Goal: Task Accomplishment & Management: Use online tool/utility

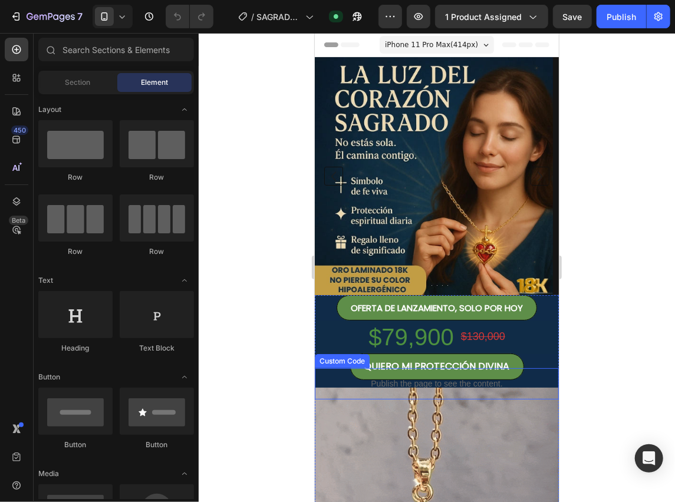
click at [455, 381] on p "Publish the page to see the content." at bounding box center [436, 383] width 244 height 12
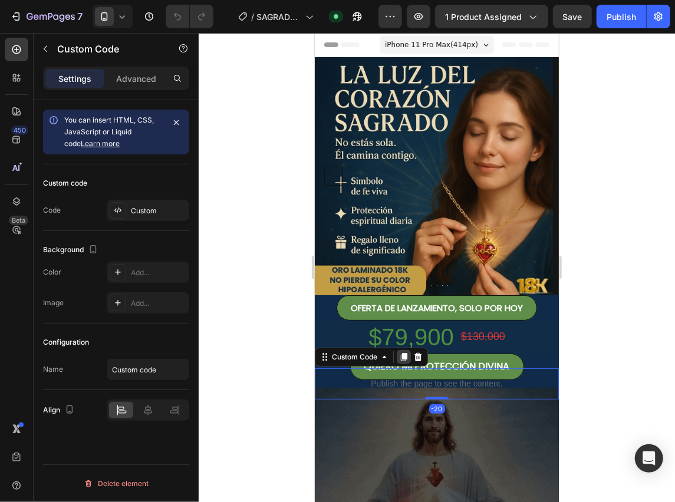
click at [401, 357] on icon at bounding box center [402, 356] width 9 height 9
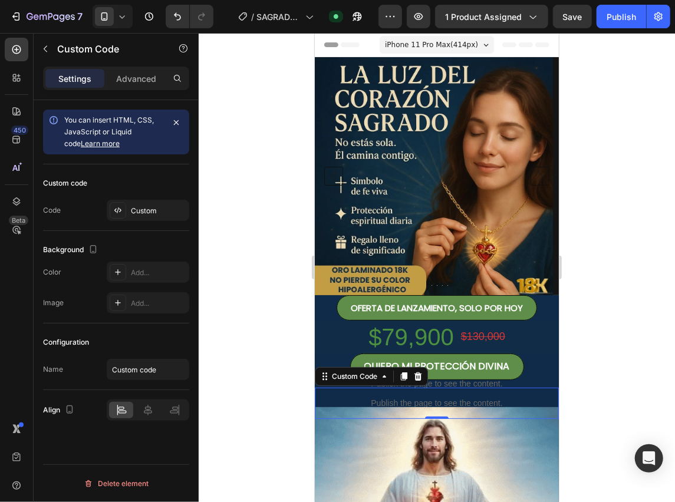
click at [432, 404] on p "Publish the page to see the content." at bounding box center [436, 403] width 244 height 12
click at [135, 82] on p "Advanced" at bounding box center [136, 78] width 40 height 12
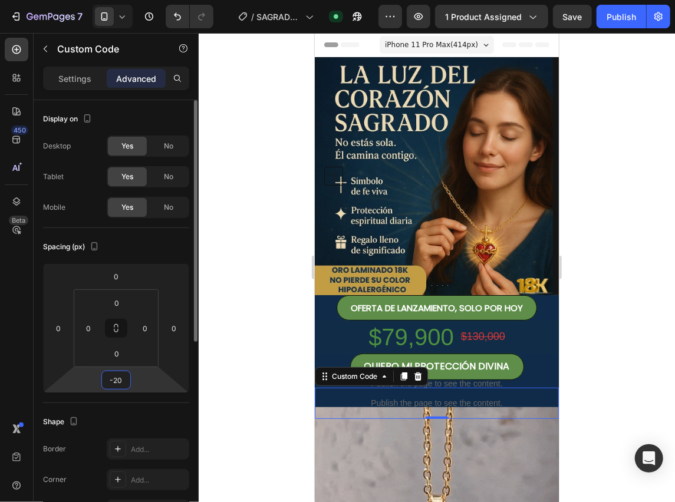
click at [117, 385] on input "-20" at bounding box center [116, 380] width 24 height 18
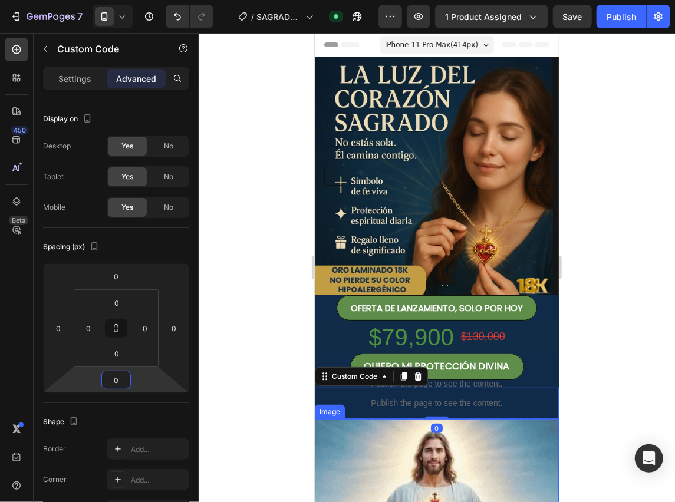
type input "0"
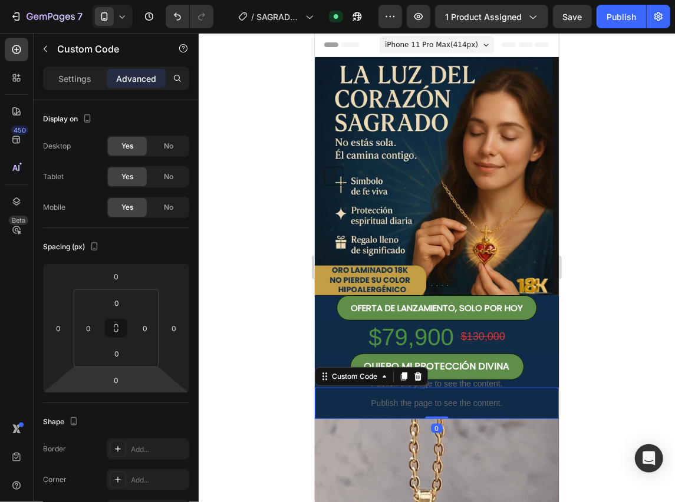
click at [438, 398] on p "Publish the page to see the content." at bounding box center [436, 403] width 244 height 12
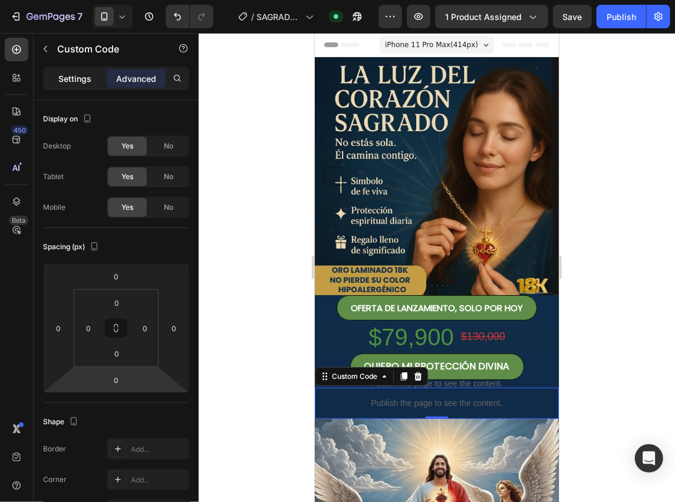
click at [100, 75] on div "Settings" at bounding box center [74, 78] width 59 height 19
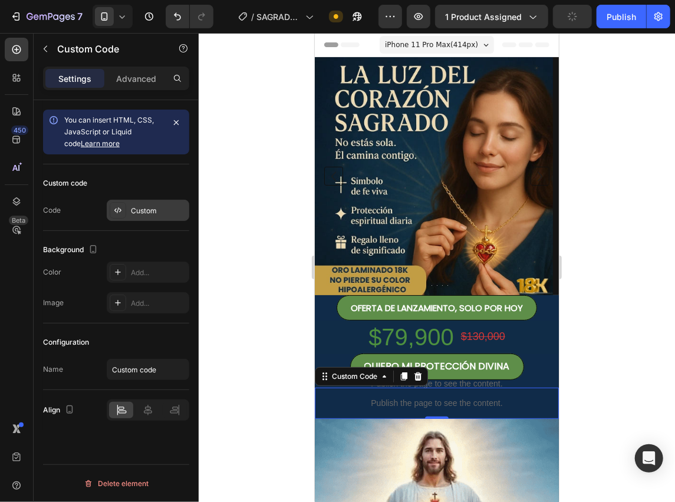
click at [151, 217] on div "Custom" at bounding box center [148, 210] width 83 height 21
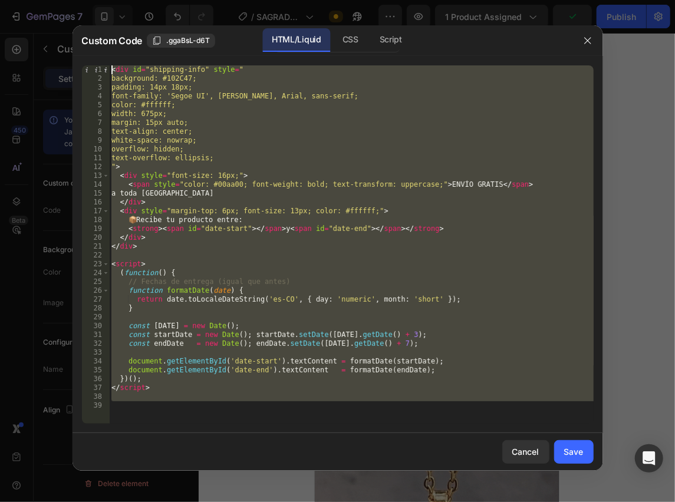
drag, startPoint x: 186, startPoint y: 414, endPoint x: 29, endPoint y: -48, distance: 487.3
click at [29, 0] on html "7 Version history / [PERSON_NAME] Need republishing Preview 1 product assigned …" at bounding box center [337, 0] width 675 height 0
type textarea "<div id="shipping-info" style=" background: #102C47;"
paste textarea
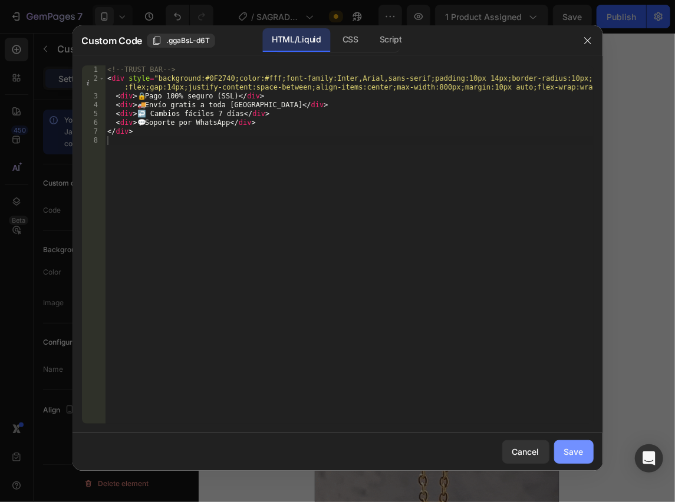
click at [584, 455] on button "Save" at bounding box center [573, 452] width 39 height 24
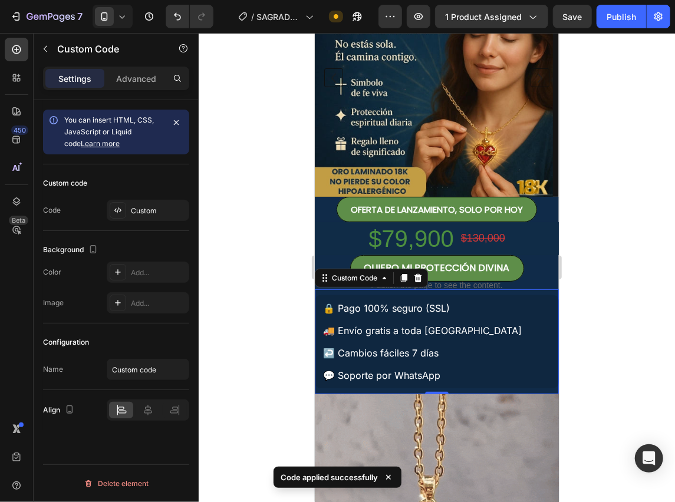
scroll to position [157, 0]
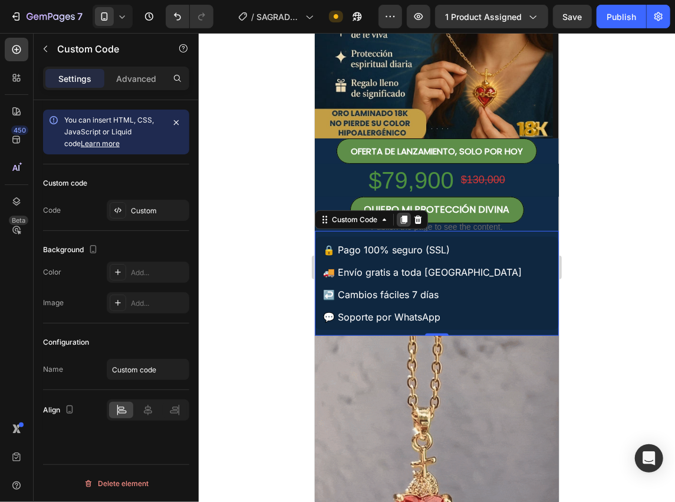
click at [403, 215] on icon at bounding box center [403, 219] width 6 height 8
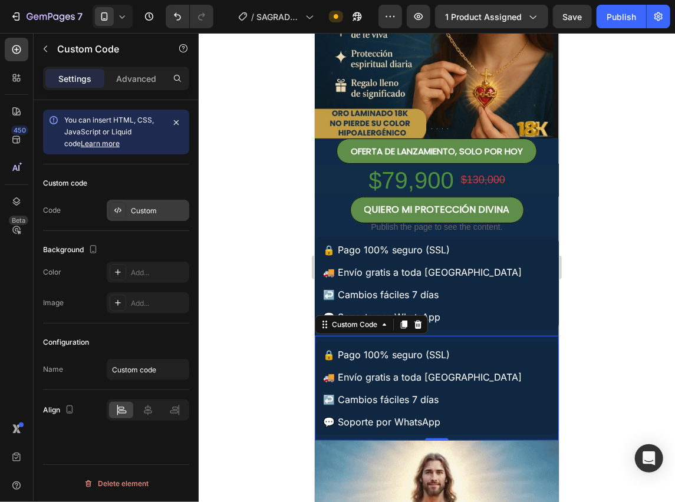
click at [142, 202] on div "Custom" at bounding box center [148, 210] width 83 height 21
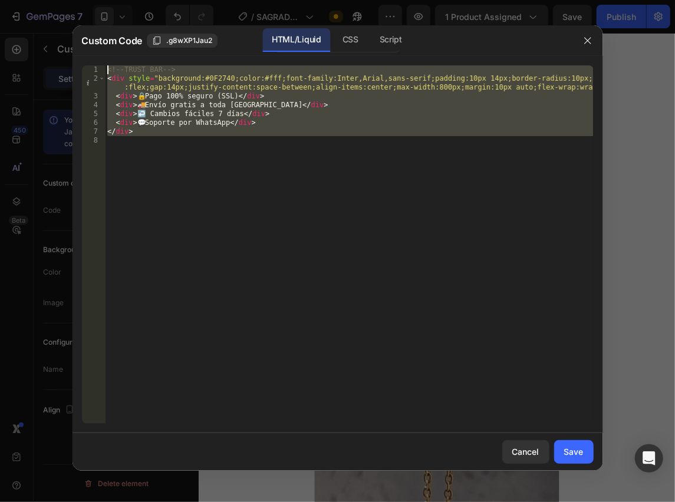
drag, startPoint x: 207, startPoint y: 173, endPoint x: 29, endPoint y: -41, distance: 277.9
click at [29, 0] on html "7 Version history / [PERSON_NAME] Need republishing Preview 1 product assigned …" at bounding box center [337, 0] width 675 height 0
type textarea "<!-- TRUST BAR --> <div style="background:#0F2740;color:#fff;font-family:Inter,…"
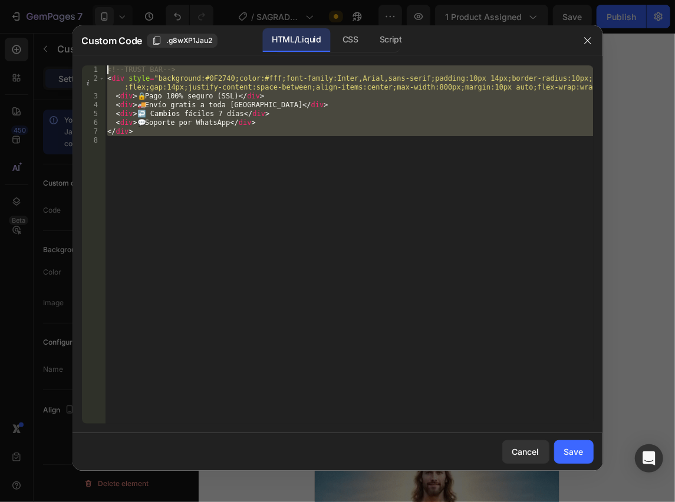
paste textarea
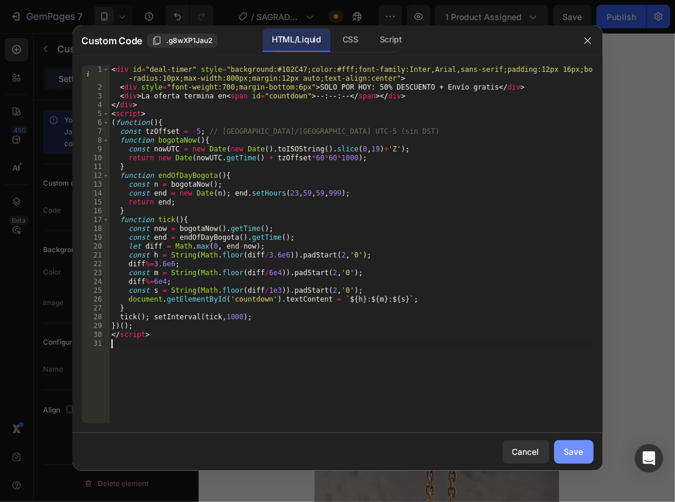
click at [581, 450] on div "Save" at bounding box center [573, 452] width 19 height 12
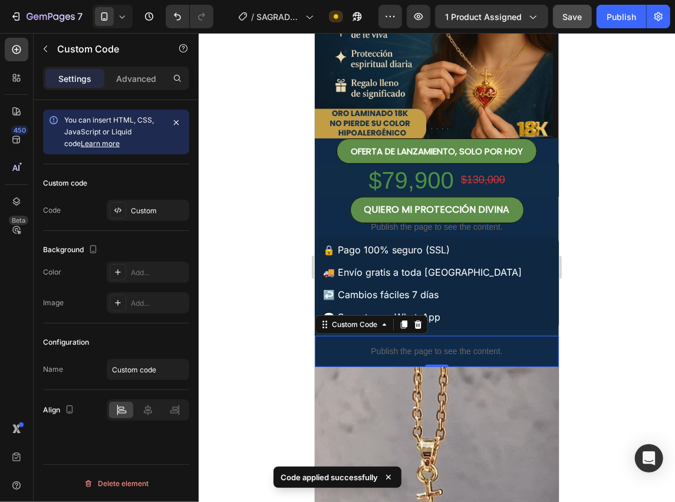
click at [574, 19] on span "Save" at bounding box center [572, 17] width 19 height 10
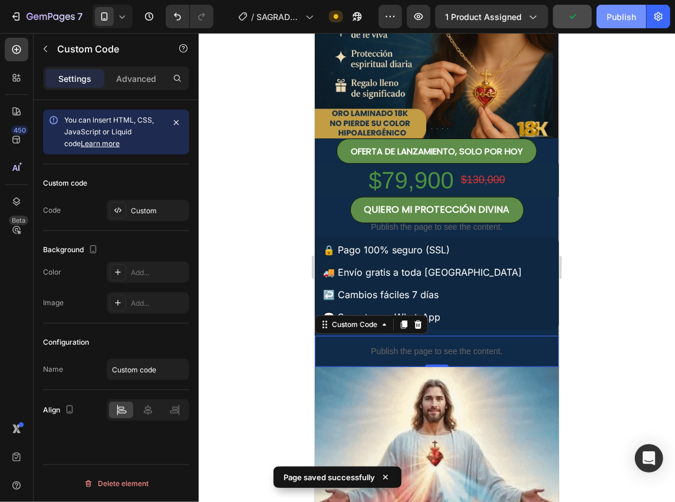
click at [639, 18] on button "Publish" at bounding box center [621, 17] width 50 height 24
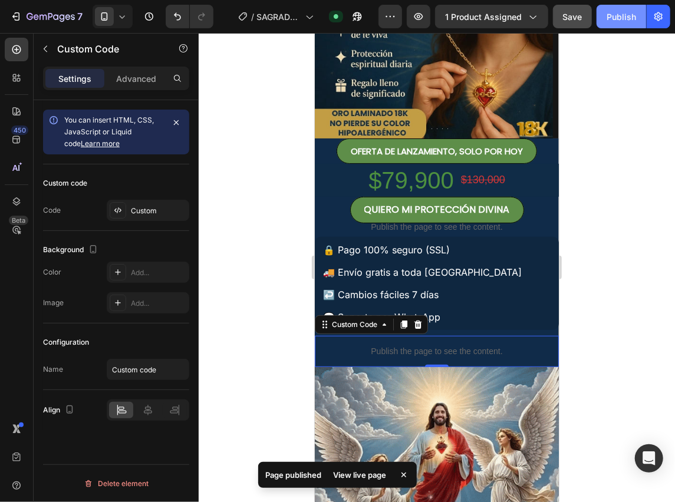
click at [634, 15] on div "Publish" at bounding box center [620, 17] width 29 height 12
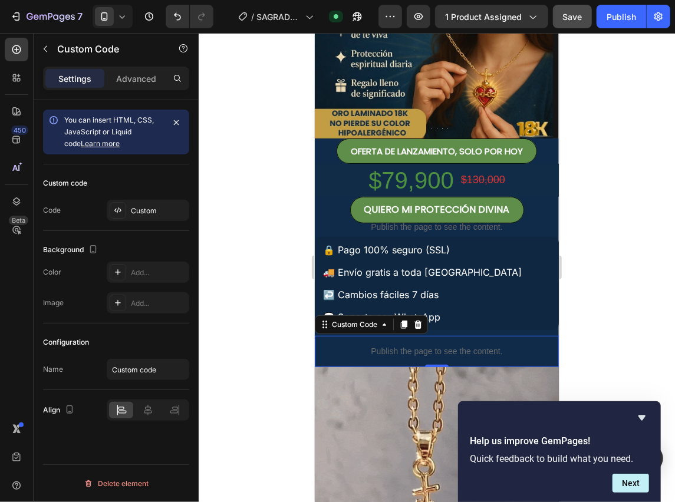
click at [405, 323] on icon at bounding box center [403, 324] width 6 height 8
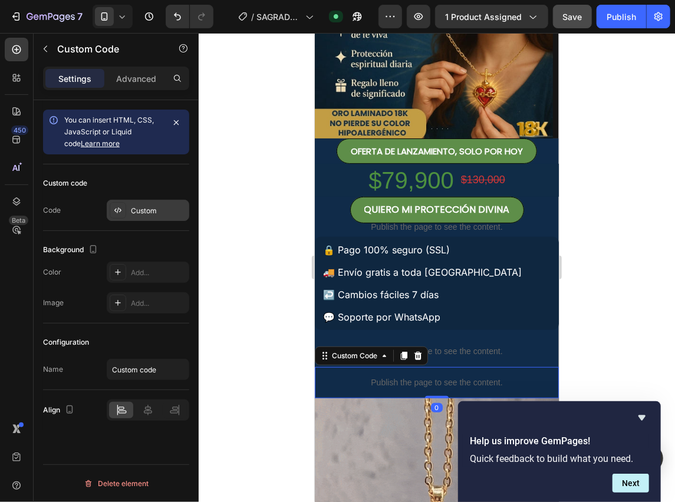
click at [152, 211] on div "Custom" at bounding box center [158, 211] width 55 height 11
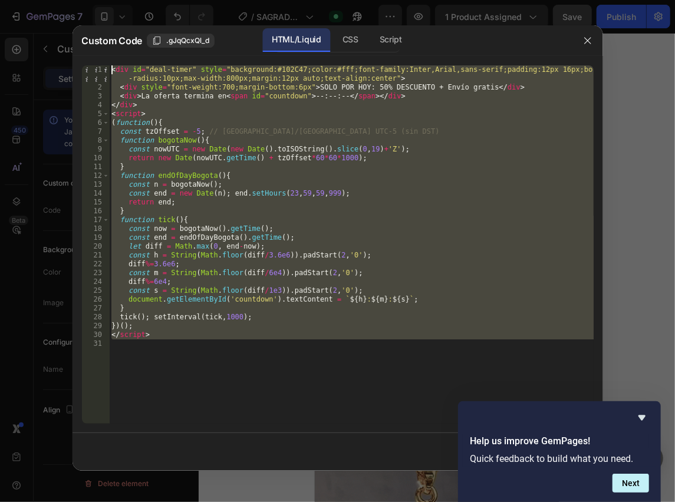
drag, startPoint x: 213, startPoint y: 371, endPoint x: 64, endPoint y: 41, distance: 362.7
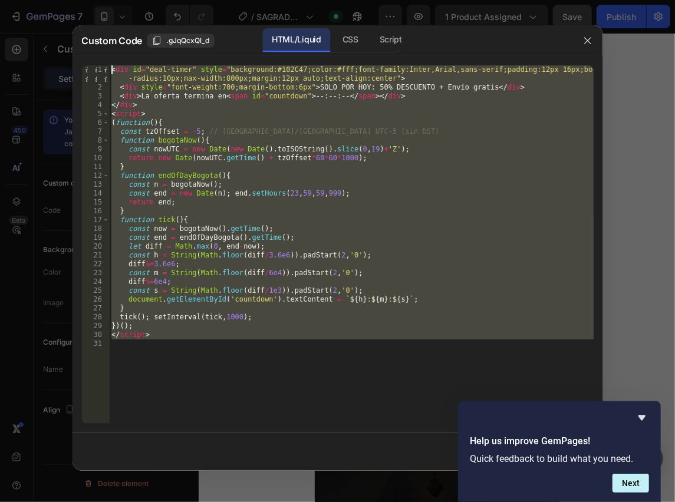
click at [64, 41] on div "Custom Code .gJqQcxQl_d HTML/Liquid CSS Script 1 2 3 4 5 6 7 8 9 10 11 12 13 14…" at bounding box center [337, 251] width 675 height 502
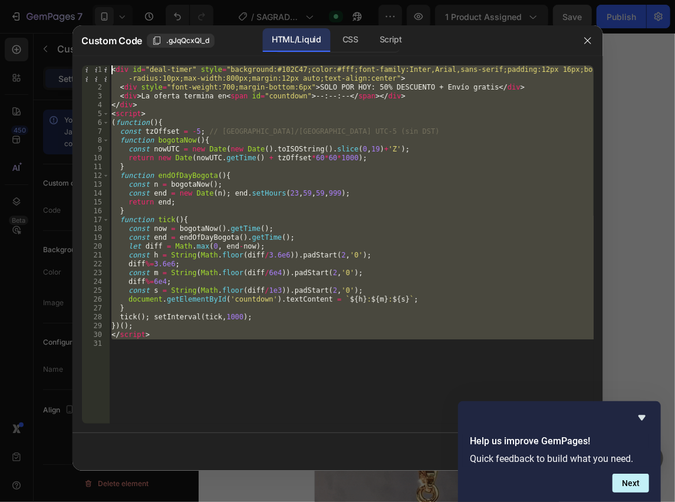
type textarea "<div id="deal-timer" style="background:#102C47;color:#fff;font-family:Inter,Ari…"
paste textarea
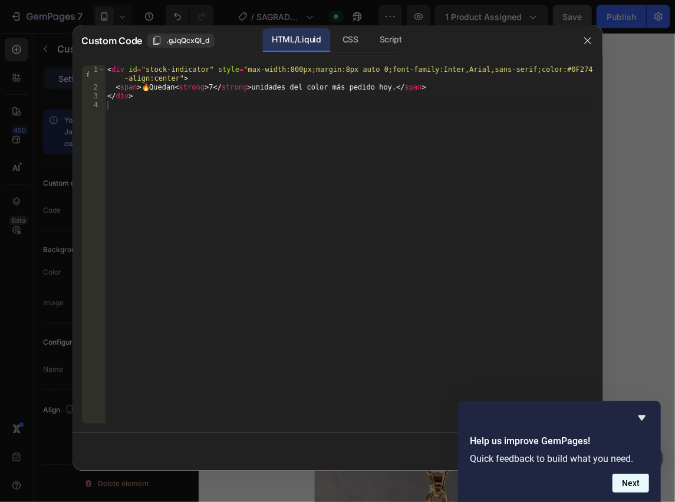
click at [632, 482] on button "Next" at bounding box center [630, 483] width 37 height 19
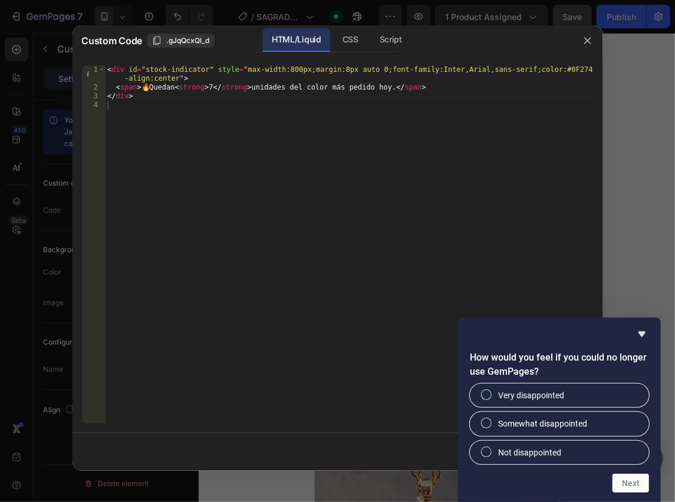
click at [553, 266] on div "< div id = "stock-indicator" style = "max-width:800px;margin:8px auto 0;font-fa…" at bounding box center [349, 257] width 488 height 385
click at [644, 330] on icon "Hide survey" at bounding box center [642, 334] width 14 height 14
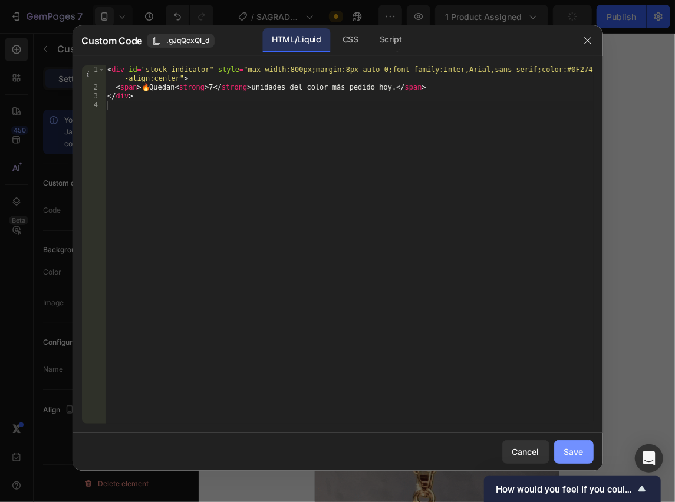
click at [583, 447] on button "Save" at bounding box center [573, 452] width 39 height 24
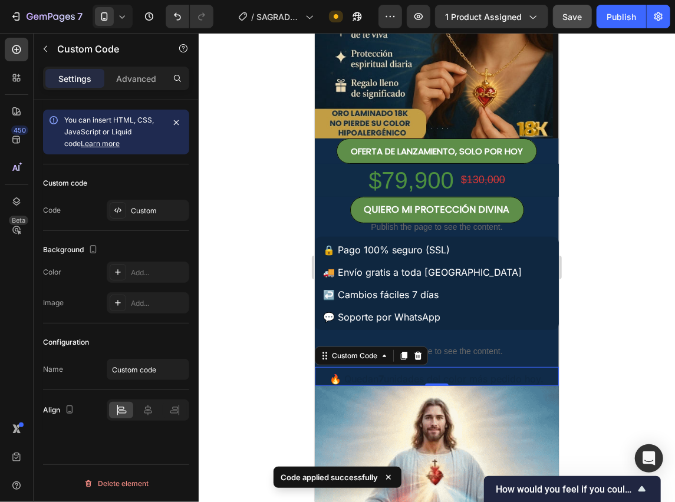
click at [448, 376] on span "🔥 Quedan 7 unidades del color más pedido hoy." at bounding box center [436, 378] width 214 height 12
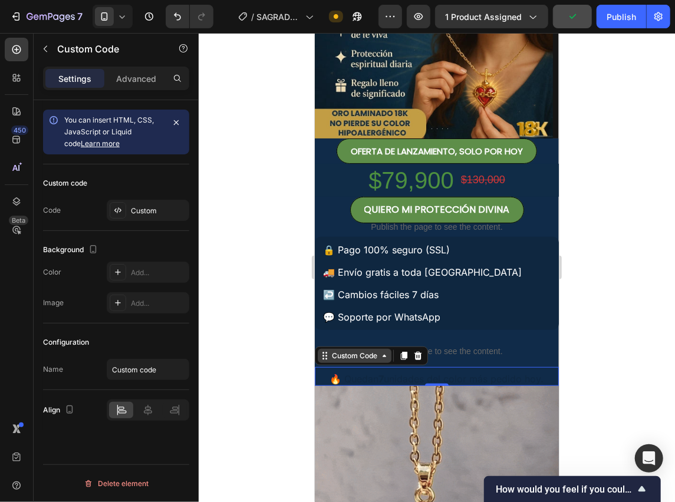
click at [353, 358] on div "Custom Code" at bounding box center [354, 355] width 50 height 11
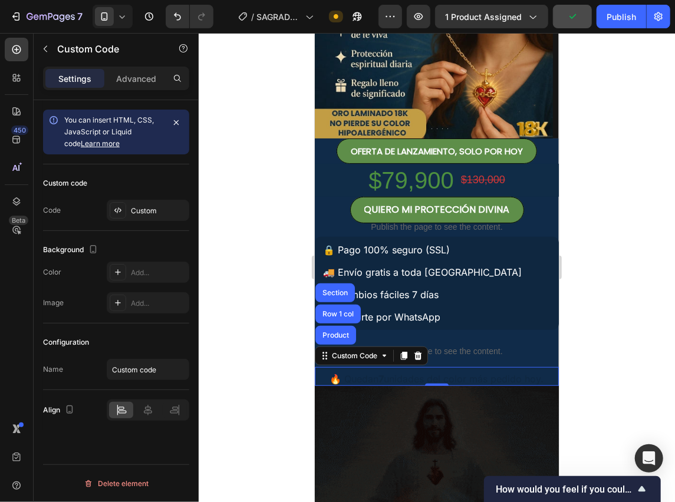
click at [351, 372] on span "🔥 Quedan 7 unidades del color más pedido hoy." at bounding box center [436, 378] width 214 height 12
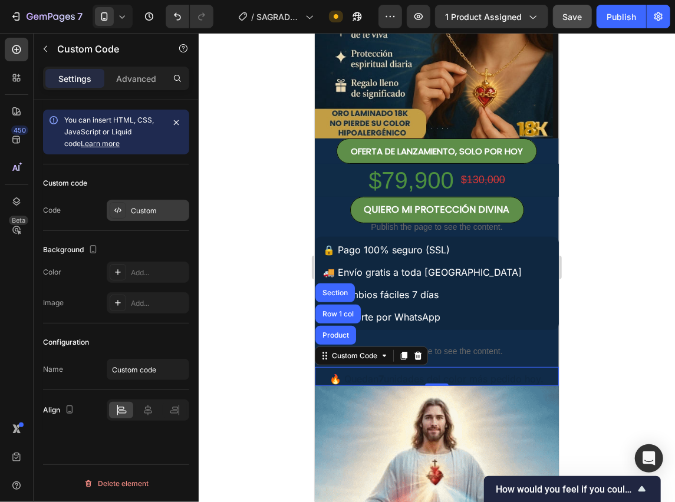
click at [139, 206] on div "Custom" at bounding box center [158, 211] width 55 height 11
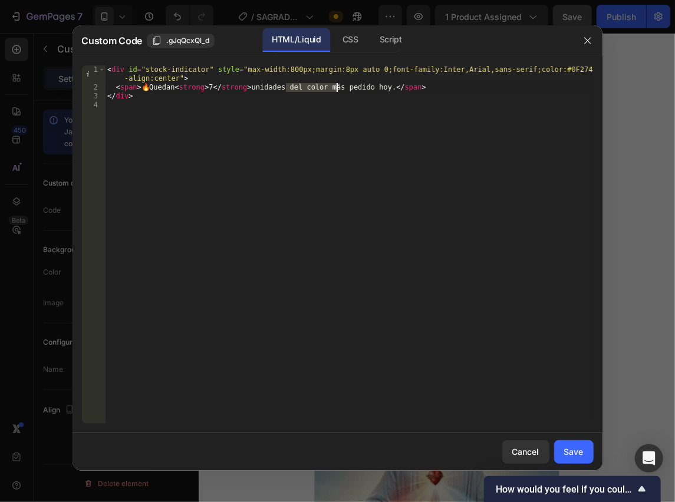
drag, startPoint x: 286, startPoint y: 87, endPoint x: 336, endPoint y: 89, distance: 49.5
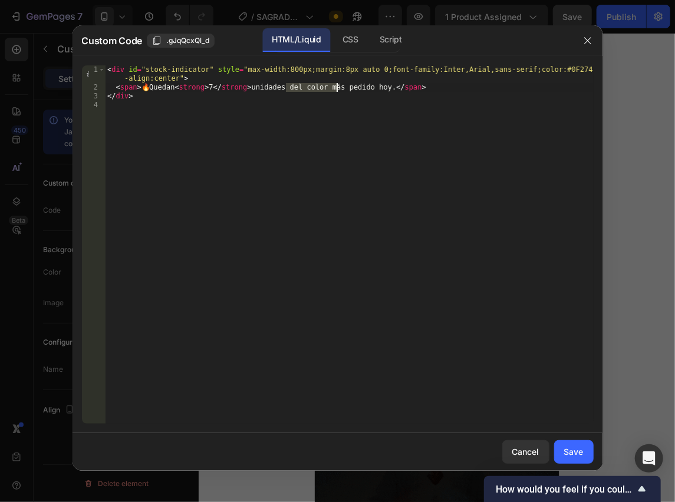
click at [336, 89] on div "< div id = "stock-indicator" style = "max-width:800px;margin:8px auto 0;font-fa…" at bounding box center [349, 257] width 488 height 385
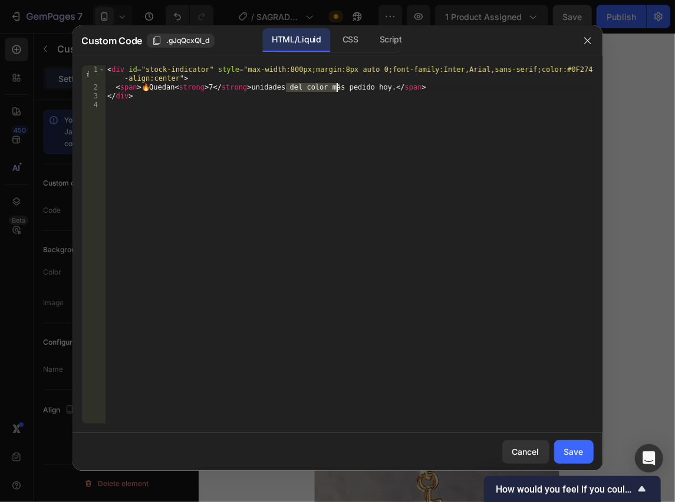
click at [151, 87] on div "< div id = "stock-indicator" style = "max-width:800px;margin:8px auto 0;font-fa…" at bounding box center [349, 257] width 488 height 385
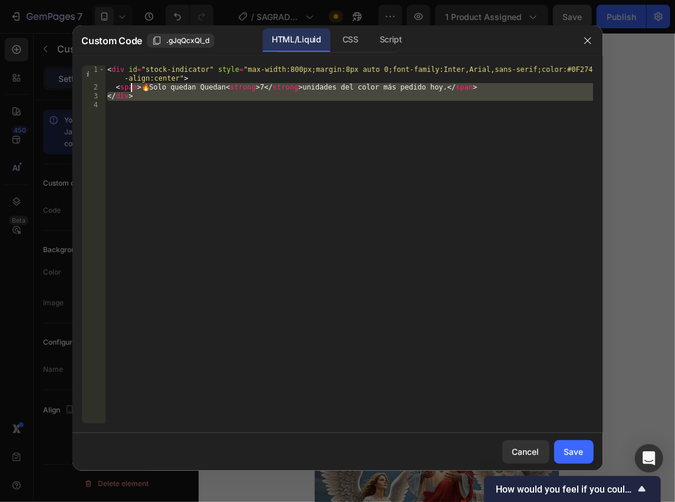
drag, startPoint x: 132, startPoint y: 87, endPoint x: 86, endPoint y: 46, distance: 61.8
click at [86, 46] on div "Custom Code .gJqQcxQl_d HTML/Liquid CSS Script <span>🔥 Solo quedan Quedan <stro…" at bounding box center [337, 248] width 530 height 446
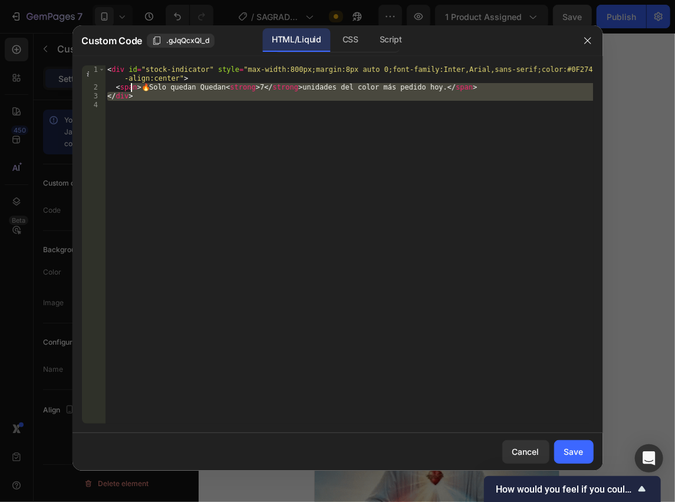
type textarea "<div id="stock-indicator" style="max-width:800px;margin:8px auto 0;font-family:…"
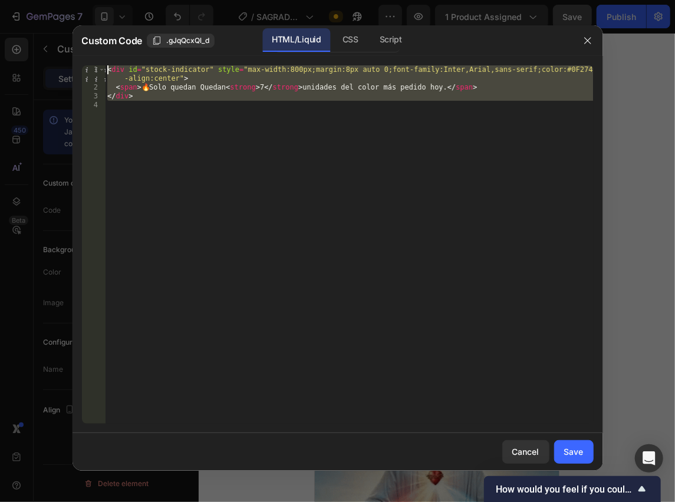
paste textarea
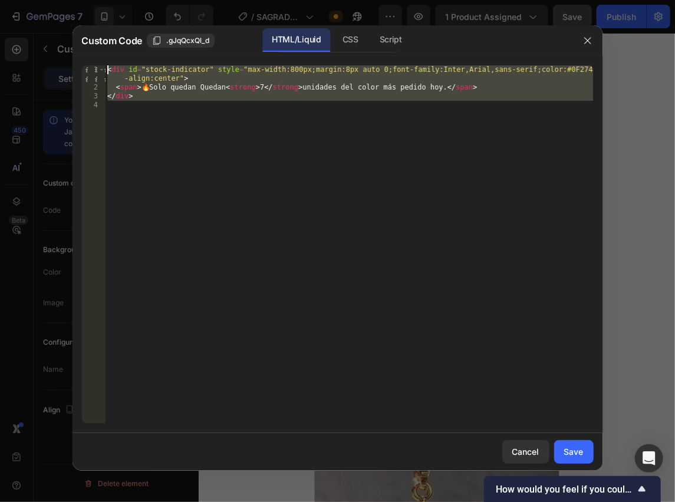
scroll to position [0, 0]
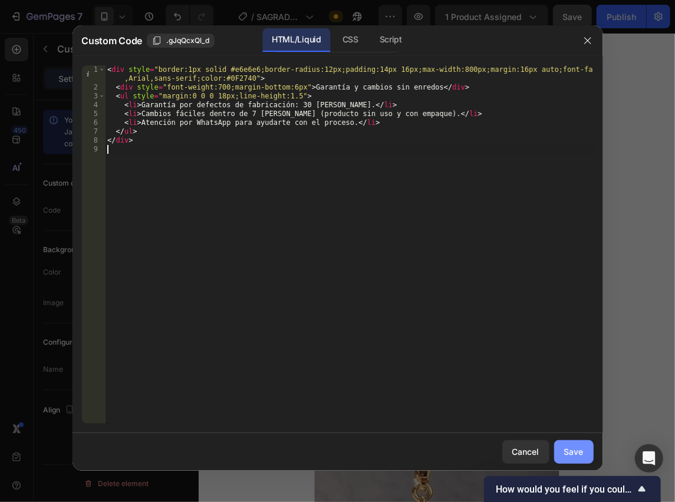
click at [578, 448] on div "Save" at bounding box center [573, 452] width 19 height 12
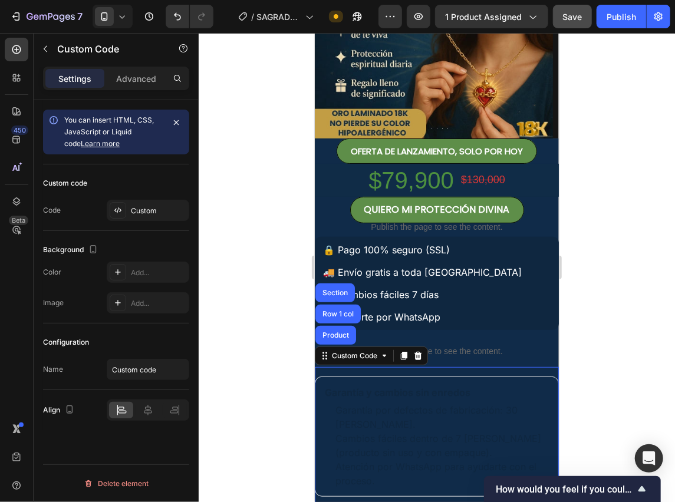
click at [390, 407] on li "Garantía por defectos de fabricación: 30 [PERSON_NAME]." at bounding box center [441, 416] width 213 height 28
click at [133, 209] on div "Custom" at bounding box center [158, 211] width 55 height 11
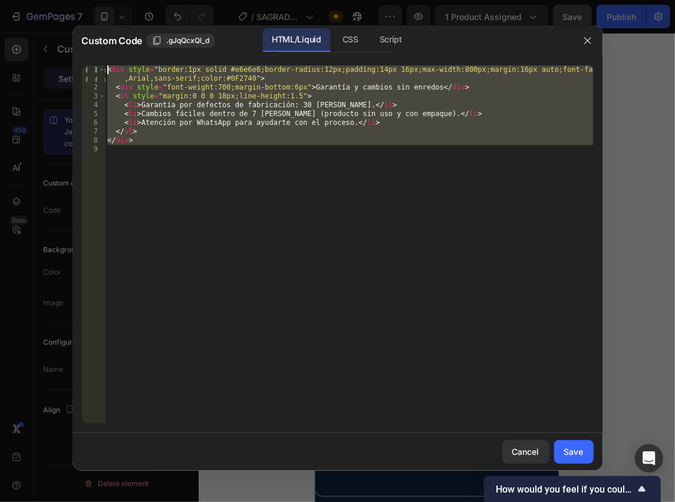
drag, startPoint x: 265, startPoint y: 174, endPoint x: 40, endPoint y: 22, distance: 271.2
click at [40, 22] on div "Custom Code .gJqQcxQl_d HTML/Liquid CSS Script 1 2 3 4 5 6 7 8 9 < div style = …" at bounding box center [337, 251] width 675 height 502
type textarea "<div style="border:1px solid #e6e6e6;border-radius:12px;padding:14px 16px;max-w…"
paste textarea
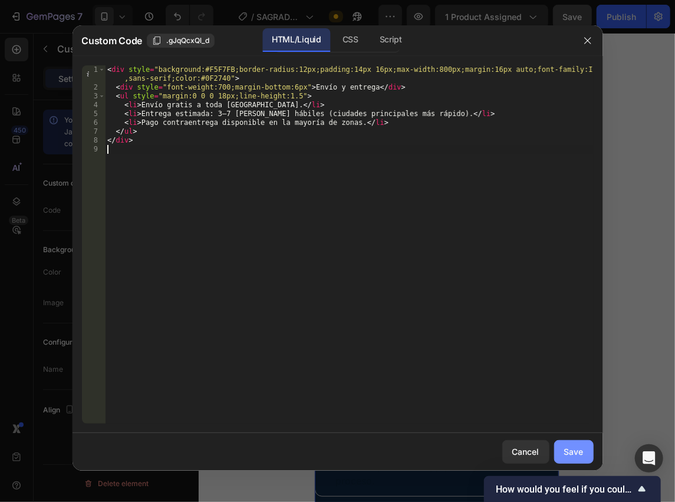
click at [570, 449] on div "Save" at bounding box center [573, 452] width 19 height 12
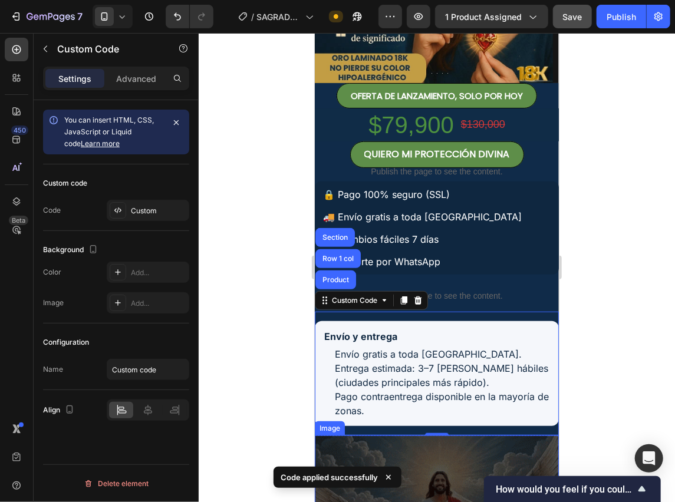
scroll to position [236, 0]
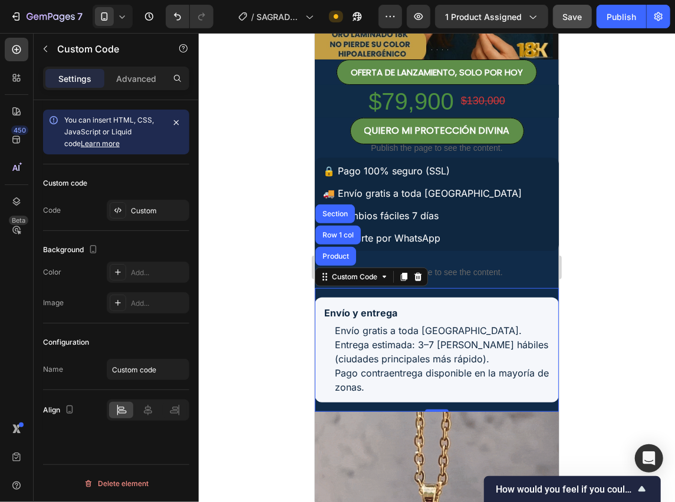
click at [390, 357] on li "Entrega estimada: 3–7 [PERSON_NAME] hábiles (ciudades principales más rápido)." at bounding box center [441, 351] width 215 height 28
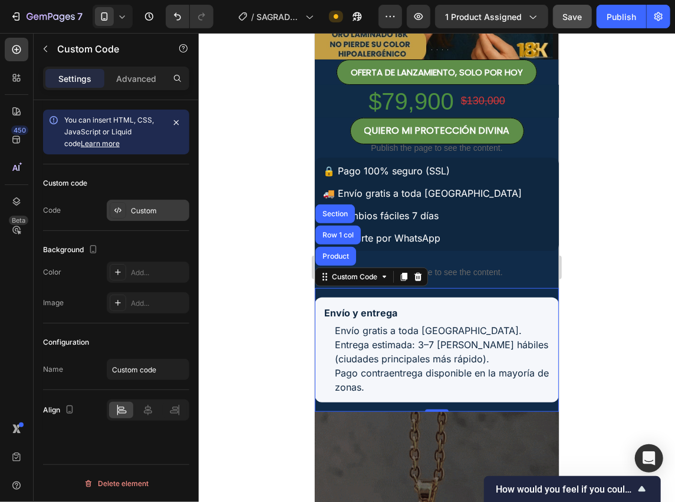
click at [152, 212] on div "Custom" at bounding box center [158, 211] width 55 height 11
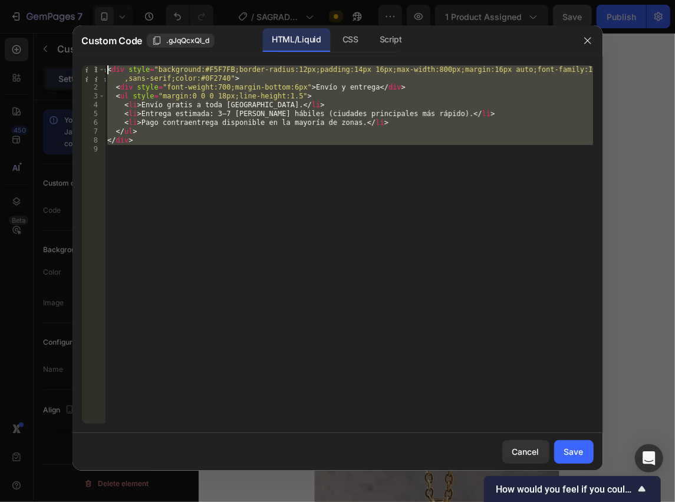
drag, startPoint x: 205, startPoint y: 161, endPoint x: 83, endPoint y: 15, distance: 190.4
click at [83, 15] on div "Custom Code .gJqQcxQl_d HTML/Liquid CSS Script 1 2 3 4 5 6 7 8 9 < div style = …" at bounding box center [337, 251] width 675 height 502
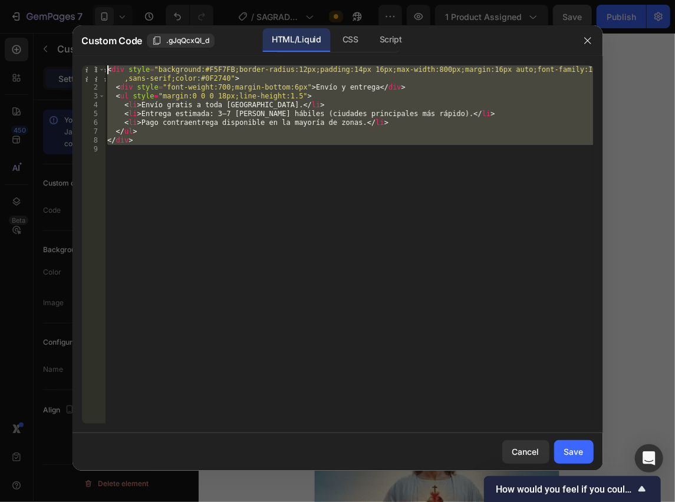
type textarea "<div style="background:#F5F7FB;border-radius:12px;padding:14px 16px;max-width:8…"
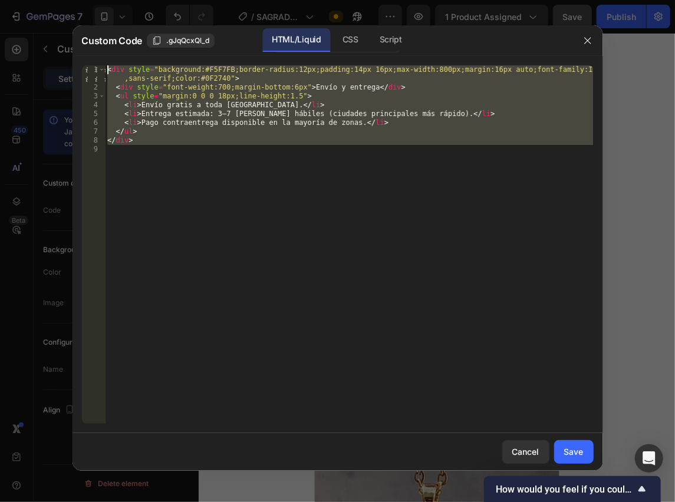
paste textarea
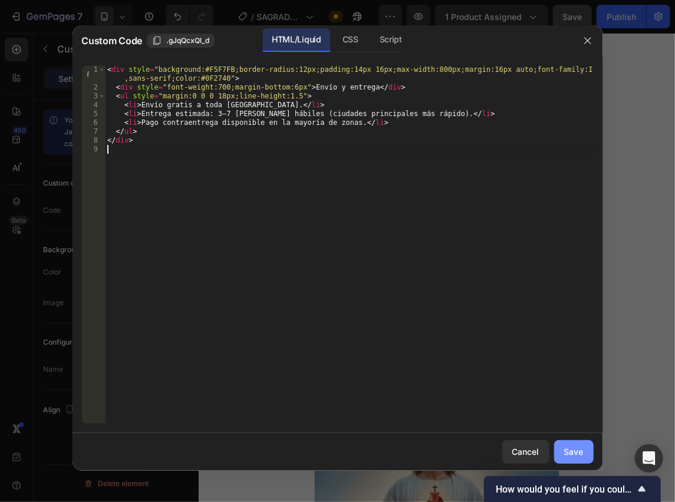
click at [569, 455] on div "Save" at bounding box center [573, 452] width 19 height 12
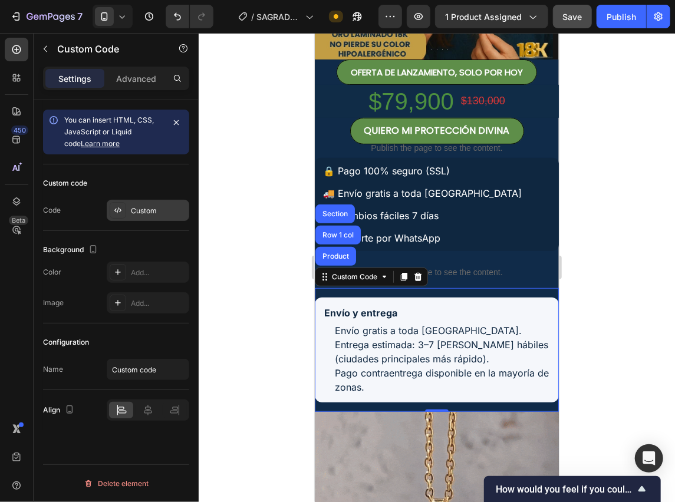
click at [159, 216] on div "Custom" at bounding box center [148, 210] width 83 height 21
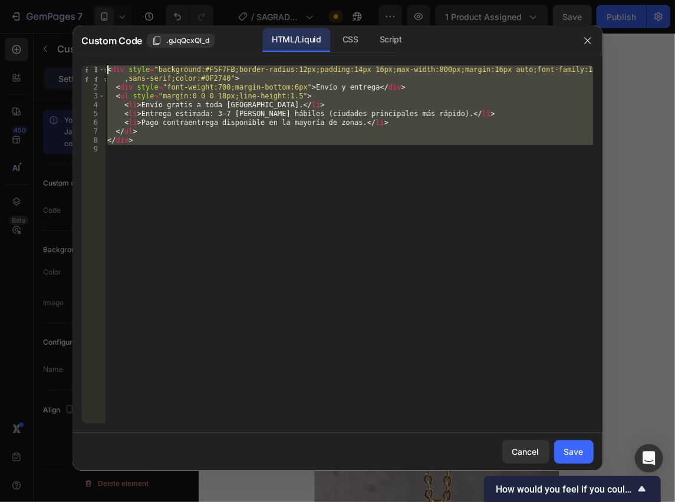
drag, startPoint x: 163, startPoint y: 138, endPoint x: 107, endPoint y: 27, distance: 124.9
click at [107, 27] on div "Custom Code .gJqQcxQl_d HTML/Liquid CSS Script 1 2 3 4 5 6 7 8 9 < div style = …" at bounding box center [337, 248] width 530 height 446
type textarea "<div style="background:#F5F7FB;border-radius:12px;padding:14px 16px;max-width:8…"
paste textarea
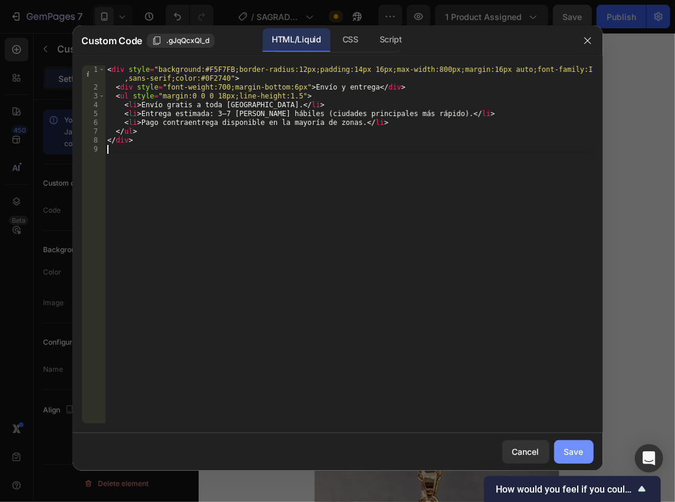
click at [586, 450] on button "Save" at bounding box center [573, 452] width 39 height 24
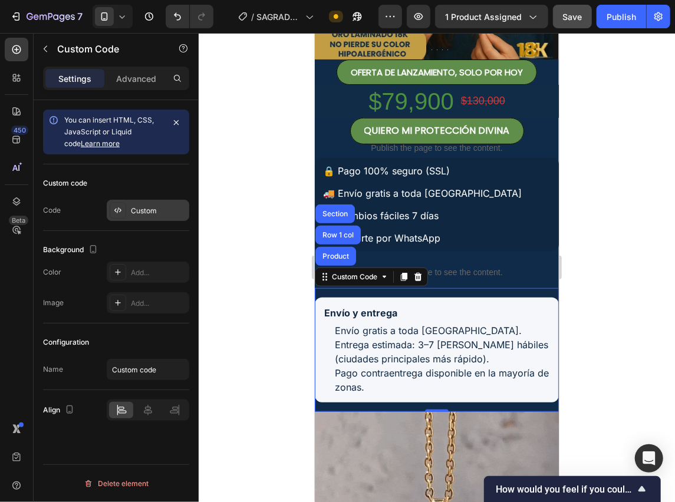
click at [135, 215] on div "Custom" at bounding box center [158, 211] width 55 height 11
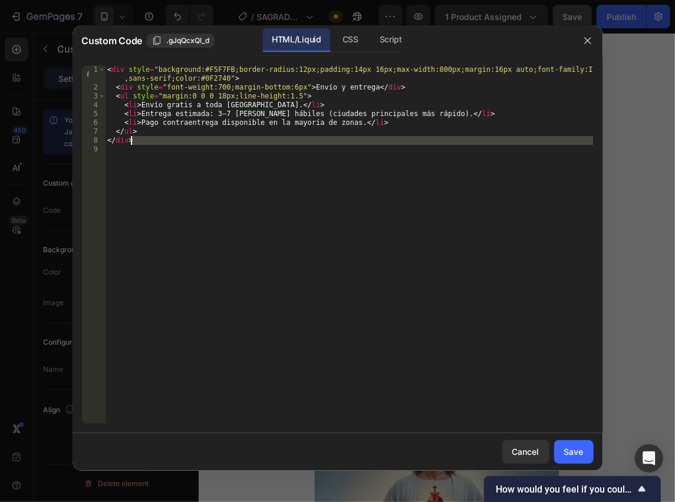
drag, startPoint x: 215, startPoint y: 125, endPoint x: 86, endPoint y: 18, distance: 167.0
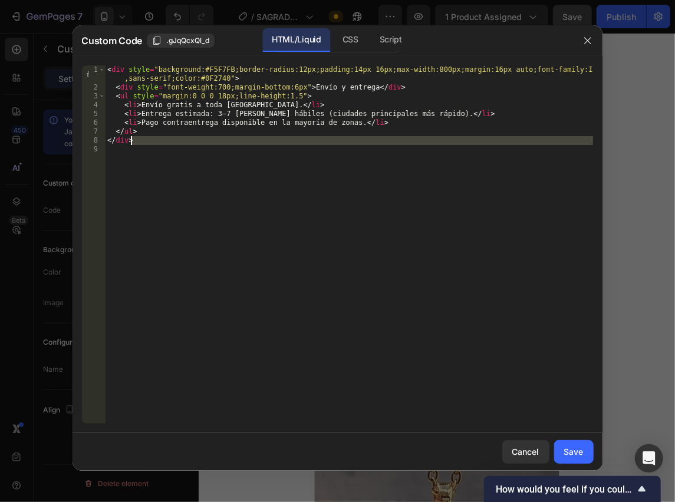
click at [86, 18] on div "Custom Code .gJqQcxQl_d HTML/Liquid CSS Script 1 2 3 4 5 6 7 8 9 < div style = …" at bounding box center [337, 251] width 675 height 502
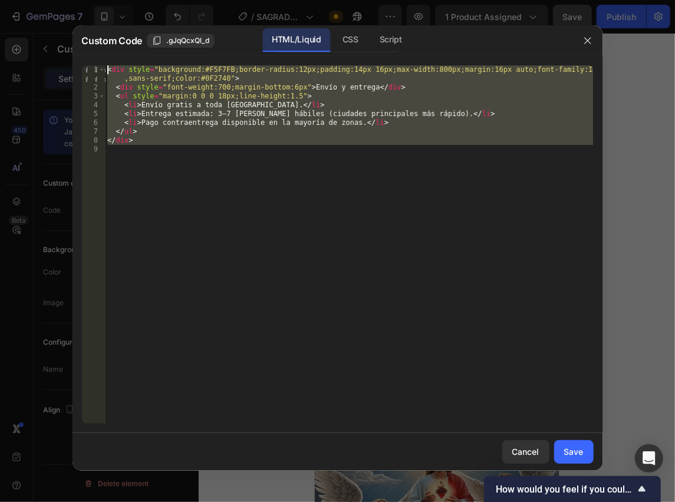
paste textarea ".gp-product-variant .gp-variant-item:hover { border-color: #999; }"
type textarea ".gp-product-variant .gp-variant-item:hover { border-color: #999; }"
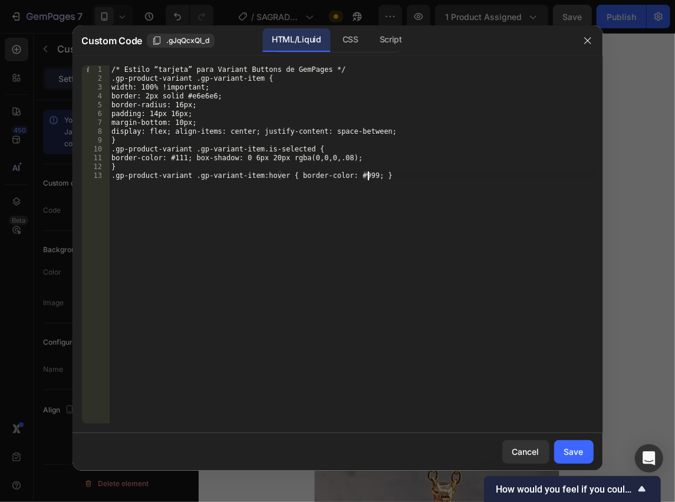
click at [496, 367] on div "/* Estilo “tarjeta” para Variant Buttons de GemPages */ .gp-product-variant .gp…" at bounding box center [351, 253] width 484 height 376
click at [563, 450] on button "Save" at bounding box center [573, 452] width 39 height 24
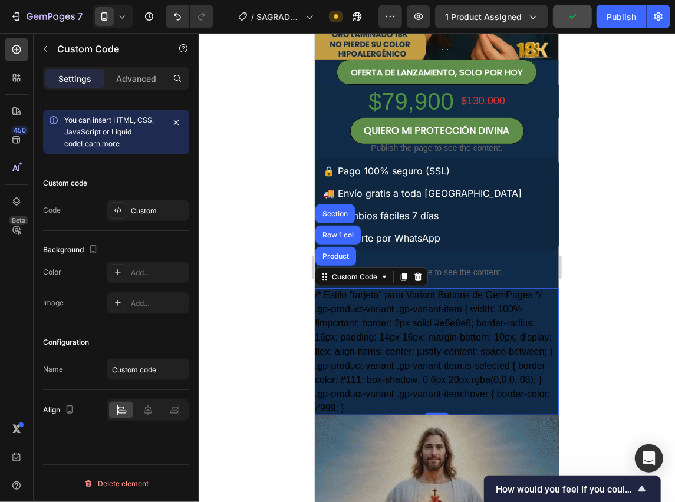
click at [510, 365] on div "/* Estilo “tarjeta” para Variant Buttons de GemPages */ .gp-product-variant .gp…" at bounding box center [436, 351] width 244 height 127
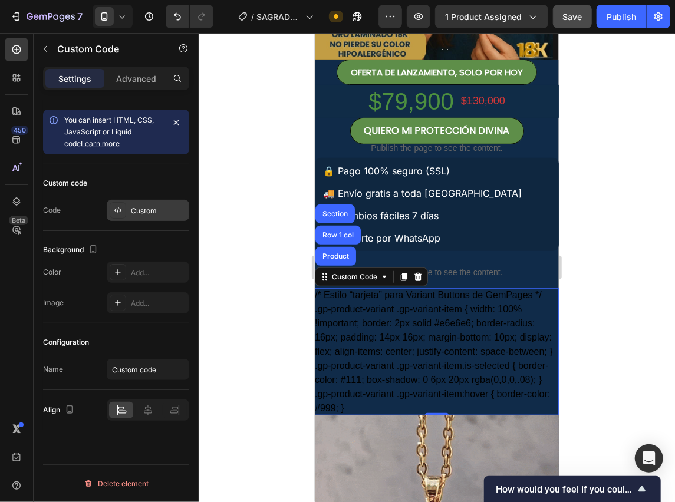
click at [139, 206] on div "Custom" at bounding box center [158, 211] width 55 height 11
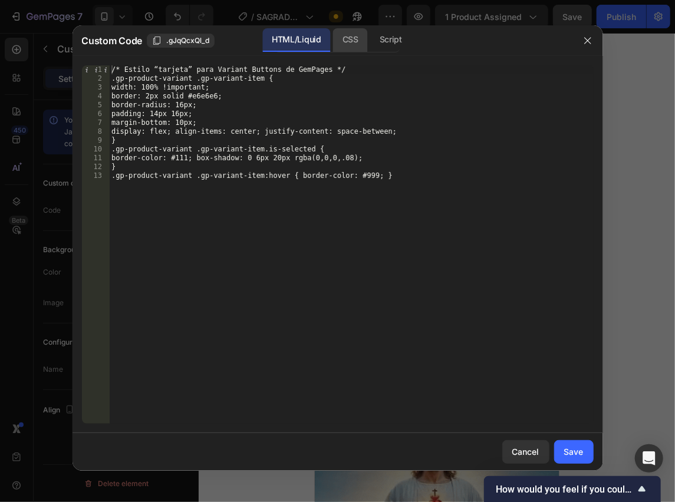
click at [335, 44] on div "CSS" at bounding box center [350, 40] width 35 height 24
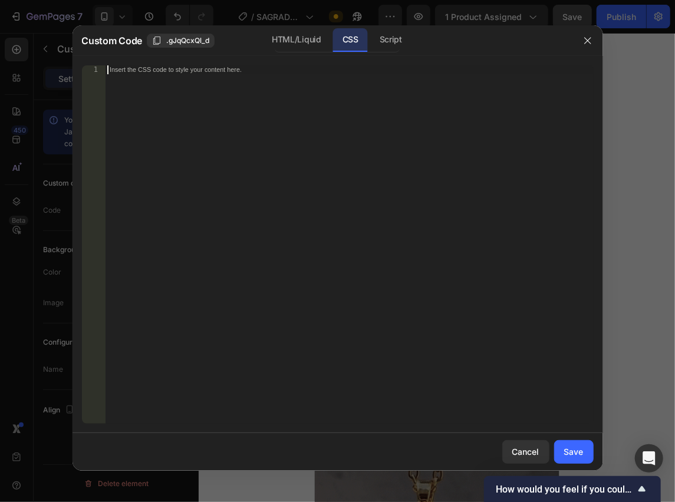
click at [294, 114] on div "Insert the CSS code to style your content here." at bounding box center [349, 253] width 488 height 376
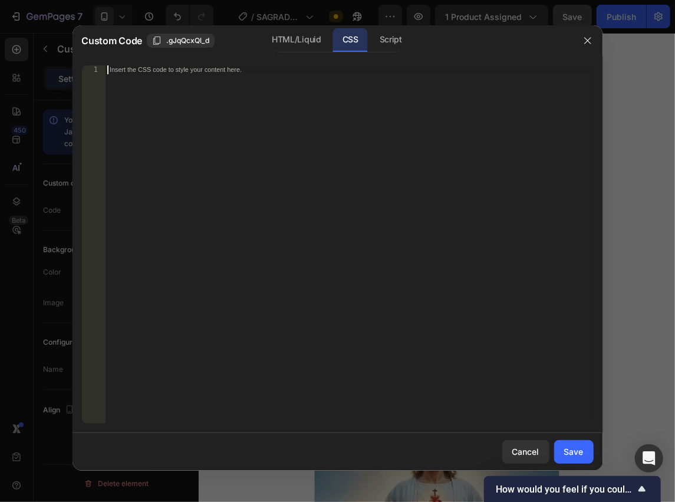
paste textarea ".gp-product-variant .gp-variant-item:hover { border-color: #999; }"
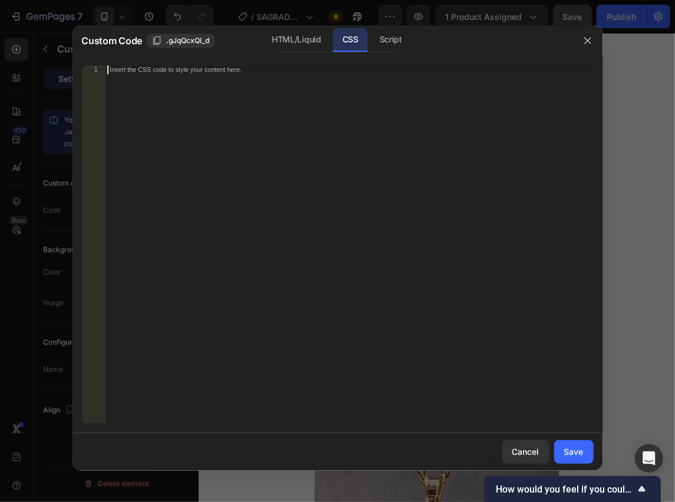
type textarea ".gp-product-variant .gp-variant-item:hover { border-color: #999; }"
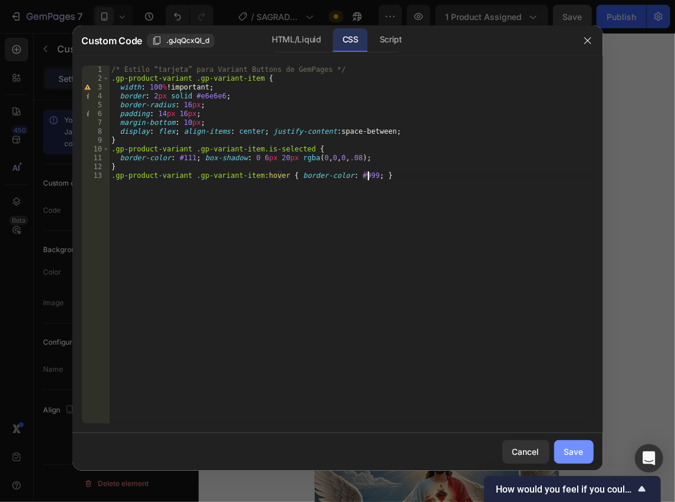
click at [579, 460] on button "Save" at bounding box center [573, 452] width 39 height 24
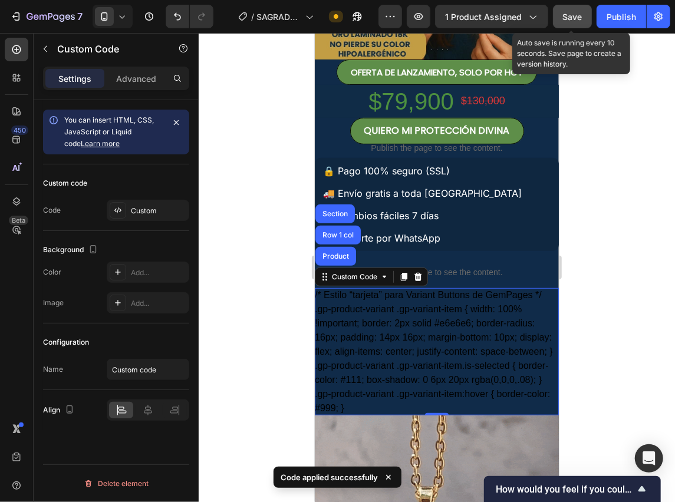
click at [575, 17] on span "Save" at bounding box center [572, 17] width 19 height 10
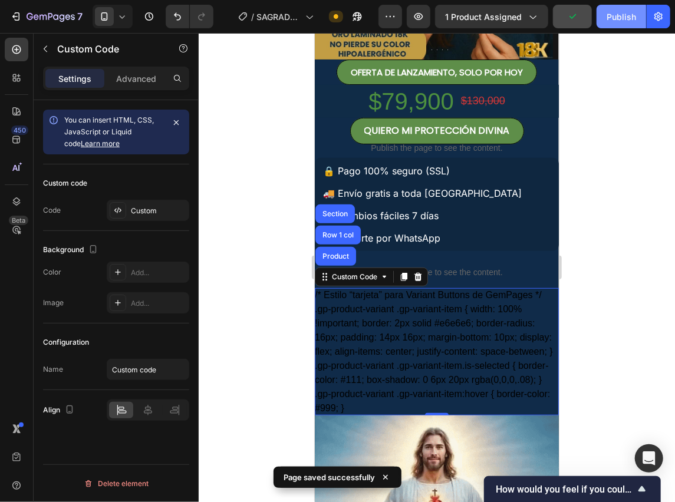
click at [619, 17] on div "Publish" at bounding box center [620, 17] width 29 height 12
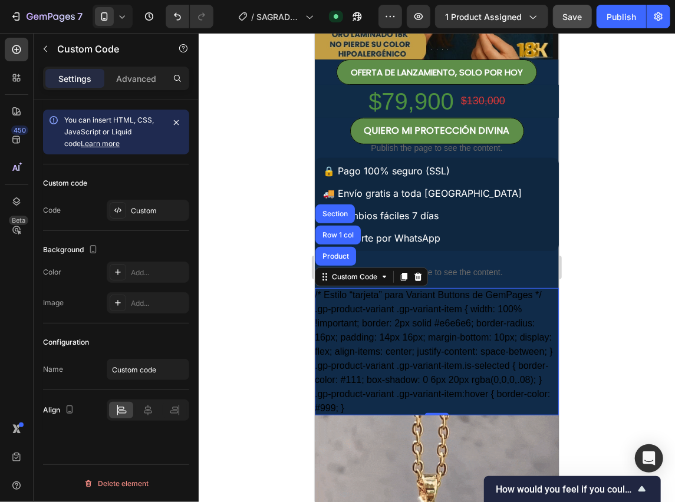
click at [384, 307] on div "/* Estilo “tarjeta” para Variant Buttons de GemPages */ .gp-product-variant .gp…" at bounding box center [436, 351] width 244 height 127
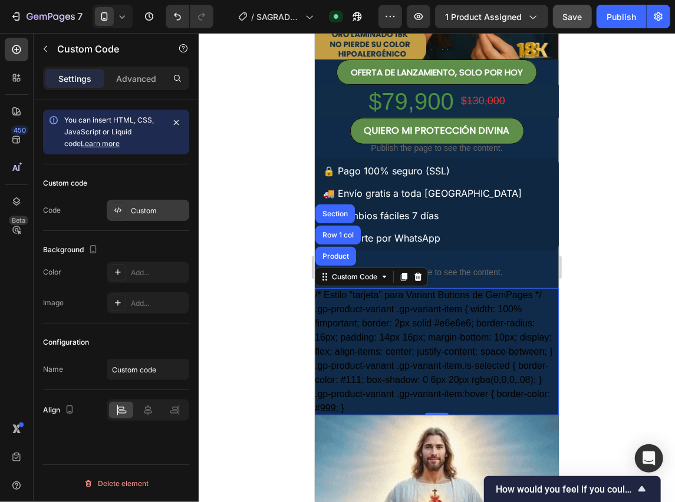
click at [139, 213] on div "Custom" at bounding box center [158, 211] width 55 height 11
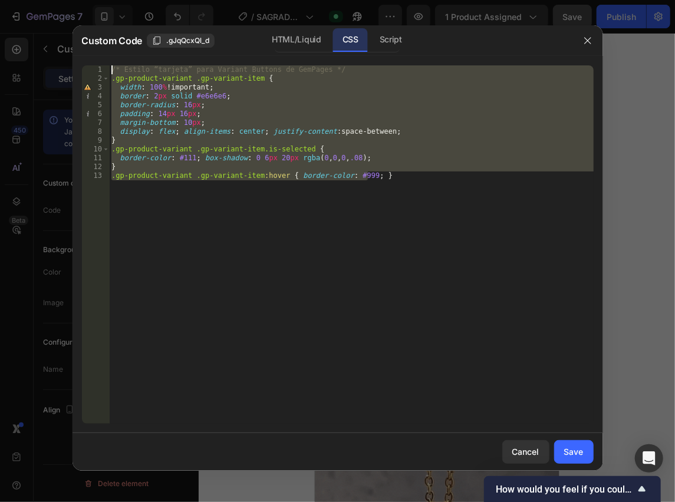
drag, startPoint x: 392, startPoint y: 222, endPoint x: 78, endPoint y: 50, distance: 358.7
click at [78, 50] on div "Custom Code .gJqQcxQl_d HTML/Liquid CSS Script .gp-product-variant .gp-variant-…" at bounding box center [337, 248] width 530 height 446
type textarea "/* Estilo “tarjeta” para Variant Buttons de GemPages */ .gp-product-variant .gp…"
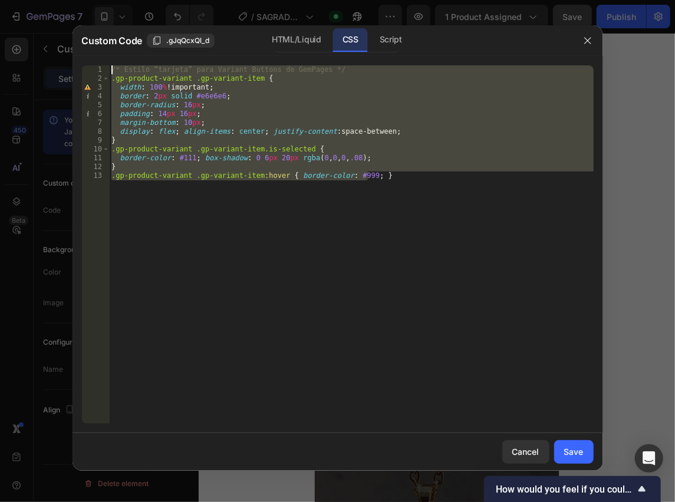
paste textarea
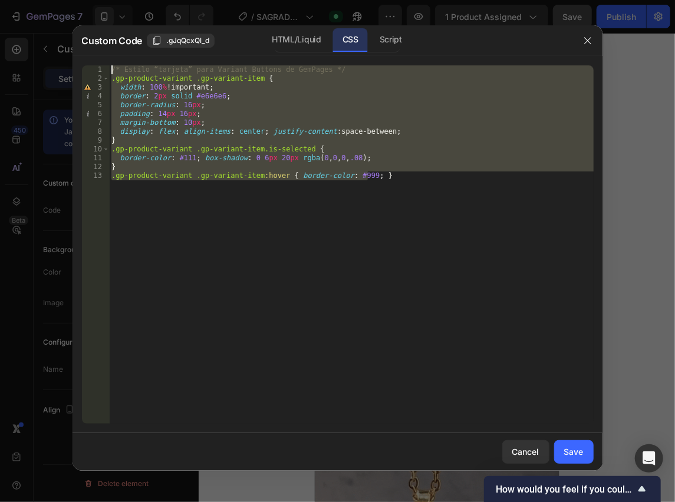
scroll to position [1268, 0]
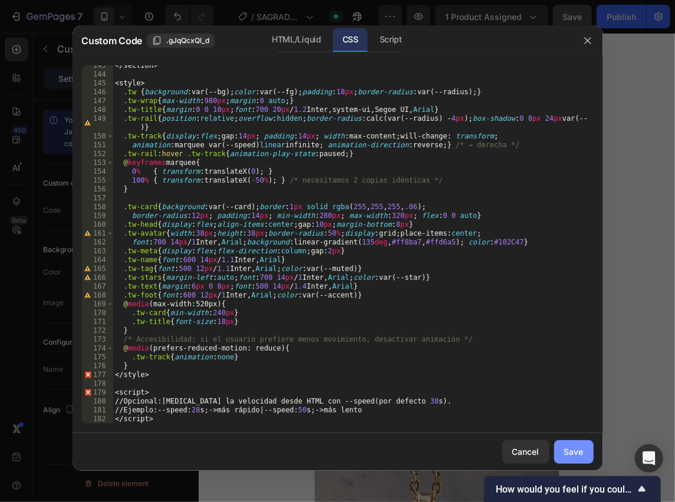
click at [566, 451] on div "Save" at bounding box center [573, 452] width 19 height 12
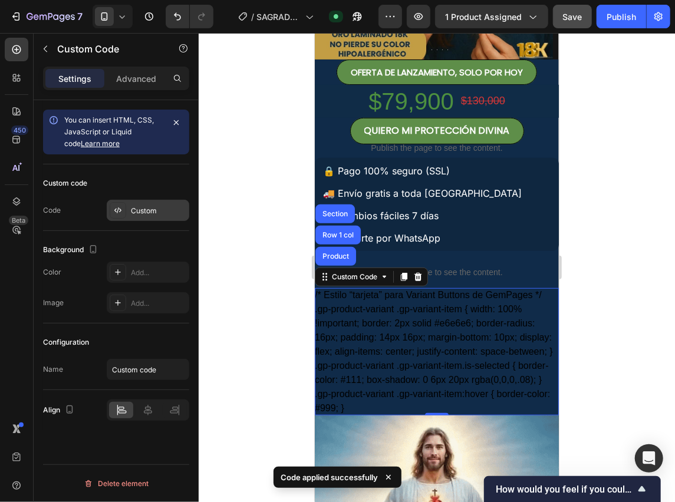
click at [149, 215] on div "Custom" at bounding box center [158, 211] width 55 height 11
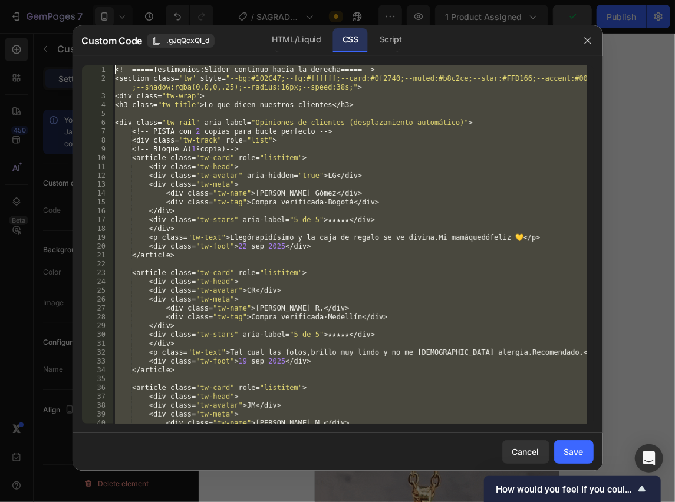
scroll to position [0, 0]
drag, startPoint x: 193, startPoint y: 420, endPoint x: 41, endPoint y: -41, distance: 484.9
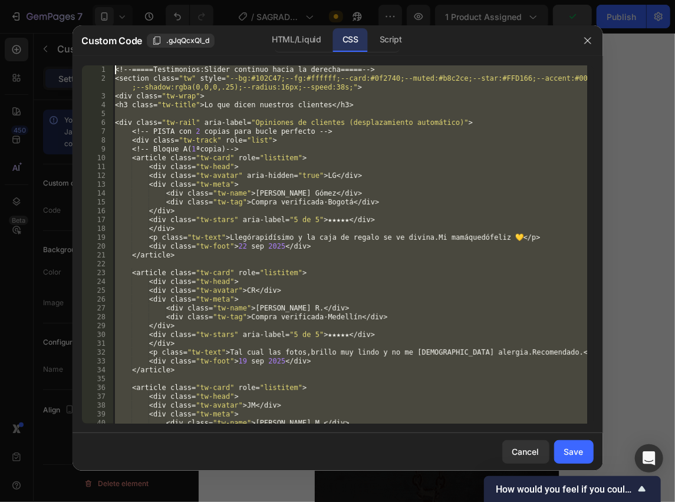
click at [41, 0] on html "7 Version history / [PERSON_NAME] Need republishing Preview 1 product assigned …" at bounding box center [337, 0] width 675 height 0
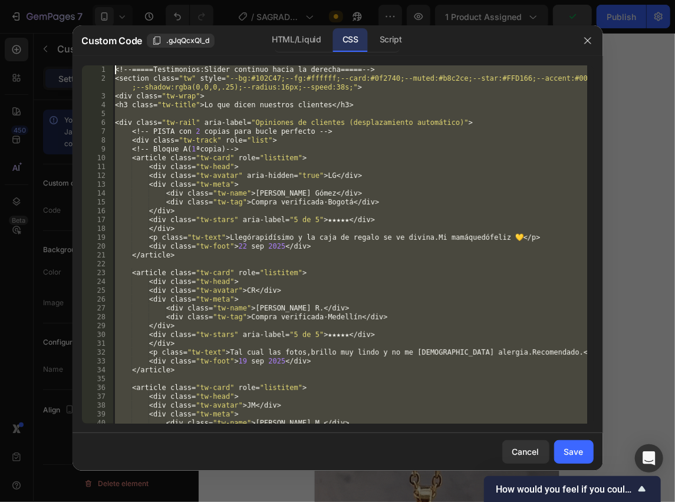
type textarea "<!-- ===== Testimonios: Slider continuo hacia la derecha ===== --> <section cla…"
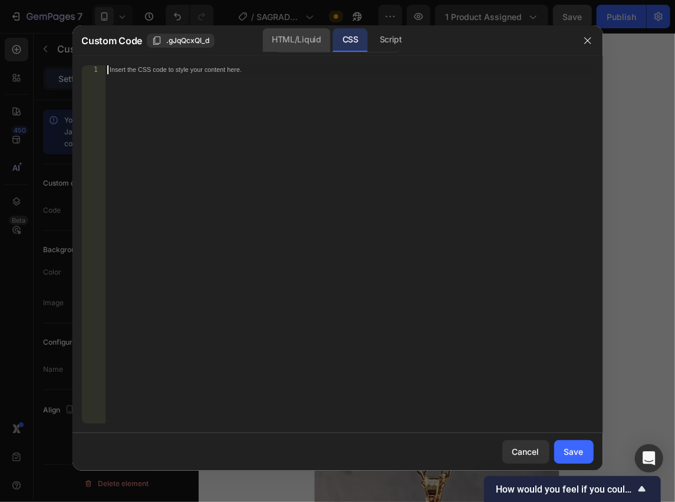
click at [316, 43] on div "HTML/Liquid" at bounding box center [296, 40] width 68 height 24
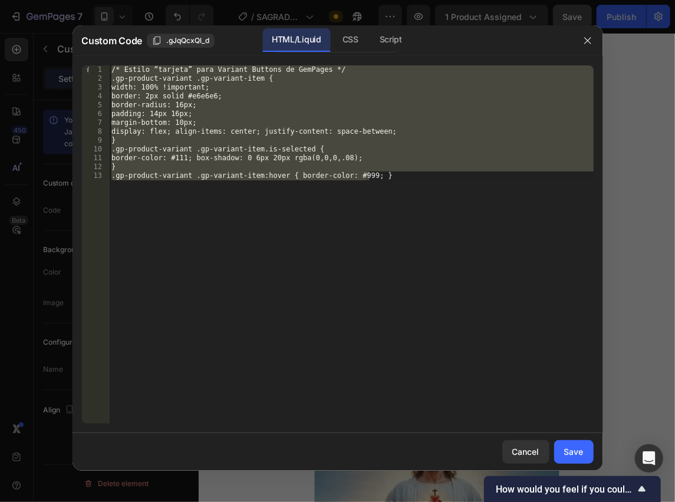
click at [283, 213] on div "/* Estilo “tarjeta” para Variant Buttons de GemPages */ .gp-product-variant .gp…" at bounding box center [351, 244] width 484 height 358
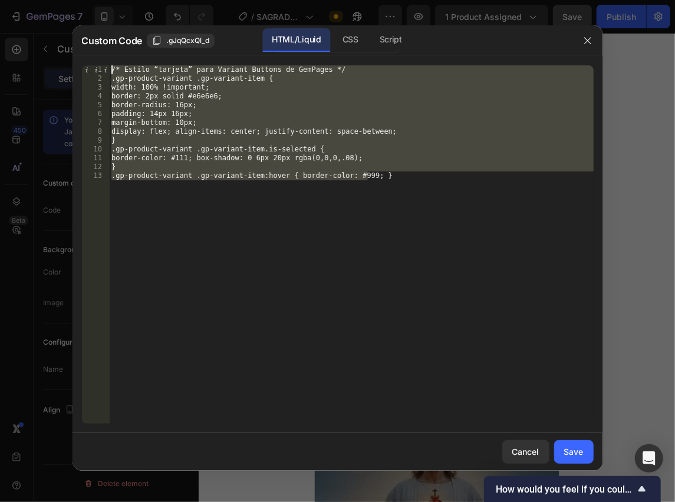
drag, startPoint x: 431, startPoint y: 216, endPoint x: 81, endPoint y: 34, distance: 394.0
click at [81, 34] on div "Custom Code .gJqQcxQl_d HTML/Liquid CSS Script .gp-product-variant .gp-variant-…" at bounding box center [337, 248] width 530 height 446
type textarea "/* Estilo “tarjeta” para Variant Buttons de GemPages */ .gp-product-variant .gp…"
paste textarea
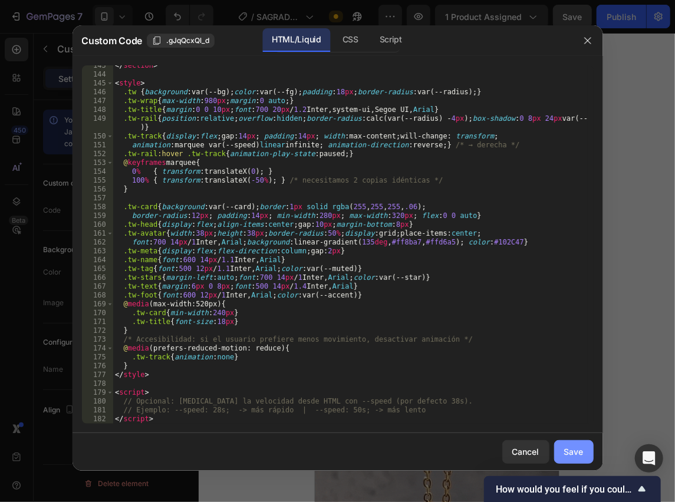
click at [584, 452] on button "Save" at bounding box center [573, 452] width 39 height 24
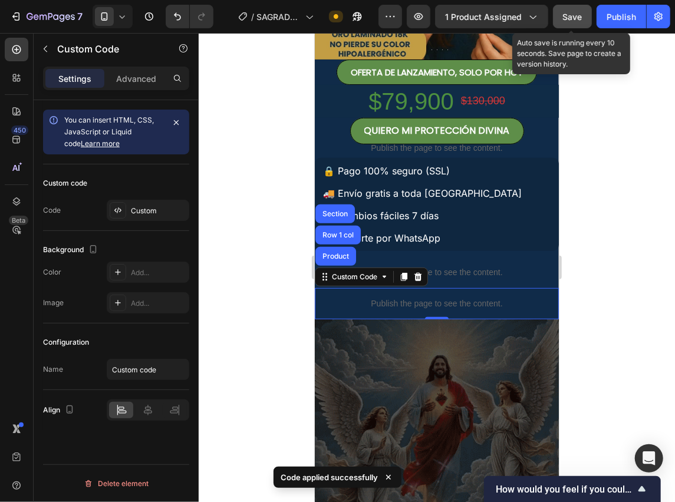
click at [578, 14] on span "Save" at bounding box center [572, 17] width 19 height 10
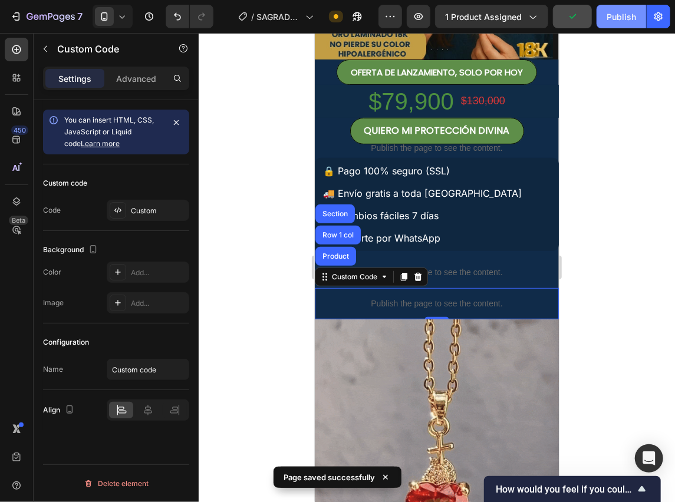
click at [622, 27] on button "Publish" at bounding box center [621, 17] width 50 height 24
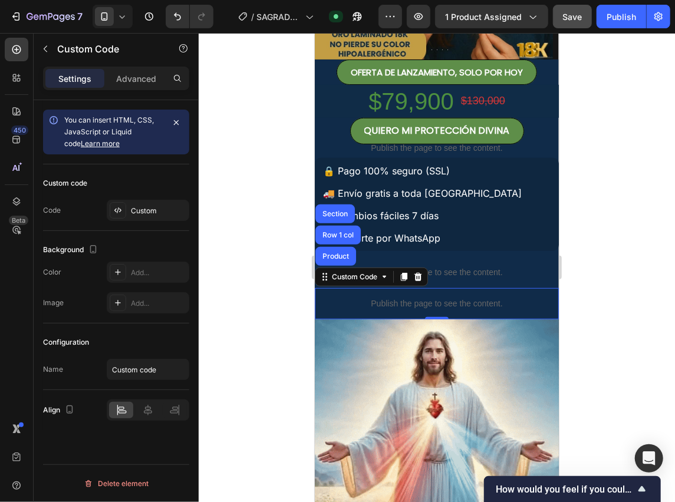
click at [382, 305] on p "Publish the page to see the content." at bounding box center [436, 303] width 244 height 12
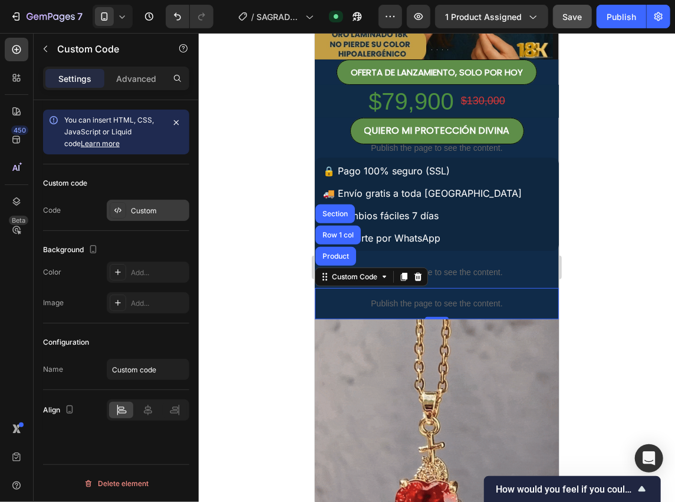
click at [120, 208] on icon at bounding box center [117, 210] width 9 height 9
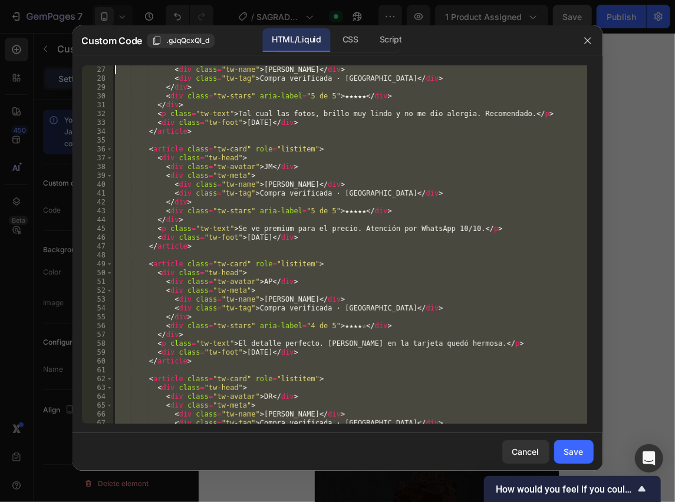
scroll to position [0, 0]
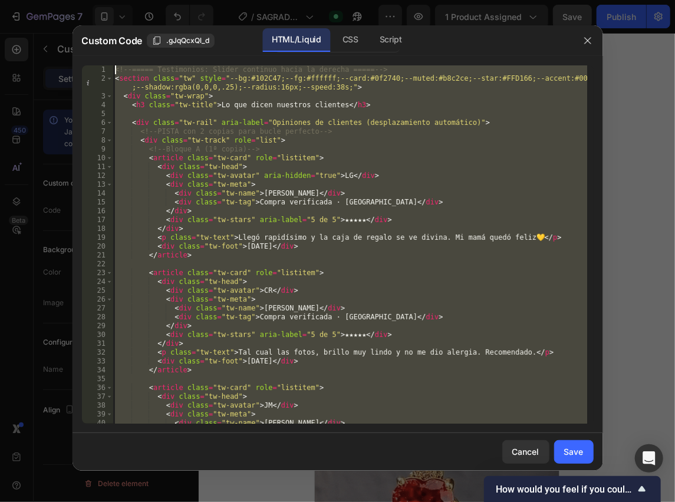
drag, startPoint x: 198, startPoint y: 416, endPoint x: 116, endPoint y: -48, distance: 471.1
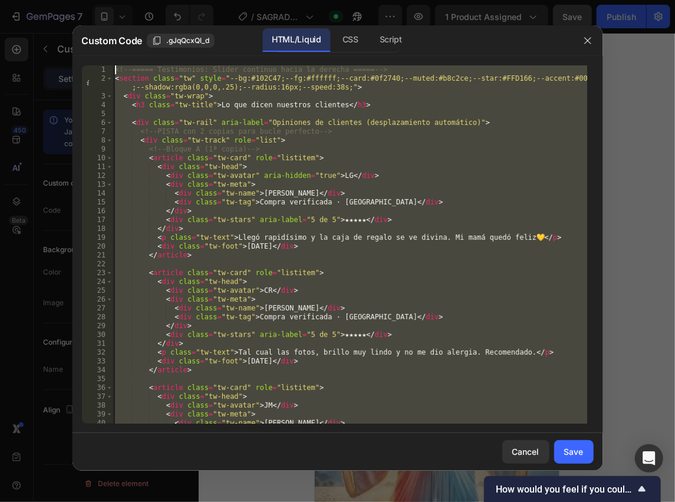
click at [116, 0] on html "7 Version history / [PERSON_NAME] Published Preview 1 product assigned Save Pub…" at bounding box center [337, 0] width 675 height 0
type textarea "<!-- ===== Testimonios: Slider continuo hacia la derecha ===== --> <section cla…"
paste textarea
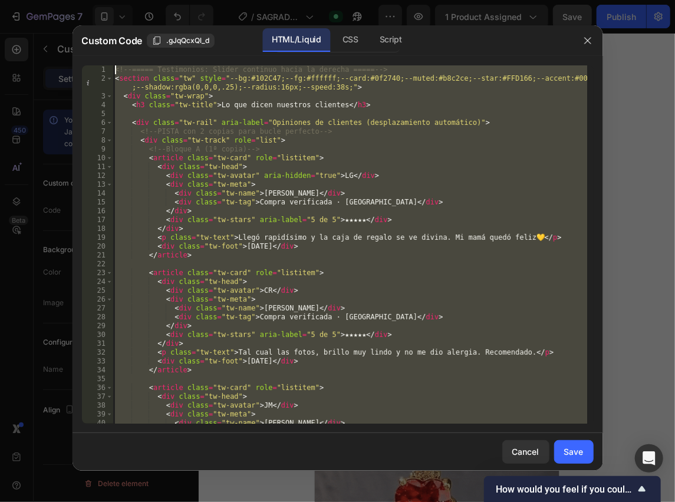
scroll to position [1259, 0]
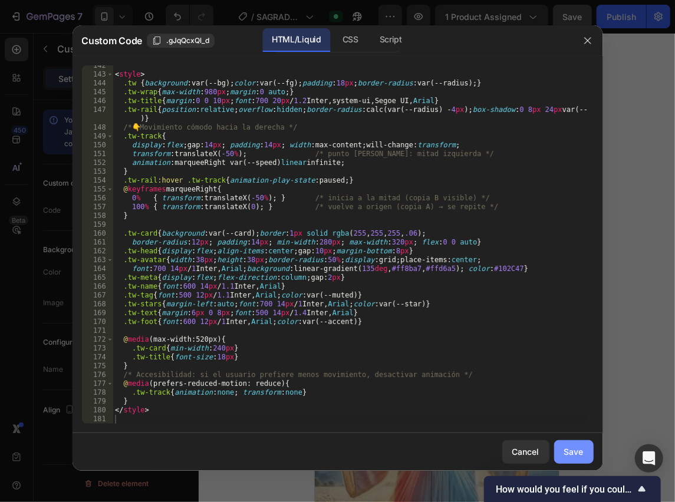
click at [561, 450] on button "Save" at bounding box center [573, 452] width 39 height 24
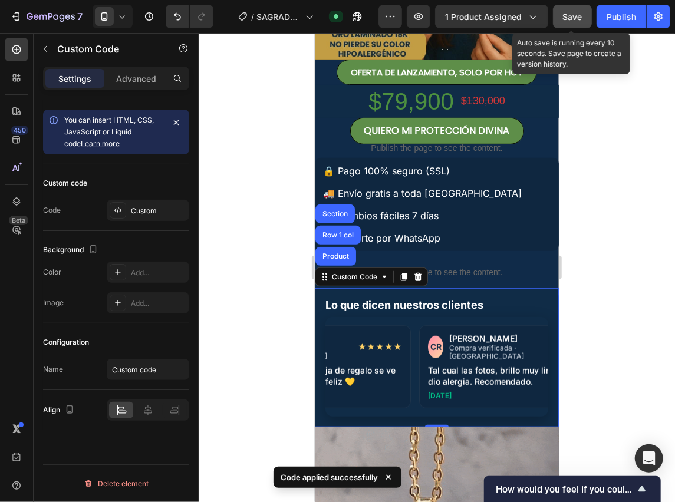
click at [587, 12] on button "Save" at bounding box center [572, 17] width 39 height 24
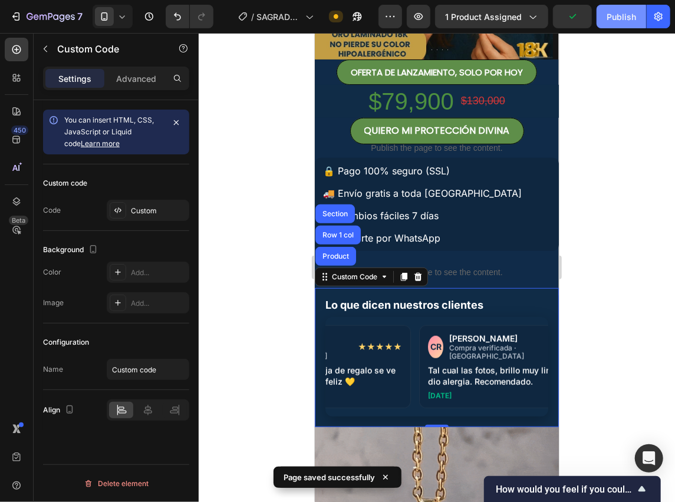
click at [625, 19] on div "Publish" at bounding box center [620, 17] width 29 height 12
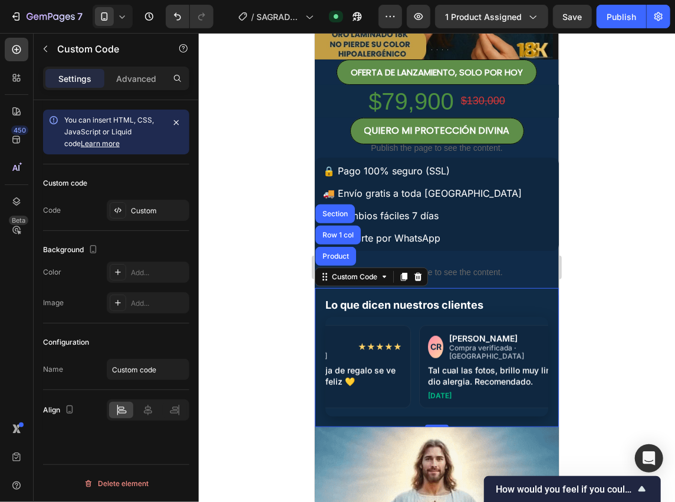
click at [443, 320] on div "LG [PERSON_NAME] Compra verificada · [GEOGRAPHIC_DATA] ★★★★★ Llegó rapidísimo y…" at bounding box center [331, 366] width 223 height 100
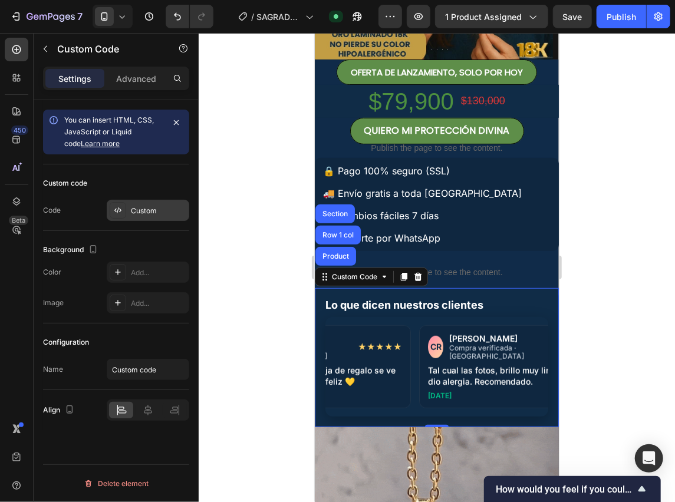
click at [152, 207] on div "Custom" at bounding box center [158, 211] width 55 height 11
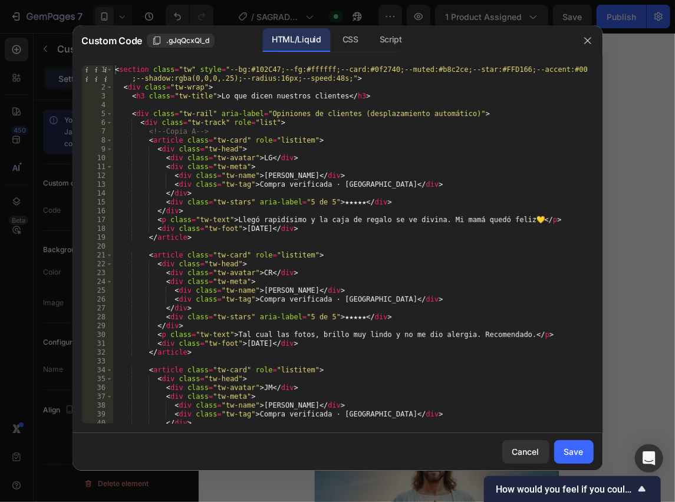
scroll to position [0, 0]
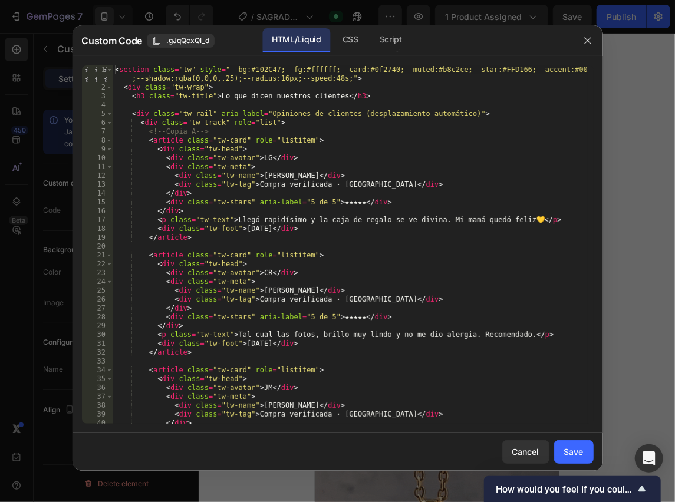
click at [325, 83] on div "< section class = "tw" style = "--bg:#102C47;--fg:#ffffff;--card:#0f2740;--mute…" at bounding box center [350, 257] width 474 height 385
click at [328, 120] on div "< section class = "tw" style = "--bg:#102C47;--fg:#ffffff;--card:#0f2740;--mute…" at bounding box center [350, 257] width 474 height 385
type textarea "<div class="tw-track" role="list">"
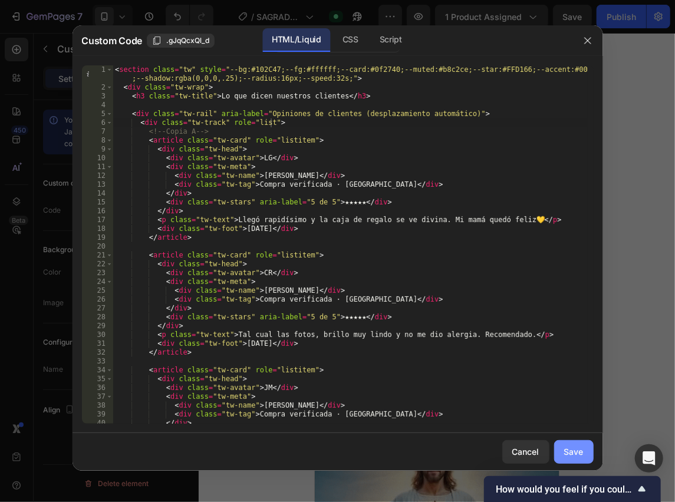
click at [572, 443] on button "Save" at bounding box center [573, 452] width 39 height 24
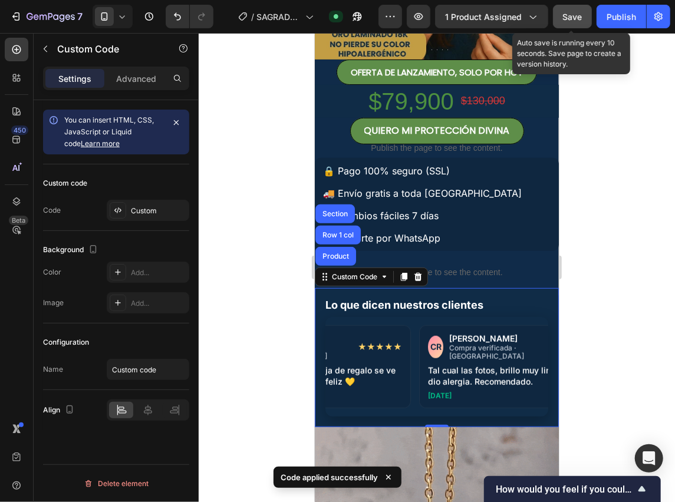
click at [583, 19] on button "Save" at bounding box center [572, 17] width 39 height 24
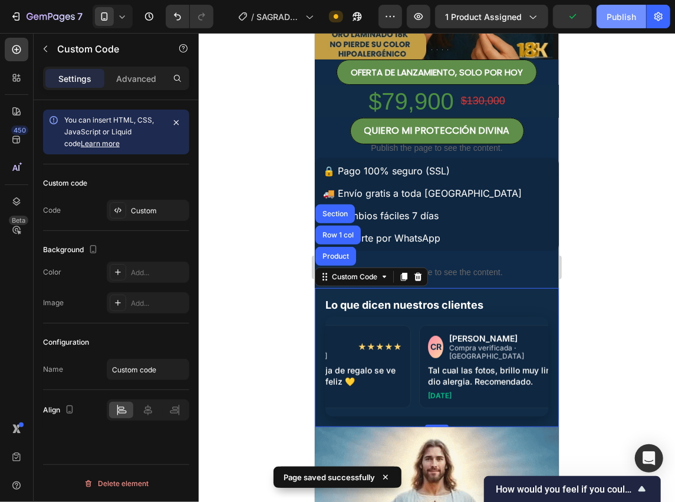
click at [622, 22] on div "Publish" at bounding box center [620, 17] width 29 height 12
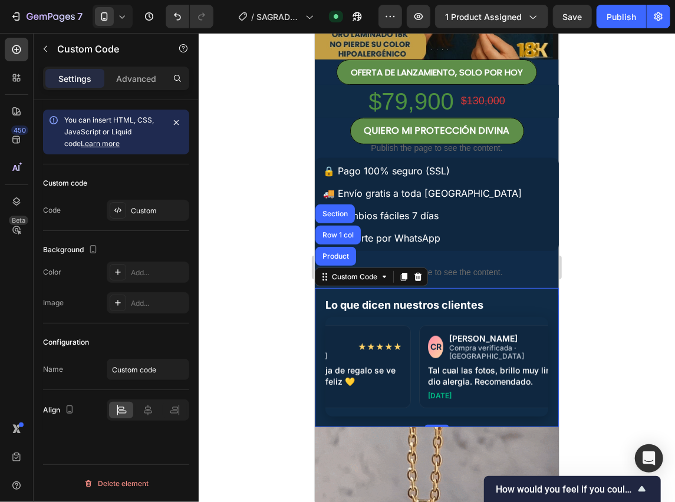
click at [421, 344] on div "★★★★★" at bounding box center [399, 346] width 44 height 8
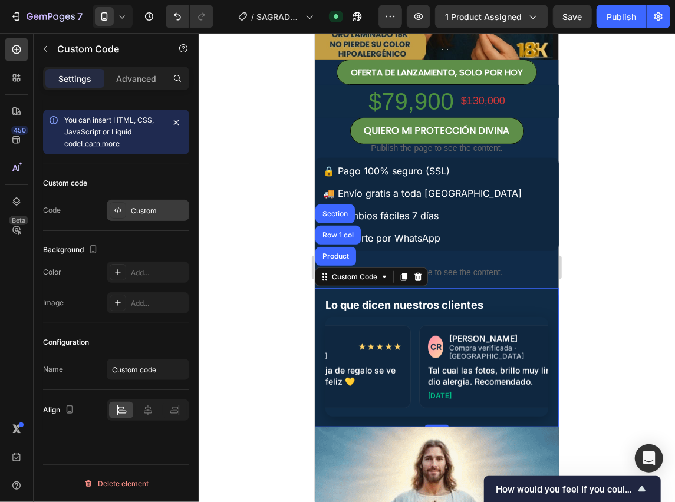
click at [116, 206] on icon at bounding box center [117, 210] width 9 height 9
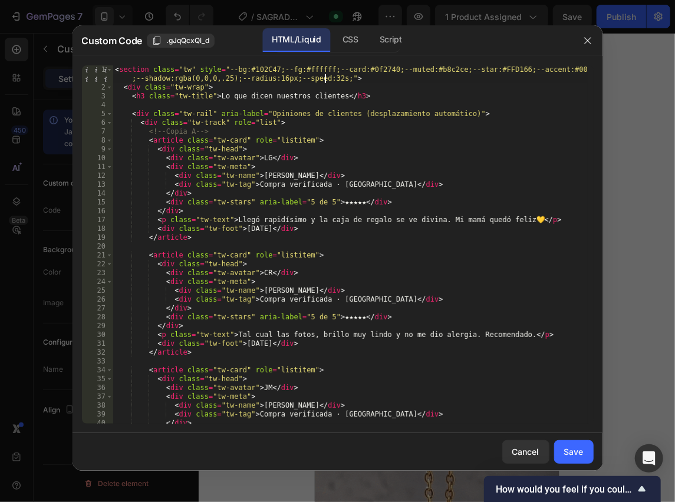
click at [324, 78] on div "< section class = "tw" style = "--bg:#102C47;--fg:#ffffff;--card:#0f2740;--mute…" at bounding box center [350, 257] width 474 height 385
type textarea "<section class="tw" style="--bg:#102C47;--fg:#ffffff;--card:#0f2740;--muted:#b8…"
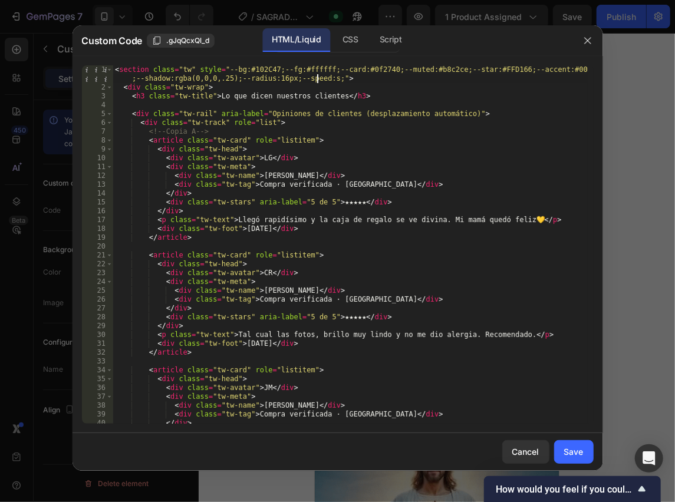
scroll to position [0, 53]
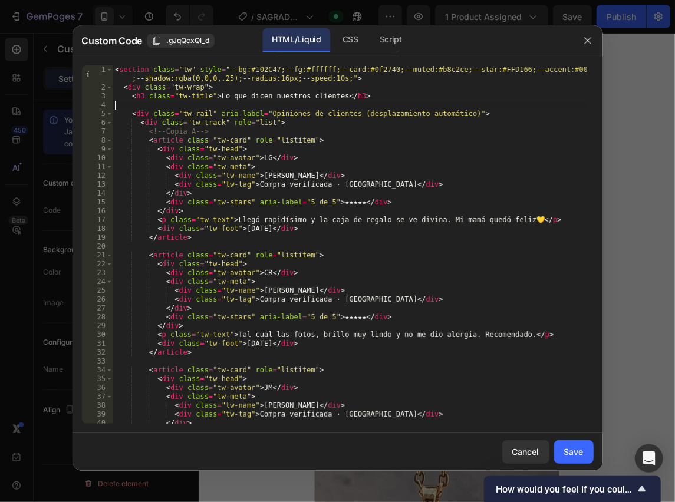
click at [250, 101] on div "< section class = "tw" style = "--bg:#102C47;--fg:#ffffff;--card:#0f2740;--mute…" at bounding box center [350, 257] width 474 height 385
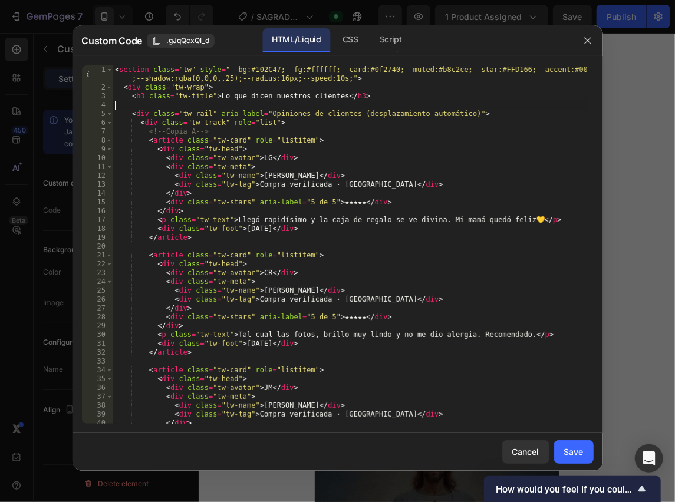
scroll to position [0, 0]
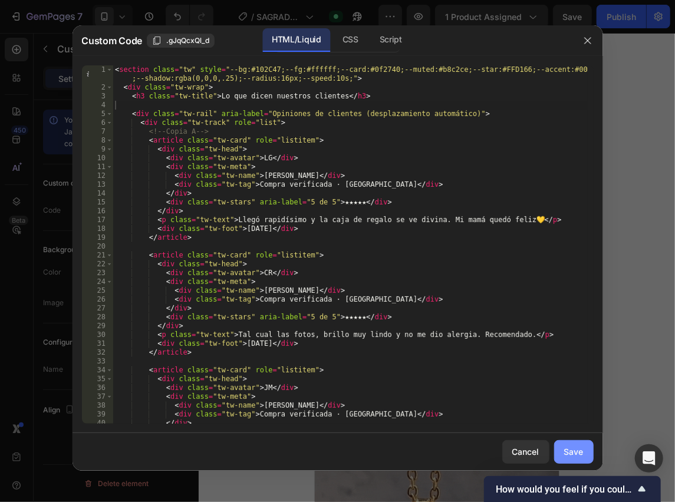
click at [566, 456] on div "Save" at bounding box center [573, 452] width 19 height 12
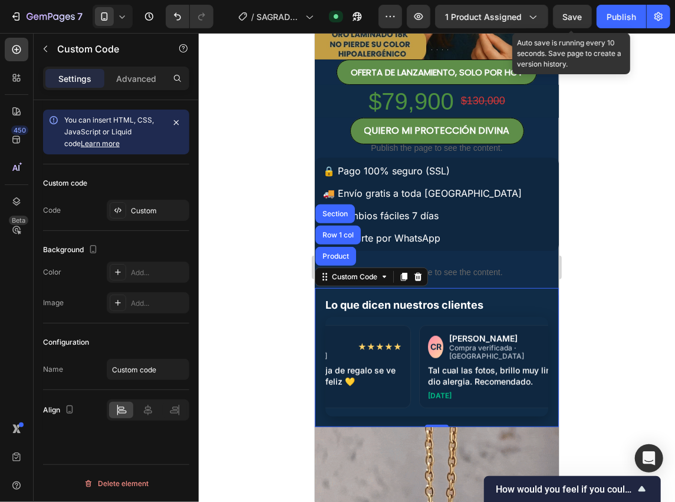
click at [571, 15] on span "Save" at bounding box center [572, 17] width 19 height 10
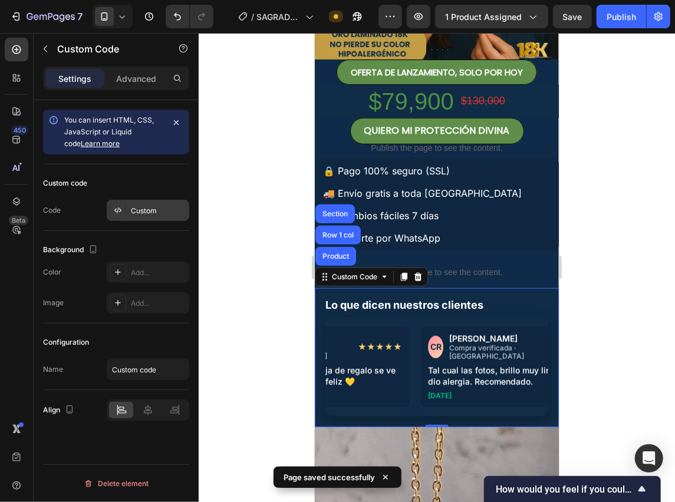
click at [133, 206] on div "Custom" at bounding box center [158, 211] width 55 height 11
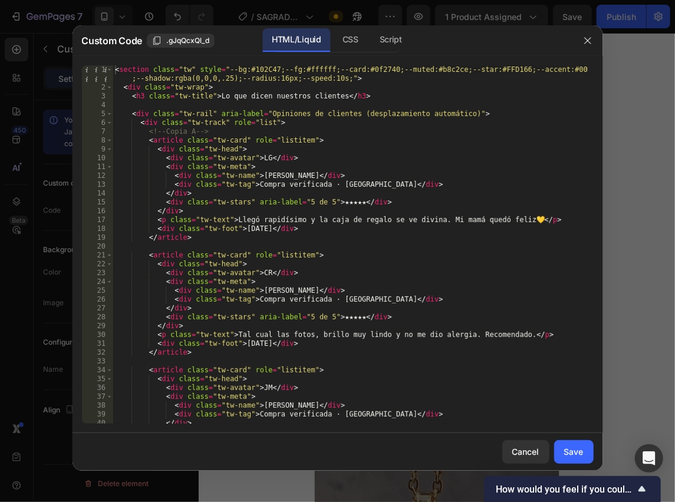
click at [326, 77] on div "< section class = "tw" style = "--bg:#102C47;--fg:#ffffff;--card:#0f2740;--mute…" at bounding box center [350, 257] width 474 height 385
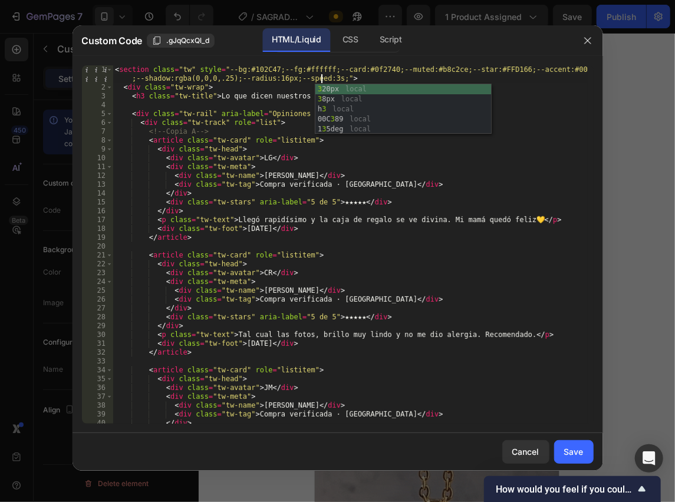
scroll to position [0, 53]
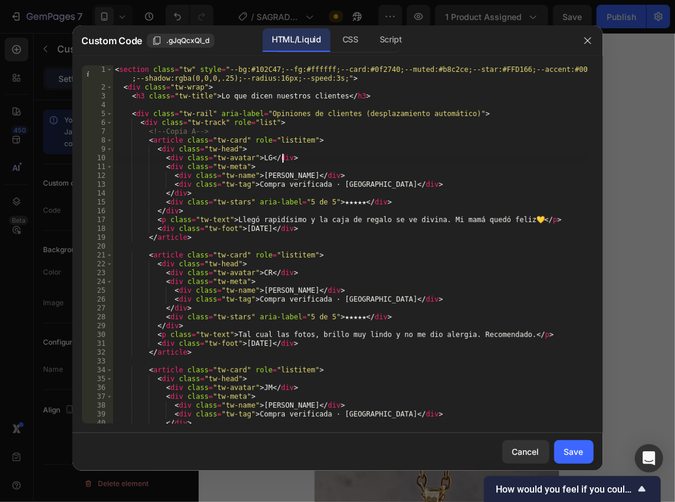
click at [362, 162] on div "< section class = "tw" style = "--bg:#102C47;--fg:#ffffff;--card:#0f2740;--mute…" at bounding box center [350, 257] width 474 height 385
type textarea "<div class="tw-avatar">LG</div>"
click at [573, 456] on div "Save" at bounding box center [573, 452] width 19 height 12
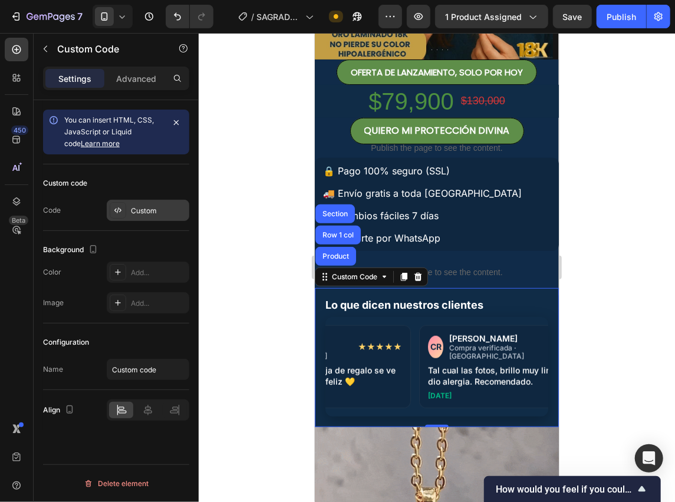
click at [132, 218] on div "Custom" at bounding box center [148, 210] width 83 height 21
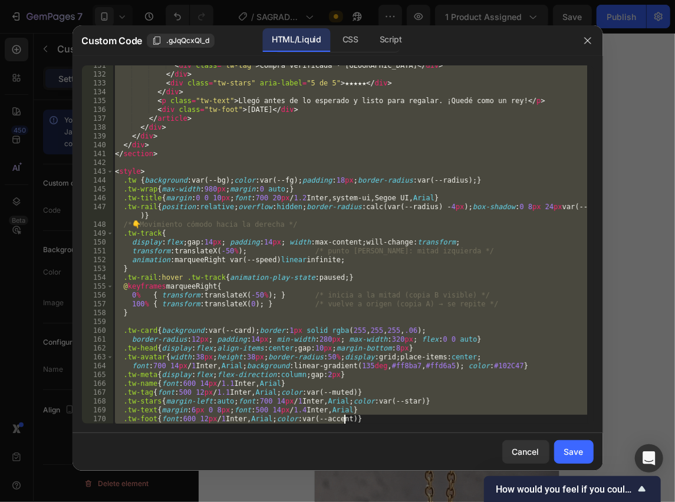
scroll to position [1259, 0]
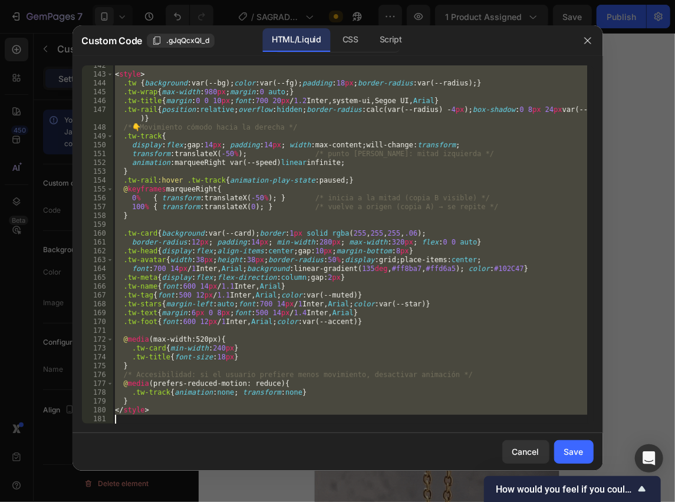
drag, startPoint x: 115, startPoint y: 68, endPoint x: 404, endPoint y: 517, distance: 534.4
click at [404, 0] on html "7 Version history / [PERSON_NAME] Need republishing Preview 1 product assigned …" at bounding box center [337, 0] width 675 height 0
type textarea "</style>"
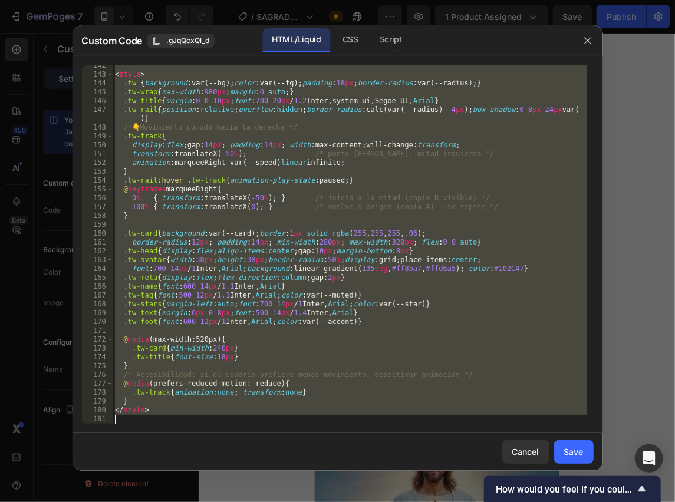
paste textarea
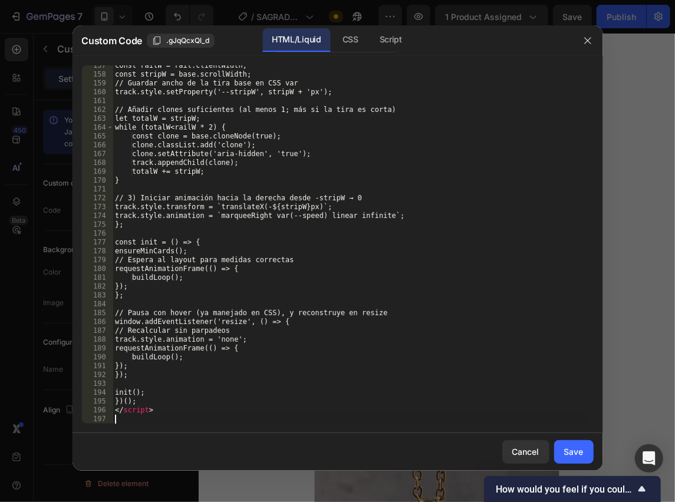
scroll to position [1401, 0]
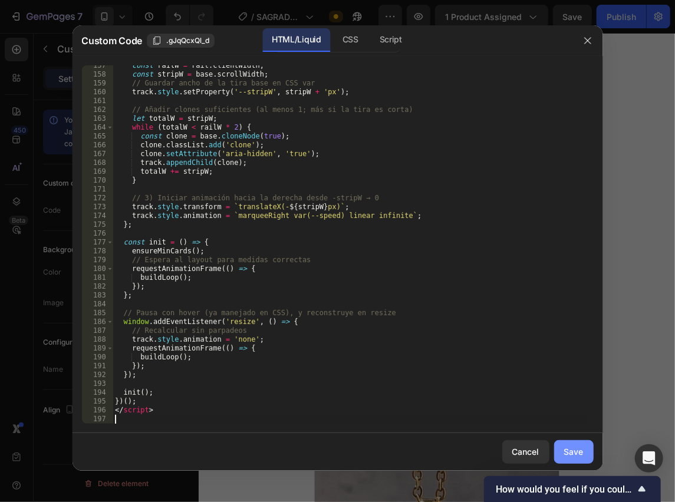
click at [565, 446] on div "Save" at bounding box center [573, 452] width 19 height 12
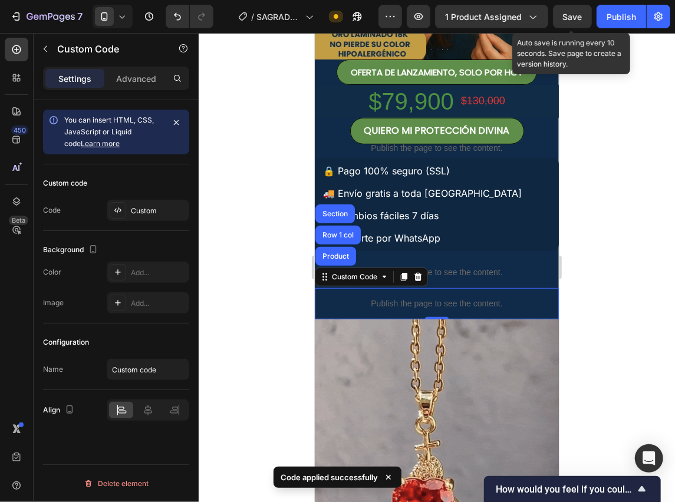
click at [573, 21] on span "Save" at bounding box center [572, 17] width 19 height 10
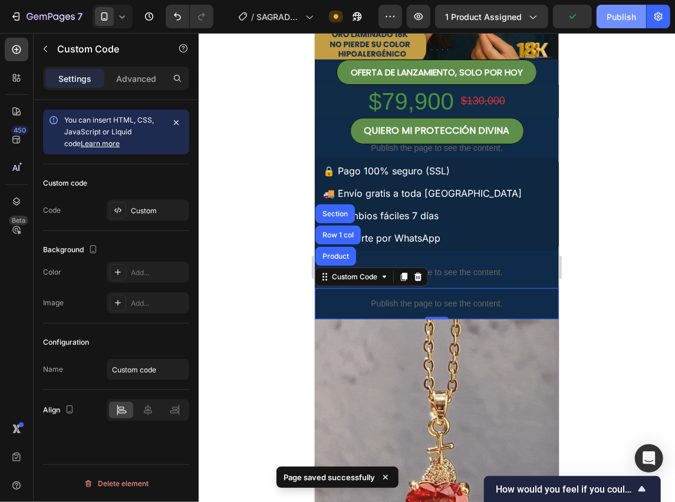
click at [615, 23] on button "Publish" at bounding box center [621, 17] width 50 height 24
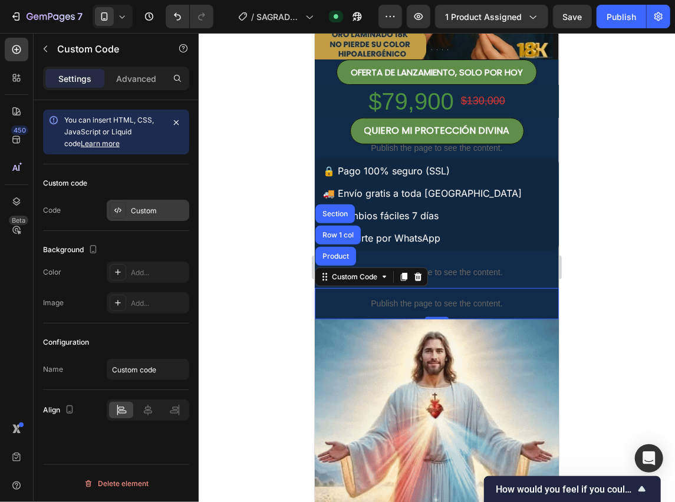
click at [128, 213] on div "Custom" at bounding box center [148, 210] width 83 height 21
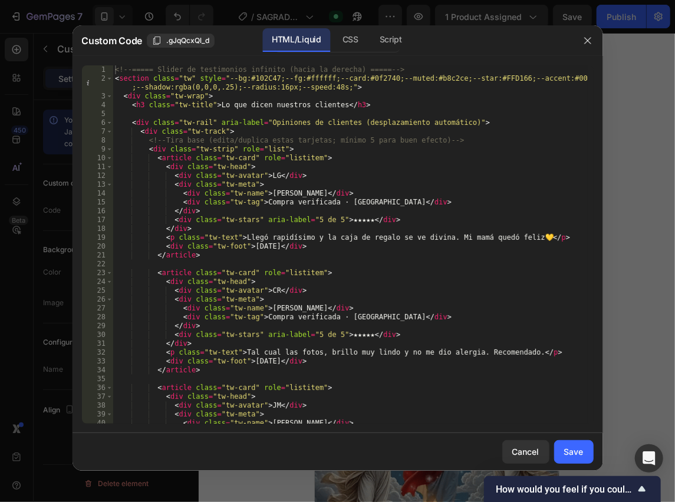
click at [327, 90] on div "<!-- ===== Slider de testimonios infinito (hacia la derecha) ===== --> < sectio…" at bounding box center [350, 253] width 474 height 376
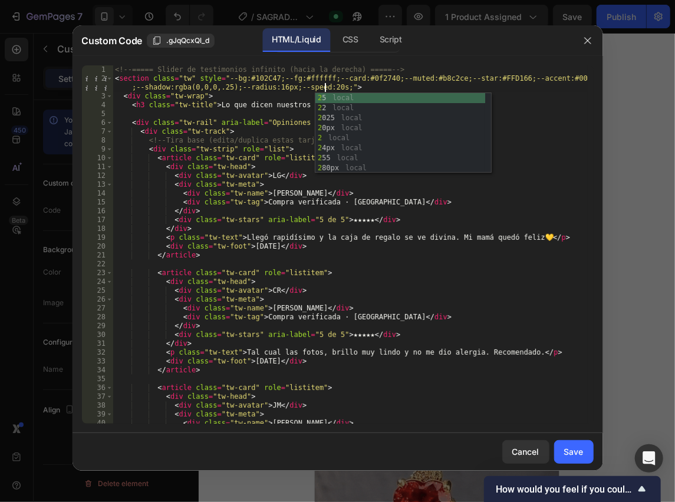
scroll to position [0, 53]
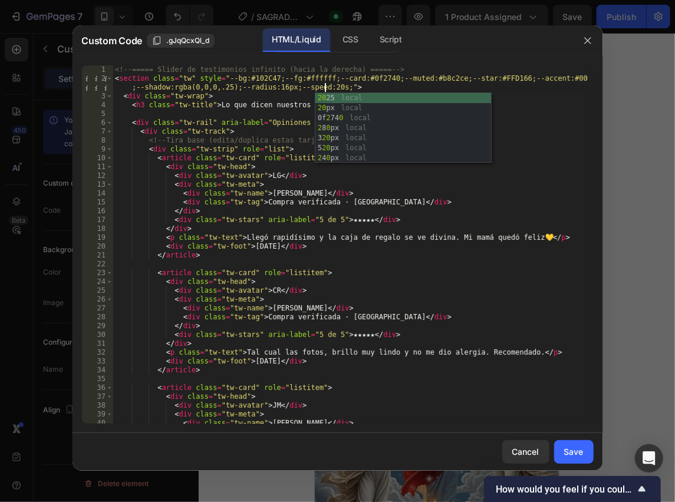
click at [365, 249] on div "<!-- ===== Slider de testimonios infinito (hacia la derecha) ===== --> < sectio…" at bounding box center [350, 253] width 474 height 376
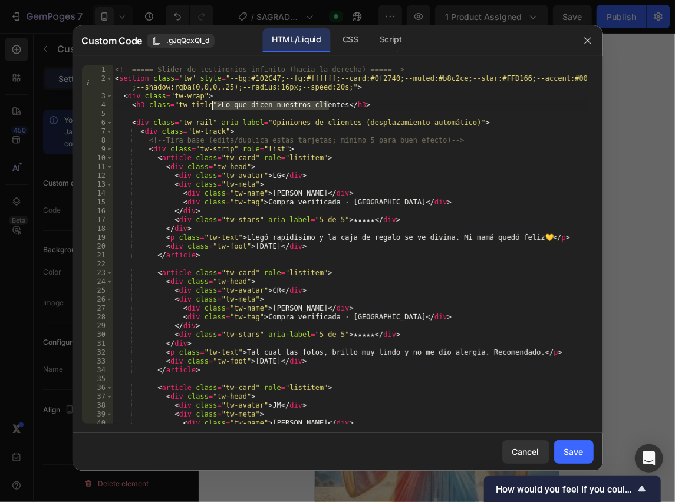
drag, startPoint x: 329, startPoint y: 106, endPoint x: 212, endPoint y: 104, distance: 117.3
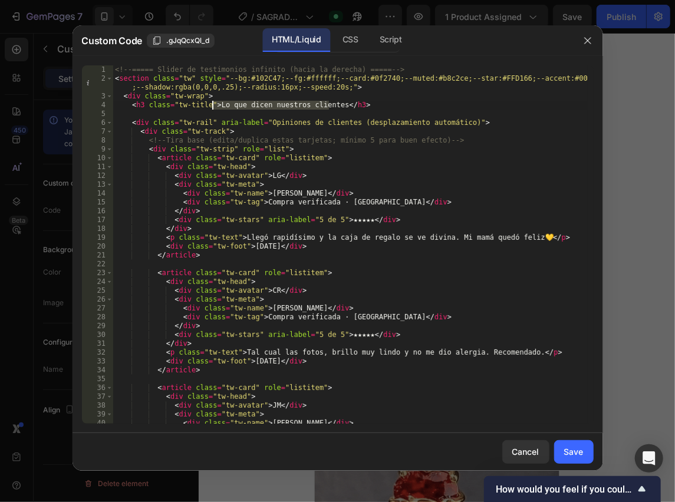
click at [212, 104] on div "<!-- ===== Slider de testimonios infinito (hacia la derecha) ===== --> < sectio…" at bounding box center [350, 253] width 474 height 376
click at [360, 107] on div "<!-- ===== Slider de testimonios infinito (hacia la derecha) ===== --> < sectio…" at bounding box center [350, 253] width 474 height 376
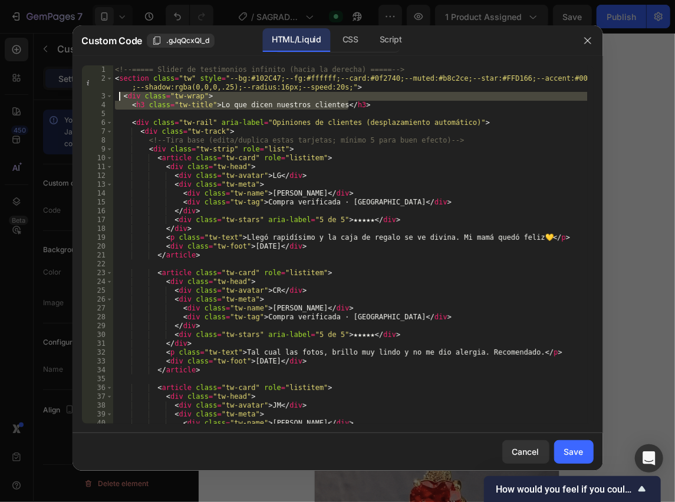
drag, startPoint x: 360, startPoint y: 107, endPoint x: 118, endPoint y: 97, distance: 241.8
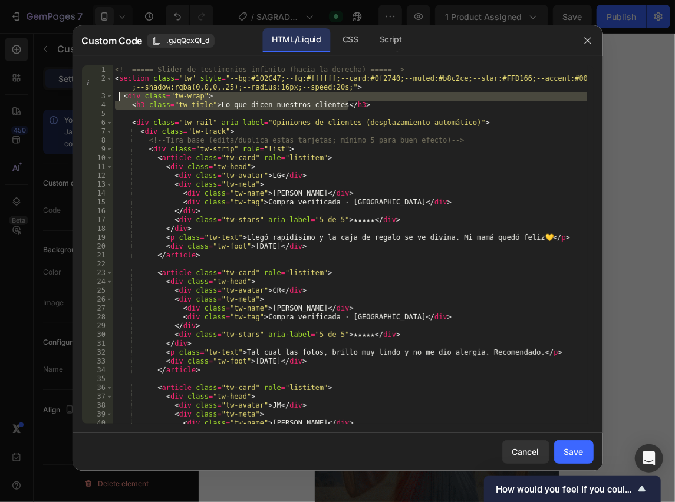
click at [118, 97] on div "<!-- ===== Slider de testimonios infinito (hacia la derecha) ===== --> < sectio…" at bounding box center [350, 253] width 474 height 376
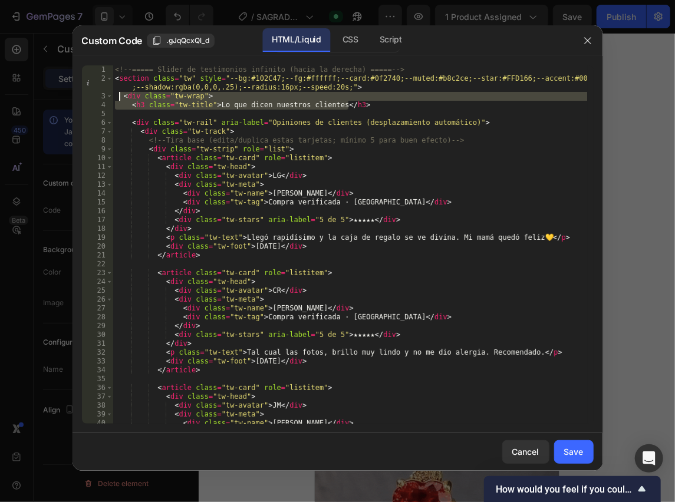
type textarea "<div class="tw-wrap"> <h3 class="tw-title">Lo que dicen nuestros clientes</h3>"
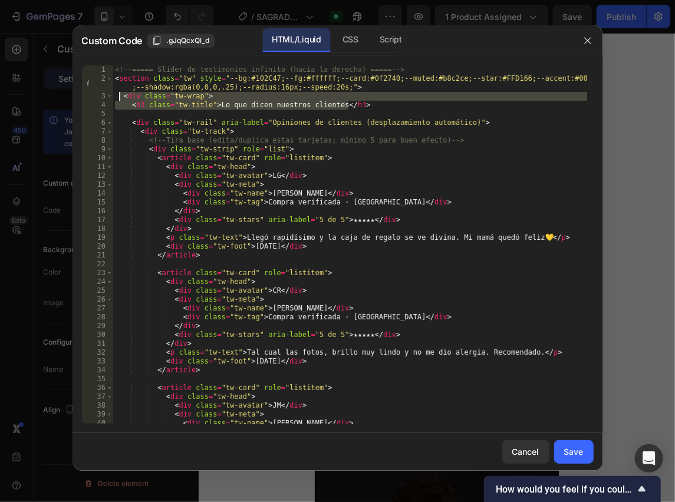
scroll to position [0, 0]
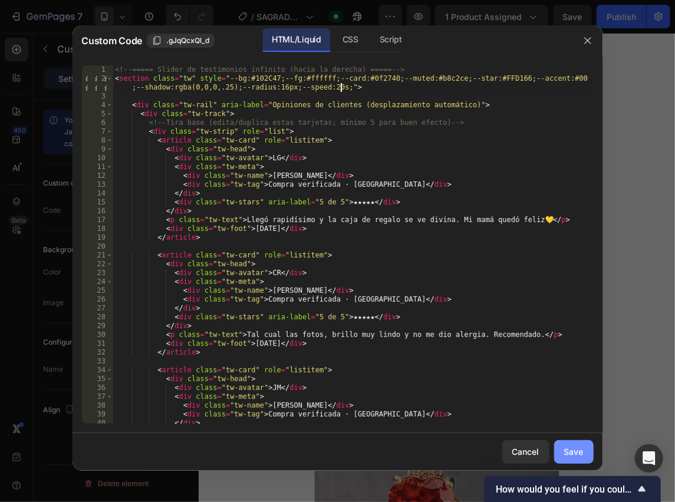
type textarea "<section class="tw" style="--bg:#102C47;--fg:#ffffff;--card:#0f2740;--muted:#b8…"
click at [574, 448] on div "Save" at bounding box center [573, 452] width 19 height 12
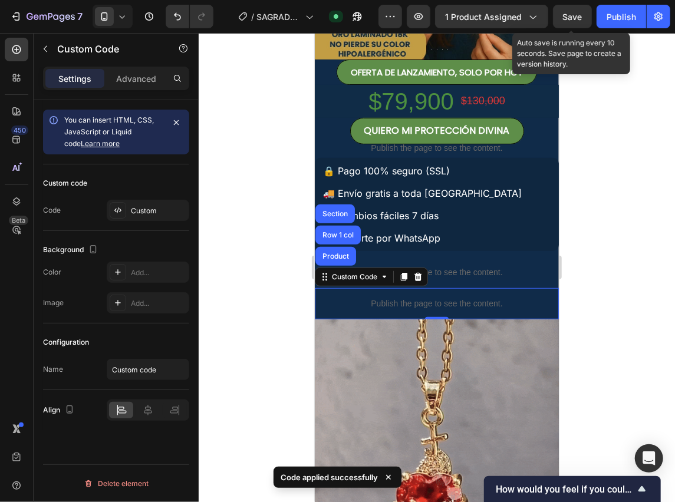
click at [580, 18] on span "Save" at bounding box center [572, 17] width 19 height 10
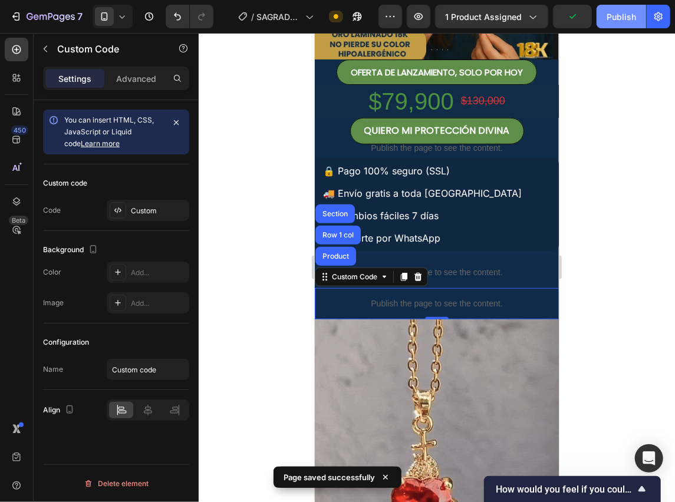
click at [617, 24] on button "Publish" at bounding box center [621, 17] width 50 height 24
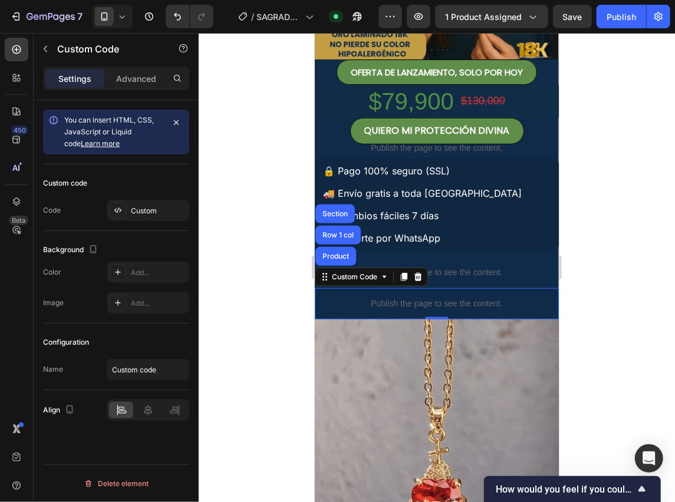
click at [159, 198] on div "Custom code Code Custom" at bounding box center [116, 197] width 146 height 67
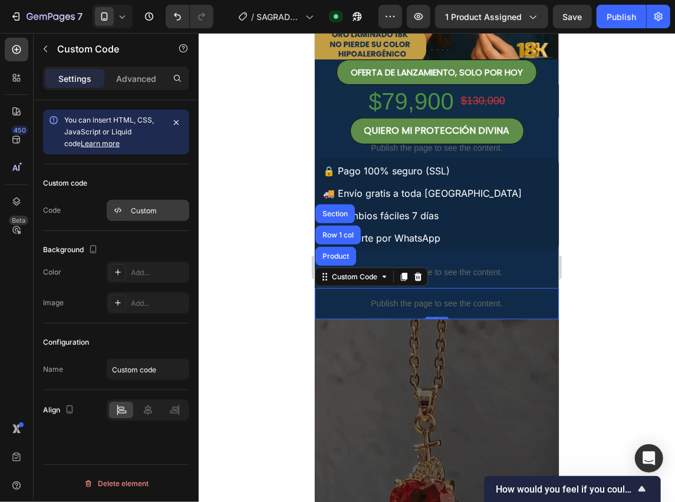
click at [160, 206] on div "Custom" at bounding box center [158, 211] width 55 height 11
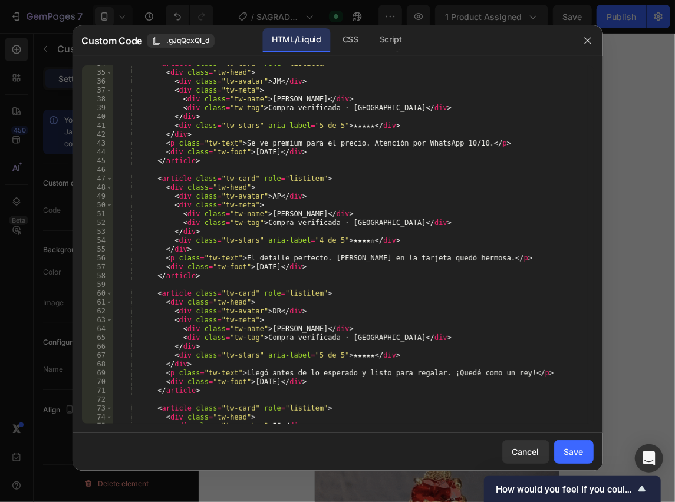
scroll to position [189, 0]
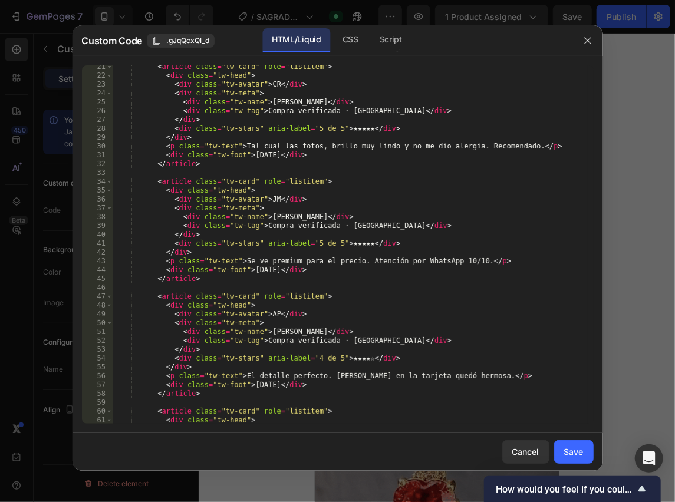
click at [635, 215] on div at bounding box center [337, 251] width 675 height 502
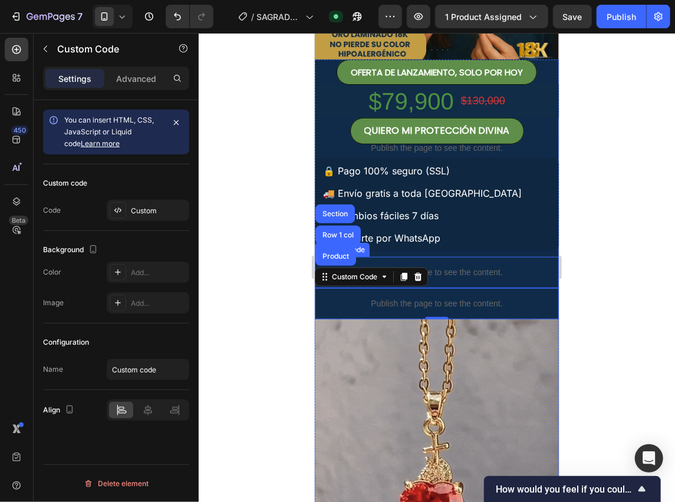
click at [500, 270] on p "Publish the page to see the content." at bounding box center [436, 272] width 244 height 12
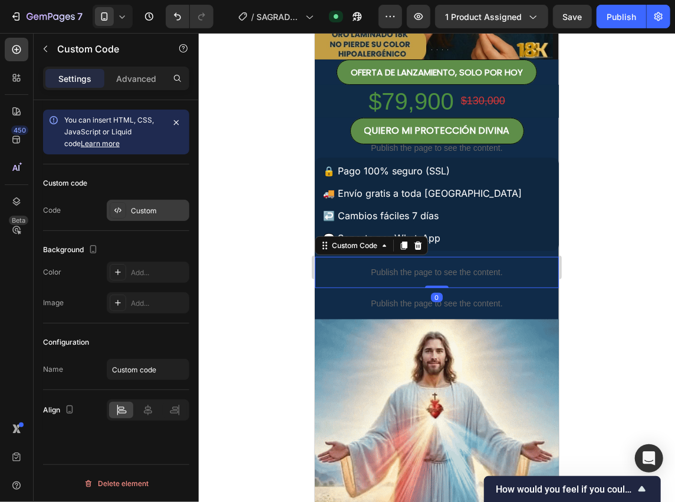
click at [133, 206] on div "Custom" at bounding box center [158, 211] width 55 height 11
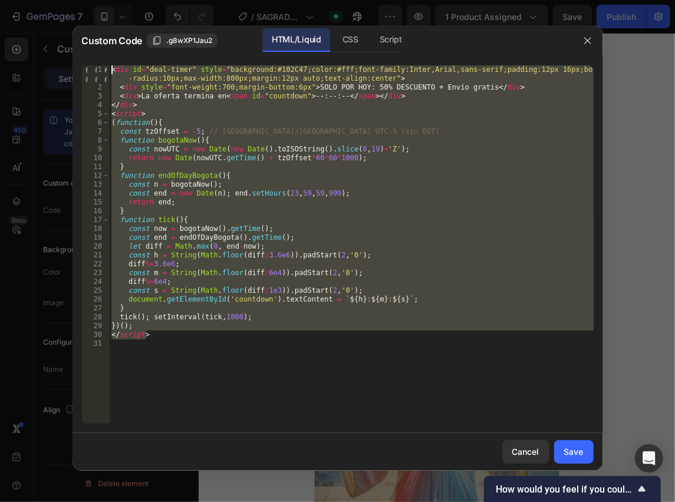
drag, startPoint x: 163, startPoint y: 342, endPoint x: 78, endPoint y: 39, distance: 314.2
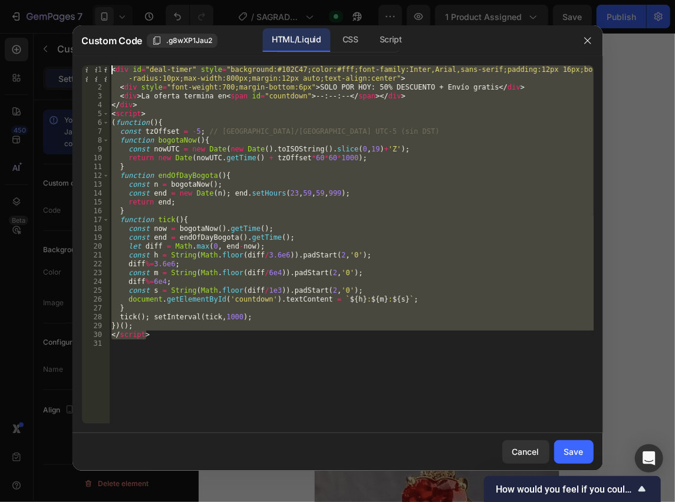
click at [78, 39] on div "Custom Code .g8wXP1Jau2 HTML/Liquid CSS Script </script> 1 2 3 4 5 6 7 8 9 10 1…" at bounding box center [337, 248] width 530 height 446
paste textarea "/script"
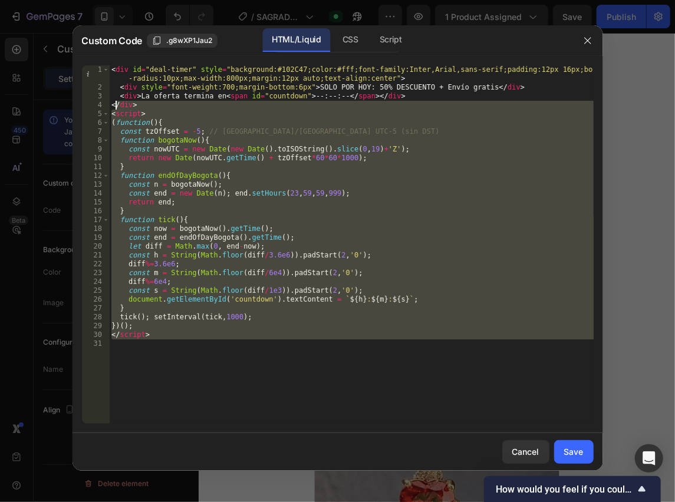
drag, startPoint x: 262, startPoint y: 355, endPoint x: 80, endPoint y: -43, distance: 437.2
click at [80, 0] on html "7 Version history / [PERSON_NAME] Published Preview 1 product assigned Save Pub…" at bounding box center [337, 0] width 675 height 0
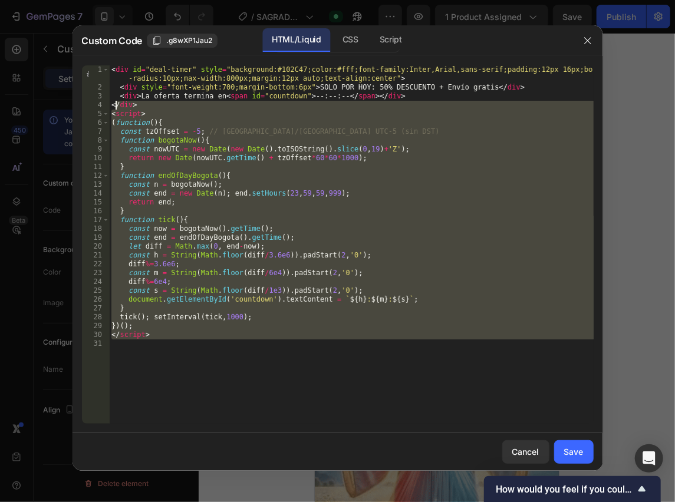
type textarea "<div id="deal-timer" style="background:#102C47;color:#fff;font-family:Inter,Ari…"
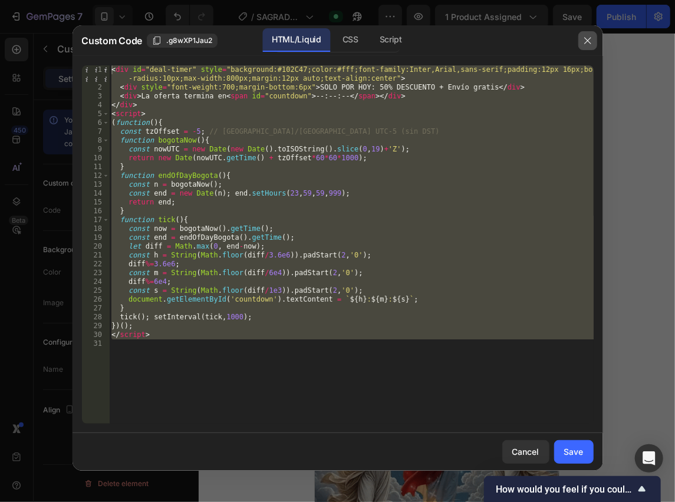
click at [595, 38] on button "button" at bounding box center [587, 40] width 19 height 19
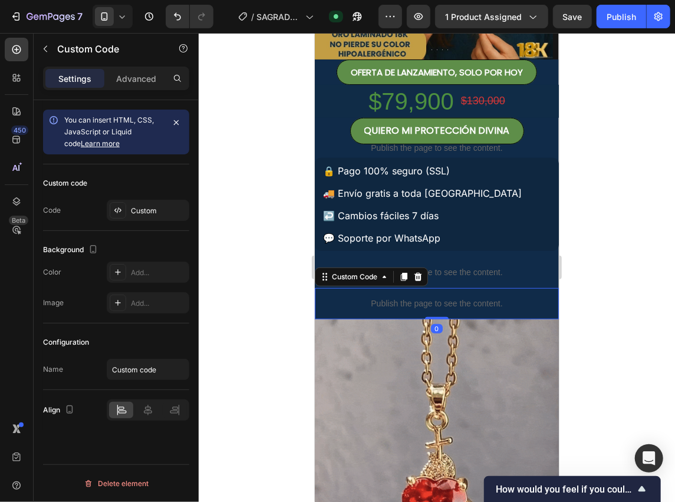
click at [496, 295] on div "Publish the page to see the content." at bounding box center [436, 303] width 244 height 31
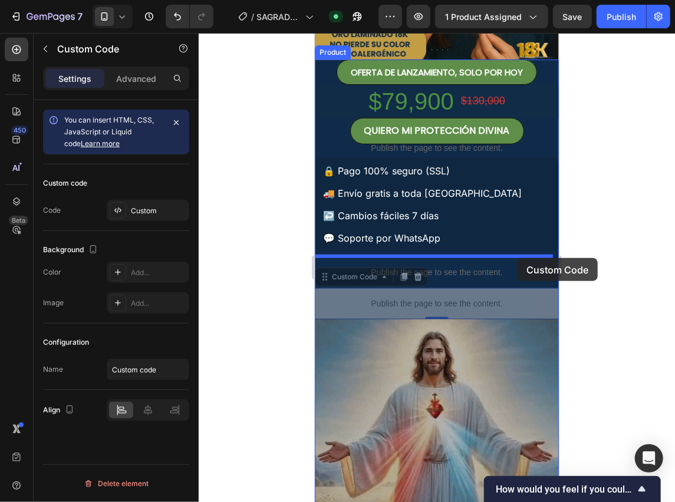
drag, startPoint x: 520, startPoint y: 300, endPoint x: 516, endPoint y: 257, distance: 43.3
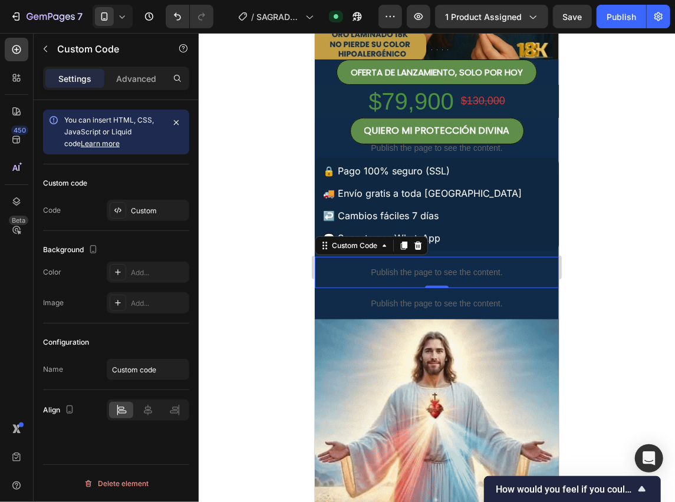
click at [493, 272] on p "Publish the page to see the content." at bounding box center [436, 272] width 244 height 12
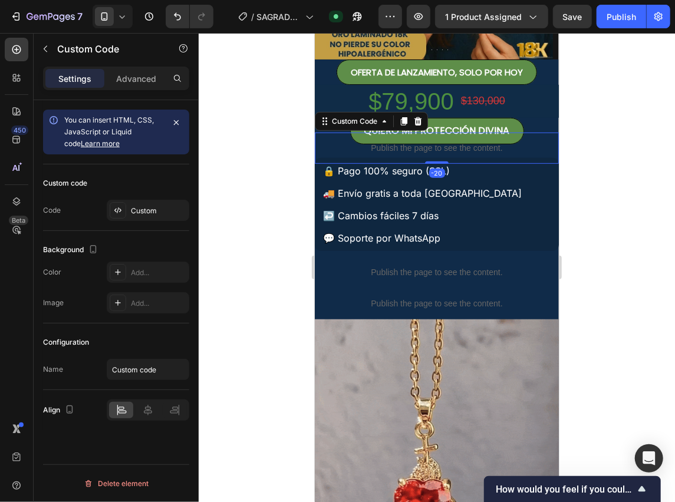
click at [490, 148] on p "Publish the page to see the content." at bounding box center [436, 147] width 244 height 12
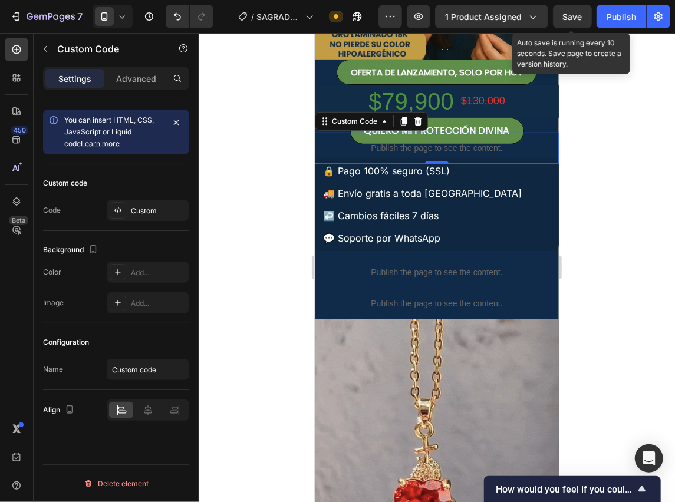
click at [576, 11] on div "Save" at bounding box center [572, 17] width 19 height 12
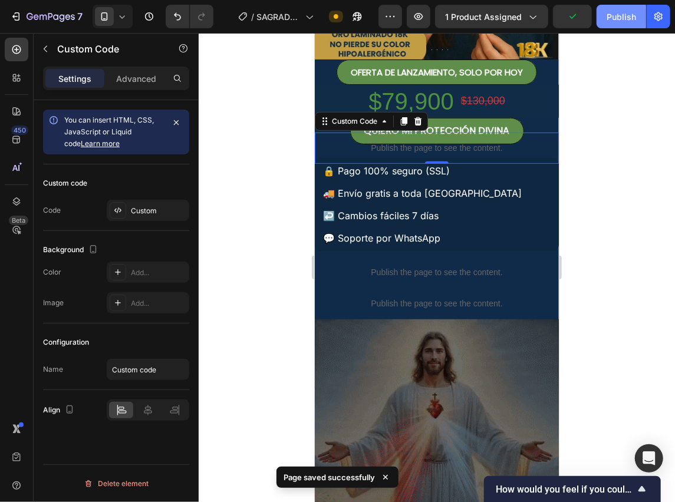
click at [617, 15] on div "Publish" at bounding box center [620, 17] width 29 height 12
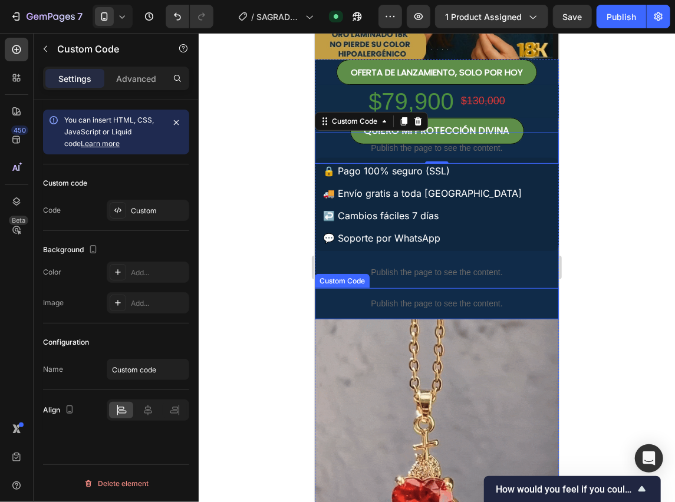
click at [510, 301] on p "Publish the page to see the content." at bounding box center [436, 303] width 244 height 12
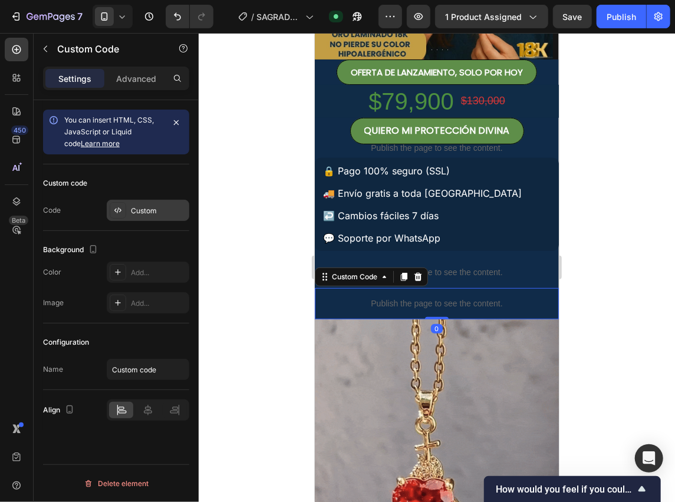
click at [131, 215] on div "Custom" at bounding box center [158, 211] width 55 height 11
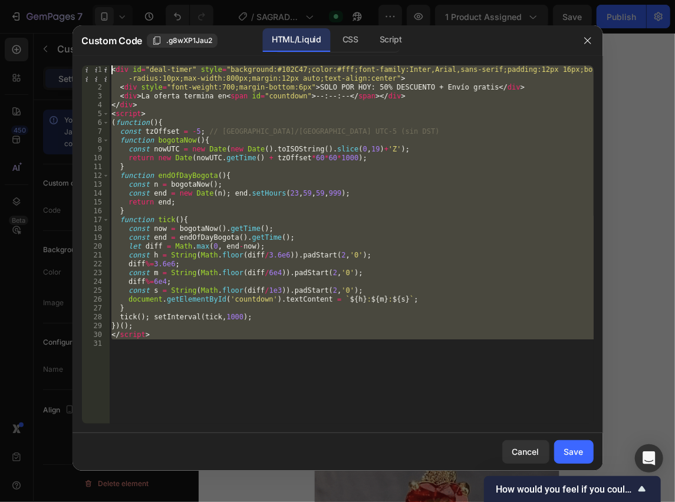
drag, startPoint x: 194, startPoint y: 349, endPoint x: 94, endPoint y: 18, distance: 345.8
click at [94, 18] on div "Custom Code .g8wXP1Jau2 HTML/Liquid CSS Script 1 2 3 4 5 6 7 8 9 10 11 12 13 14…" at bounding box center [337, 251] width 675 height 502
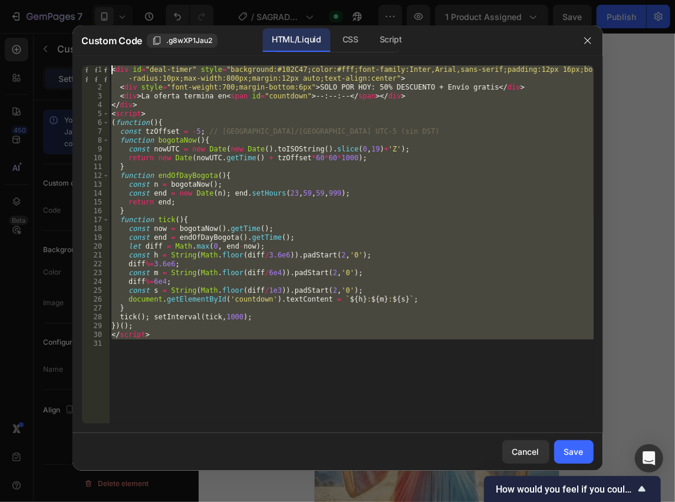
type textarea "<div id="deal-timer" style="background:#102C47;color:#fff;font-family:Inter,Ari…"
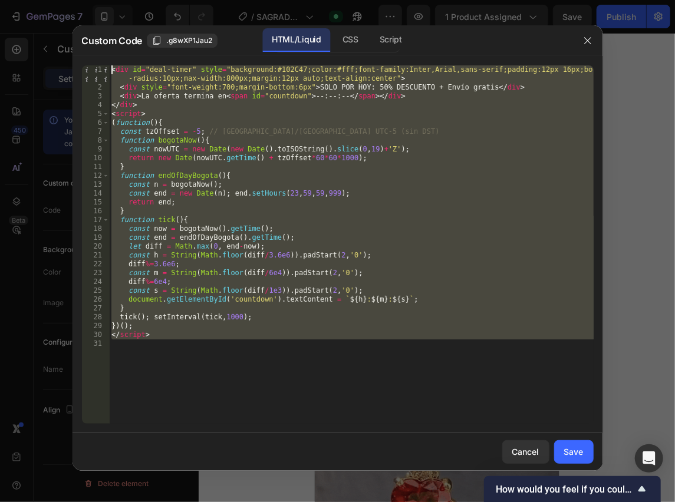
paste textarea
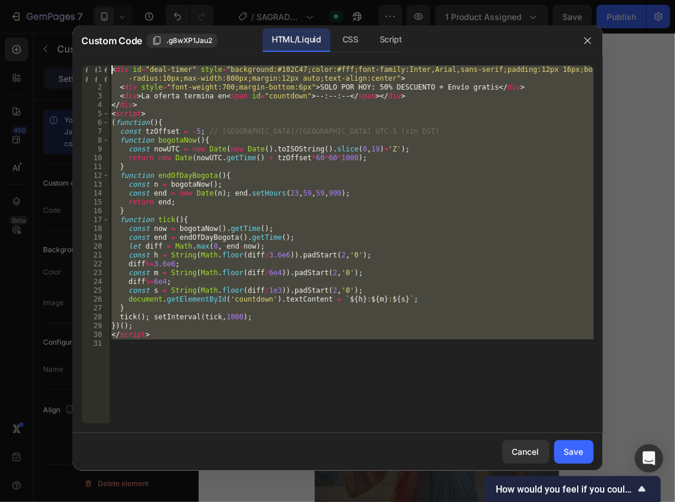
scroll to position [340, 0]
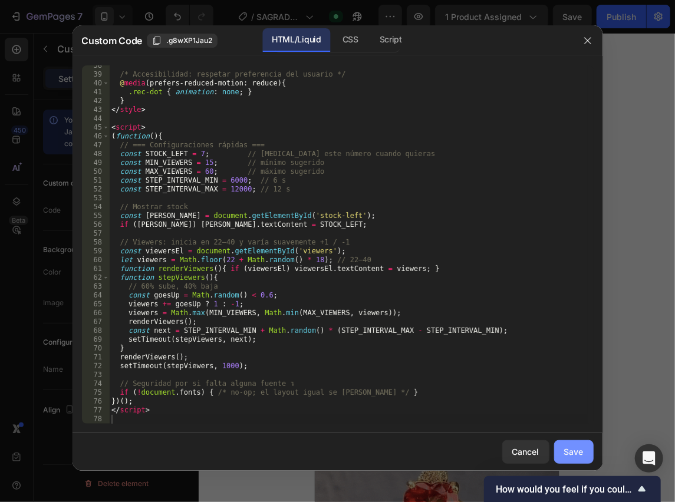
click at [566, 453] on div "Save" at bounding box center [573, 452] width 19 height 12
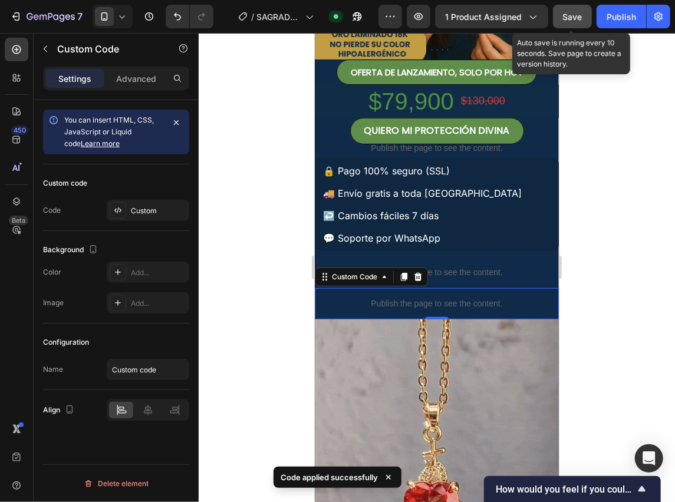
click at [568, 8] on button "Save" at bounding box center [572, 17] width 39 height 24
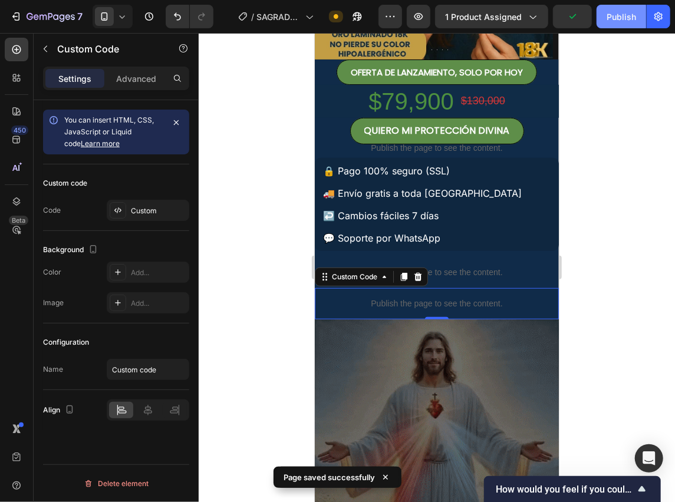
drag, startPoint x: 622, startPoint y: 20, endPoint x: 618, endPoint y: 16, distance: 6.3
click at [618, 16] on div "Publish" at bounding box center [620, 17] width 29 height 12
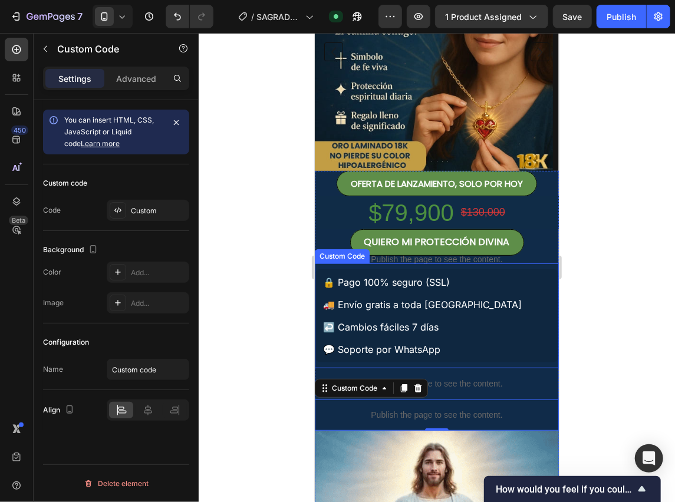
scroll to position [118, 0]
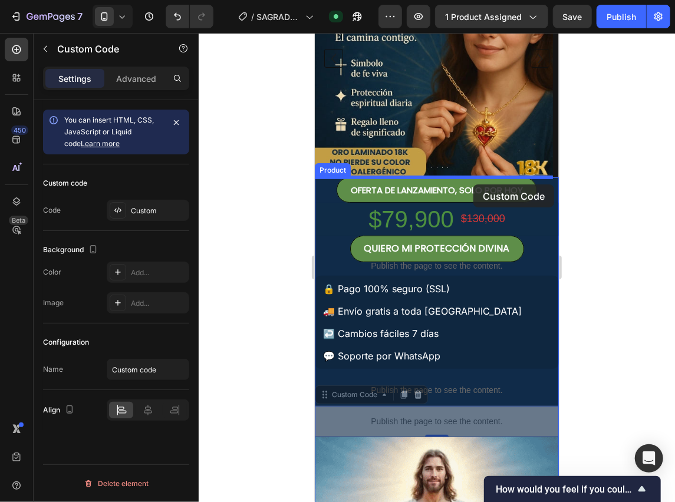
drag, startPoint x: 483, startPoint y: 413, endPoint x: 473, endPoint y: 184, distance: 228.9
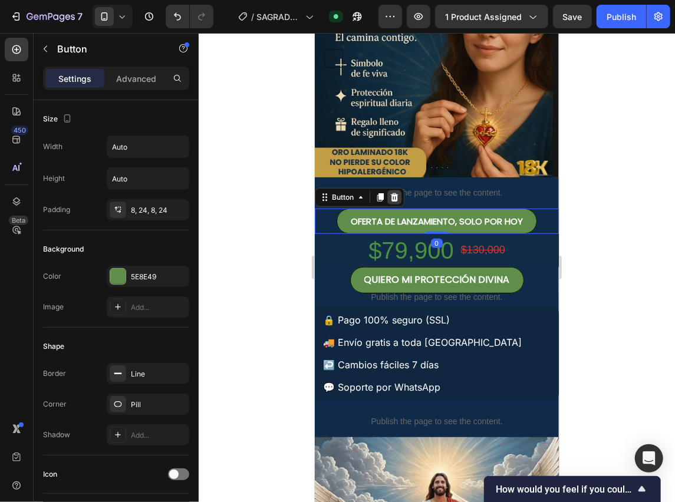
click at [392, 200] on icon at bounding box center [394, 197] width 8 height 8
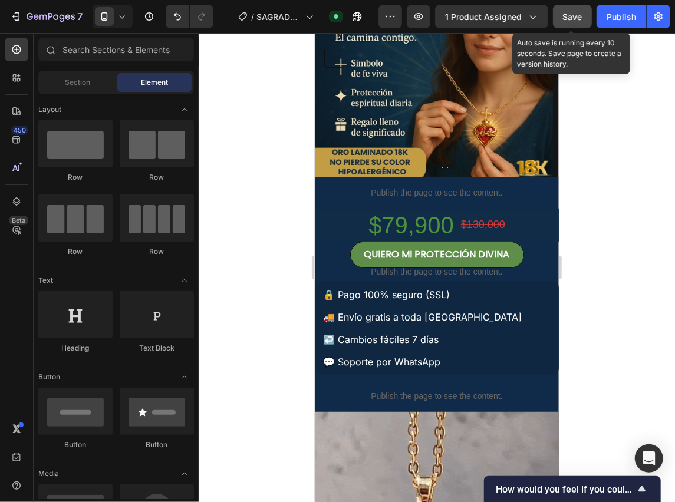
click at [579, 19] on span "Save" at bounding box center [572, 17] width 19 height 10
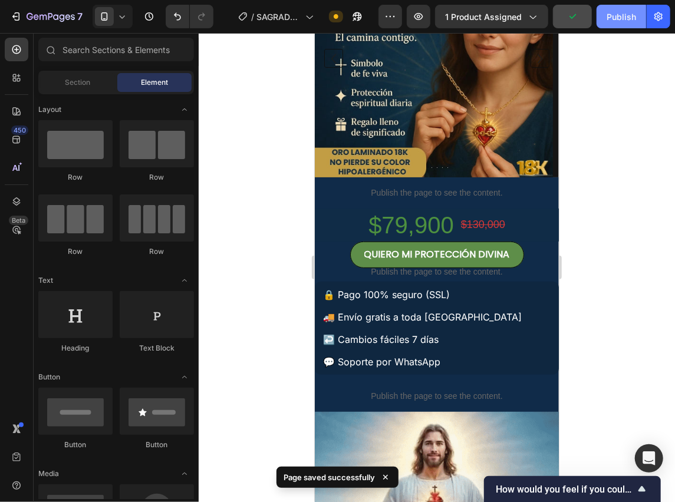
click at [618, 21] on div "Publish" at bounding box center [620, 17] width 29 height 12
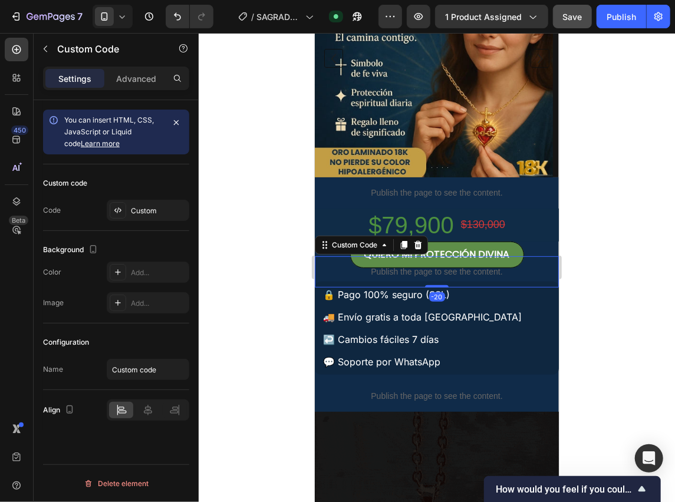
click at [516, 272] on p "Publish the page to see the content." at bounding box center [436, 271] width 244 height 12
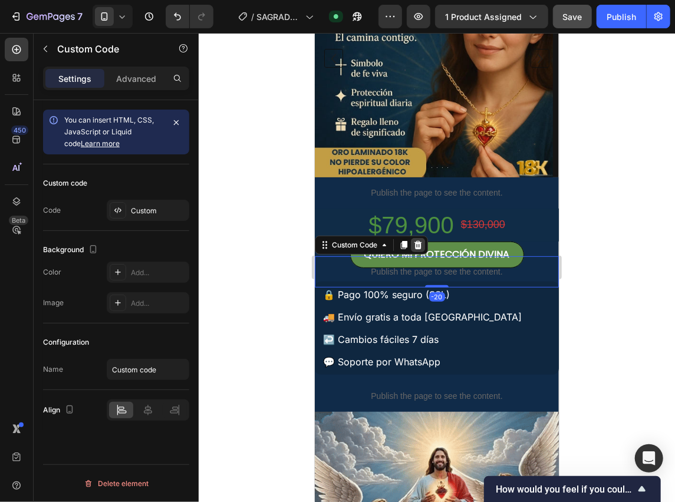
click at [420, 246] on icon at bounding box center [418, 244] width 8 height 8
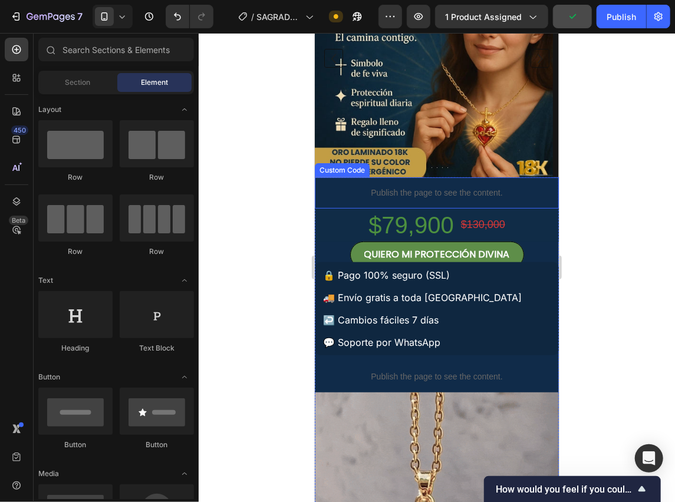
click at [514, 191] on p "Publish the page to see the content." at bounding box center [436, 192] width 244 height 12
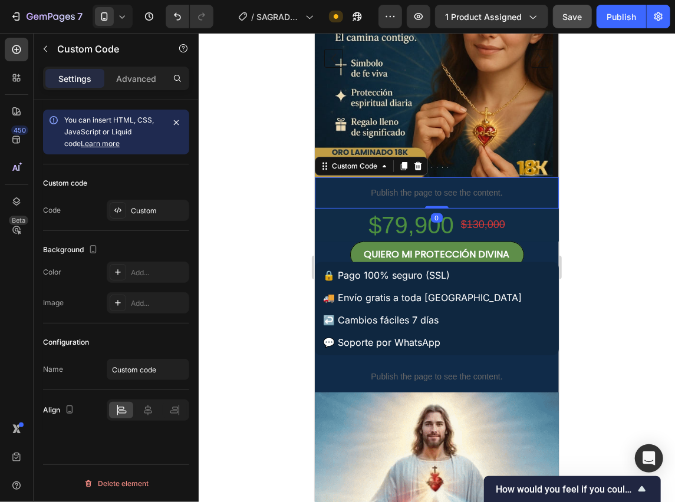
click at [141, 88] on div "Settings Advanced" at bounding box center [116, 79] width 146 height 24
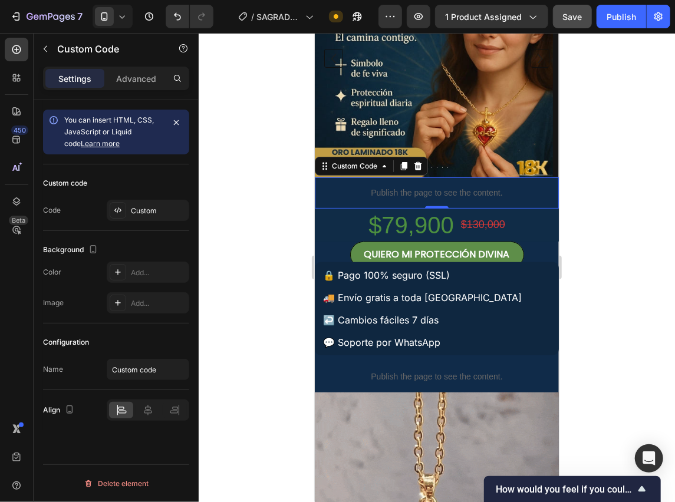
click at [140, 85] on div "Advanced" at bounding box center [136, 78] width 59 height 19
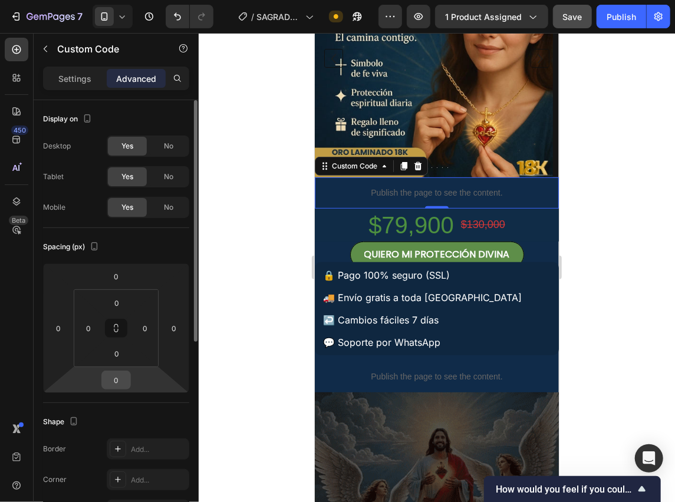
click at [118, 380] on input "0" at bounding box center [116, 380] width 24 height 18
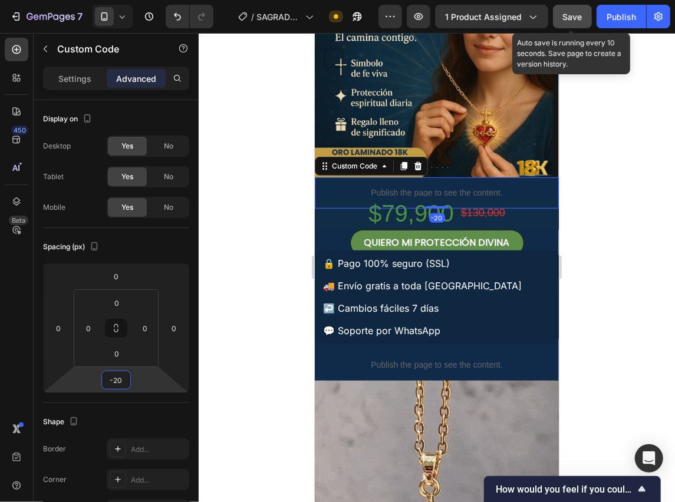
type input "-20"
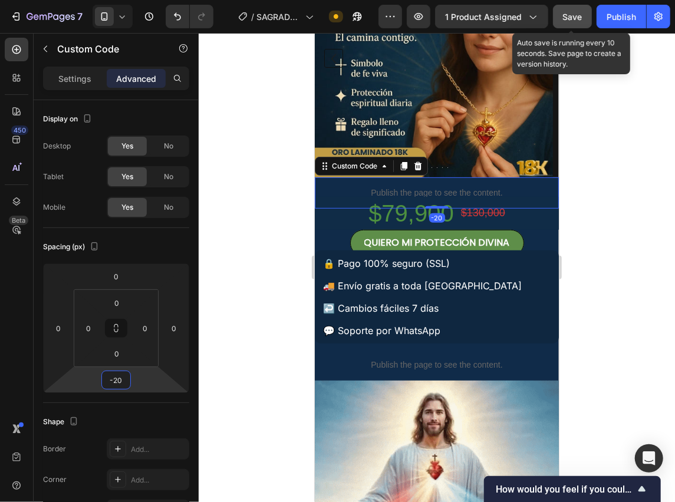
click at [573, 11] on div "Save" at bounding box center [572, 17] width 19 height 12
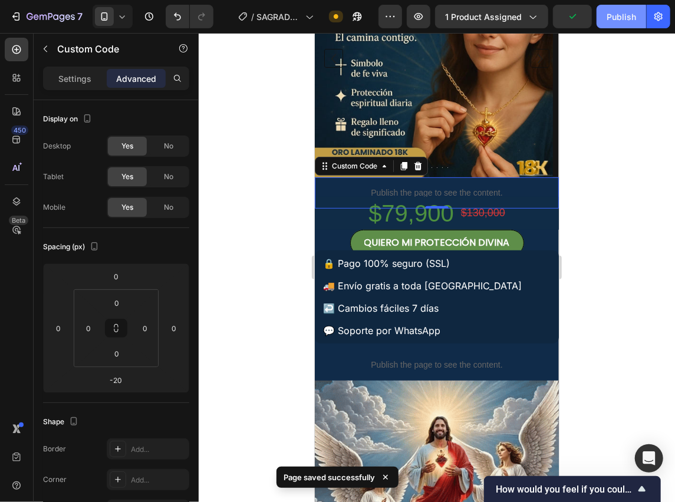
click at [621, 18] on div "Publish" at bounding box center [620, 17] width 29 height 12
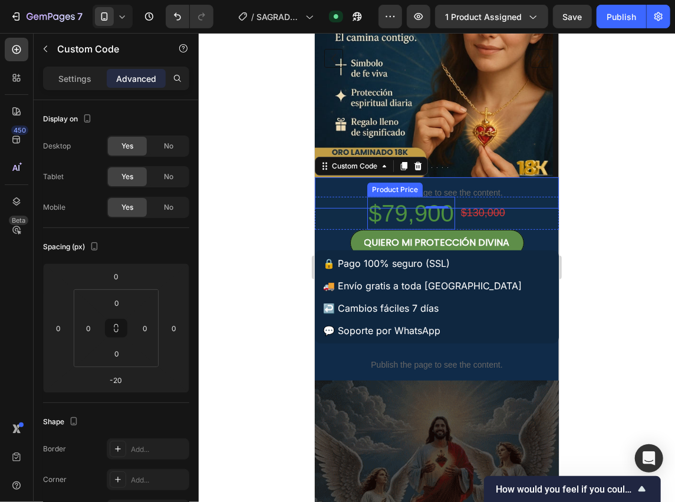
click at [397, 187] on div "Product Price" at bounding box center [394, 189] width 51 height 11
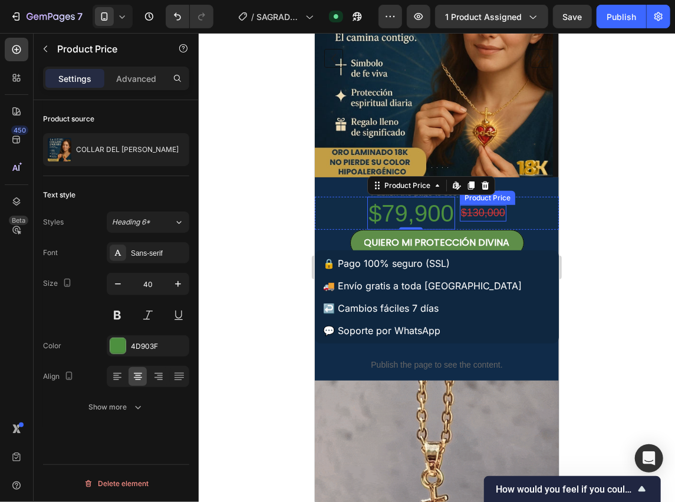
click at [522, 186] on p "Publish the page to see the content." at bounding box center [436, 192] width 244 height 12
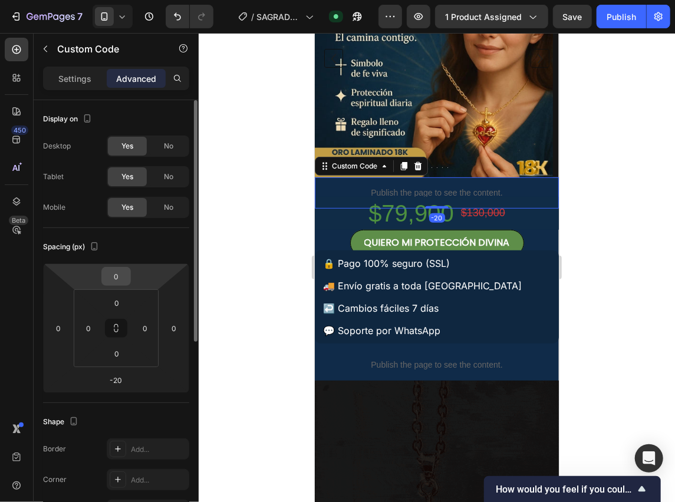
click at [121, 272] on input "0" at bounding box center [116, 277] width 24 height 18
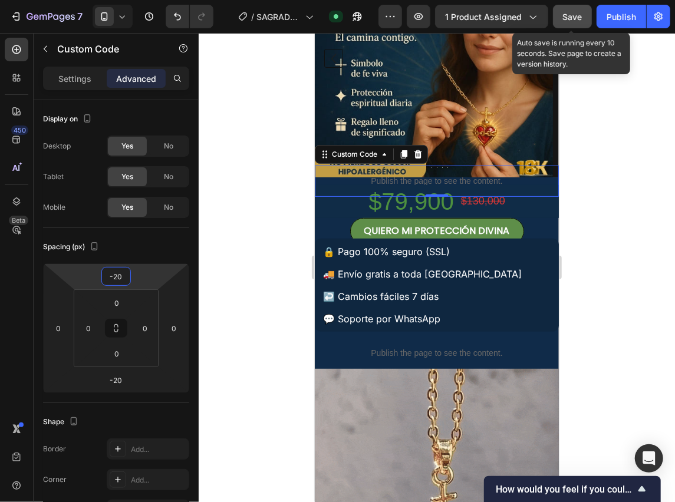
type input "-20"
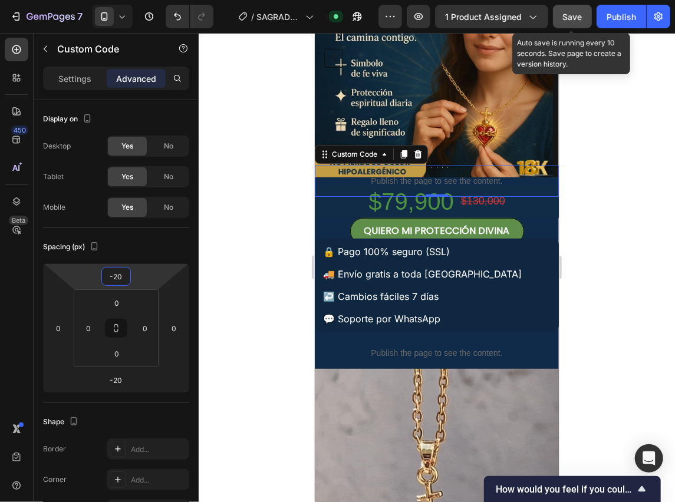
click at [562, 24] on button "Save" at bounding box center [572, 17] width 39 height 24
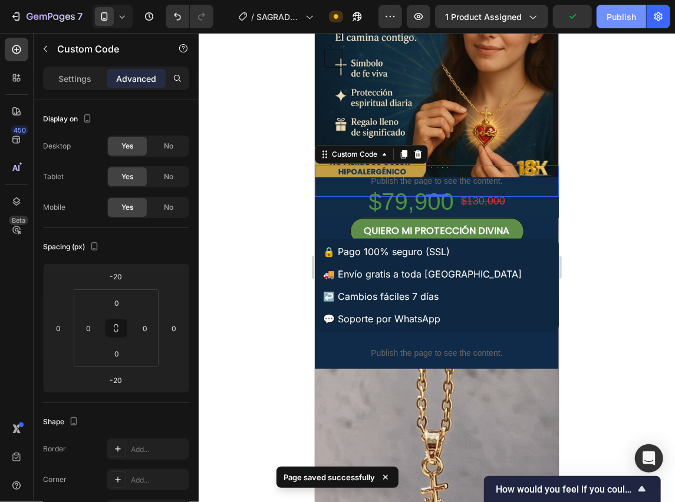
click at [630, 22] on div "Publish" at bounding box center [620, 17] width 29 height 12
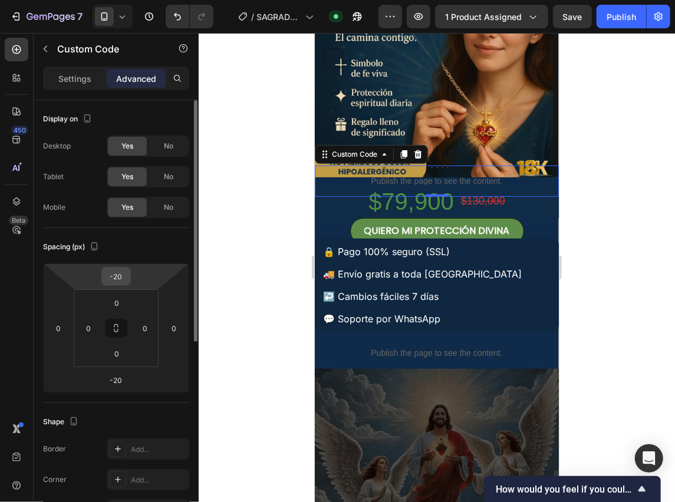
click at [124, 275] on input "-20" at bounding box center [116, 277] width 24 height 18
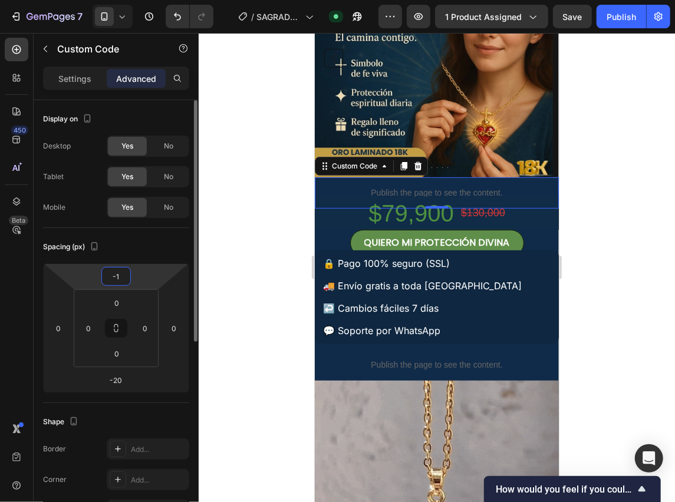
type input "-10"
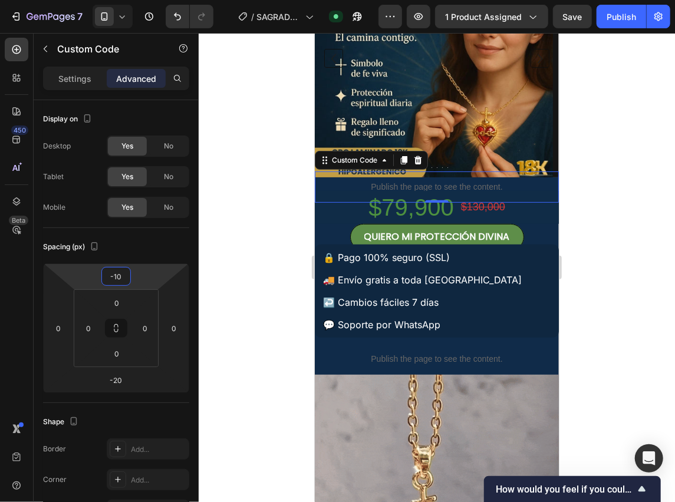
click at [575, 224] on div at bounding box center [437, 267] width 476 height 469
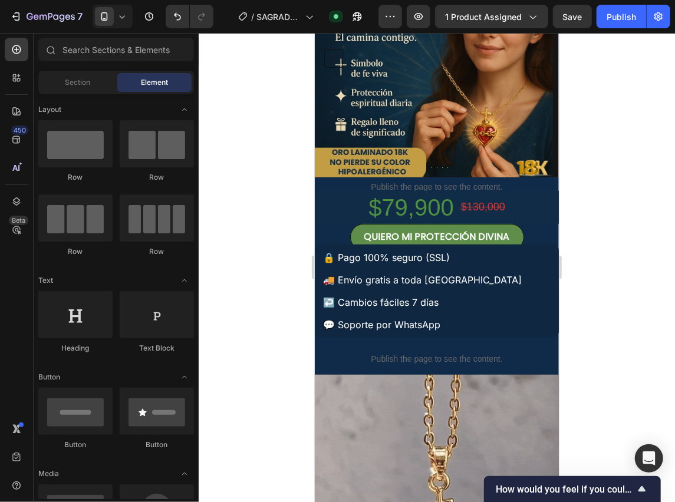
click at [580, 15] on span "Save" at bounding box center [572, 17] width 19 height 10
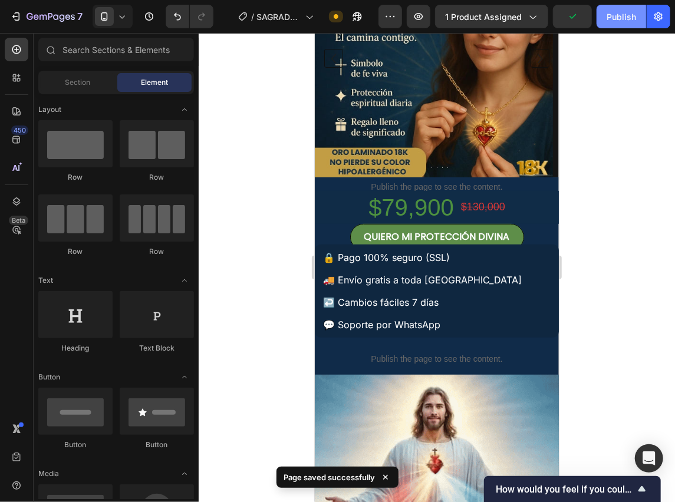
click at [614, 19] on div "Publish" at bounding box center [620, 17] width 29 height 12
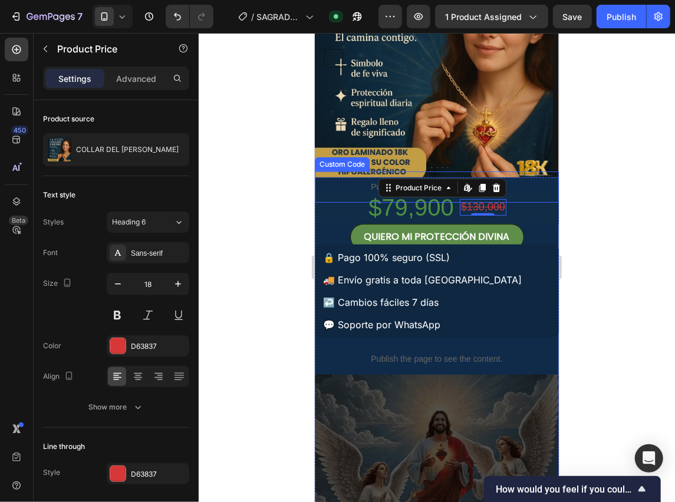
click at [355, 187] on p "Publish the page to see the content." at bounding box center [436, 186] width 244 height 12
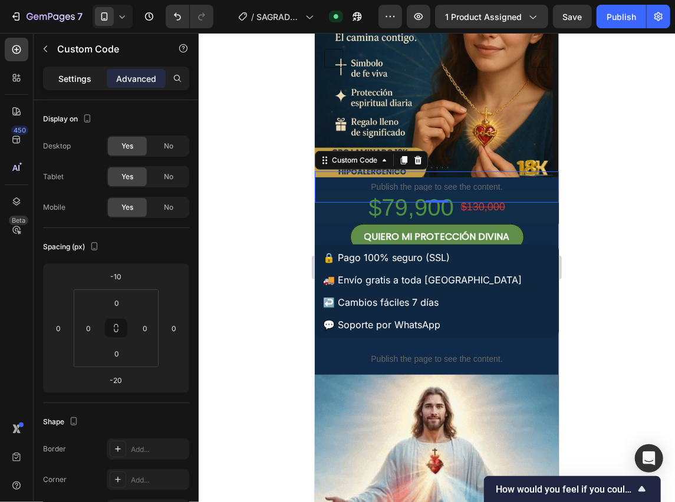
click at [95, 72] on div "Settings" at bounding box center [74, 78] width 59 height 19
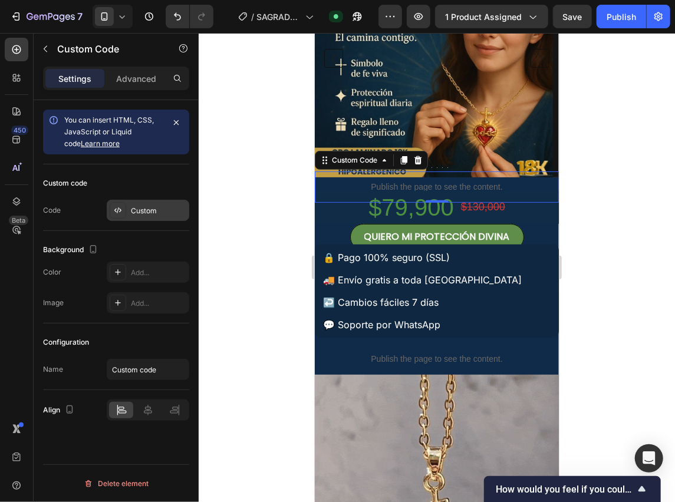
click at [124, 211] on div at bounding box center [118, 210] width 17 height 17
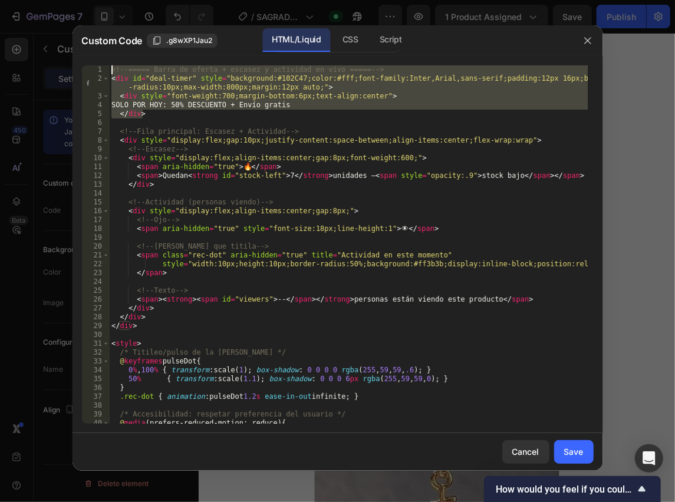
drag, startPoint x: 170, startPoint y: 117, endPoint x: 83, endPoint y: 51, distance: 110.2
click at [83, 51] on div "Custom Code .g8wXP1Jau2 HTML/Liquid CSS Script </div> 1 2 3 4 5 6 7 8 9 10 11 1…" at bounding box center [337, 248] width 530 height 446
type textarea "<!-- ===== Barra de oferta + escasez y actividad en vivo ===== --> <div id="dea…"
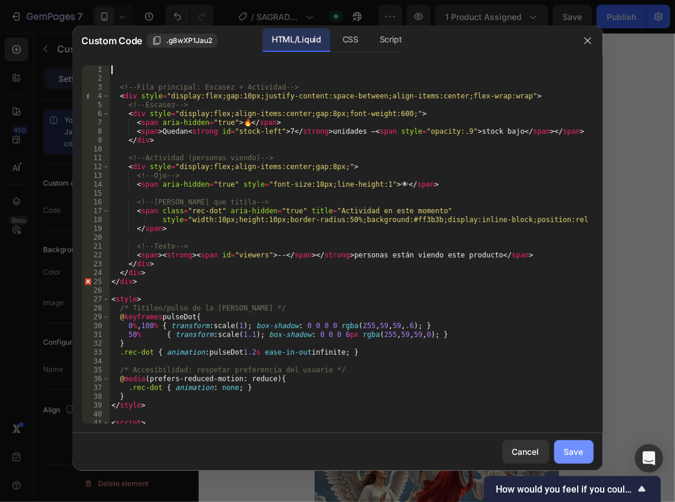
click at [582, 450] on div "Save" at bounding box center [573, 452] width 19 height 12
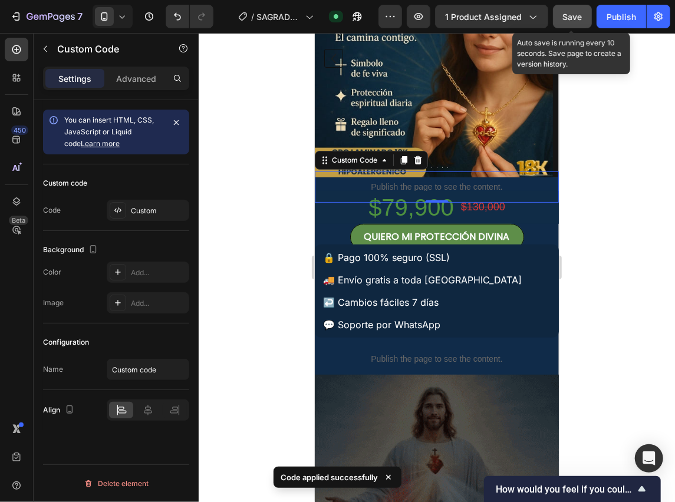
click at [566, 16] on span "Save" at bounding box center [572, 17] width 19 height 10
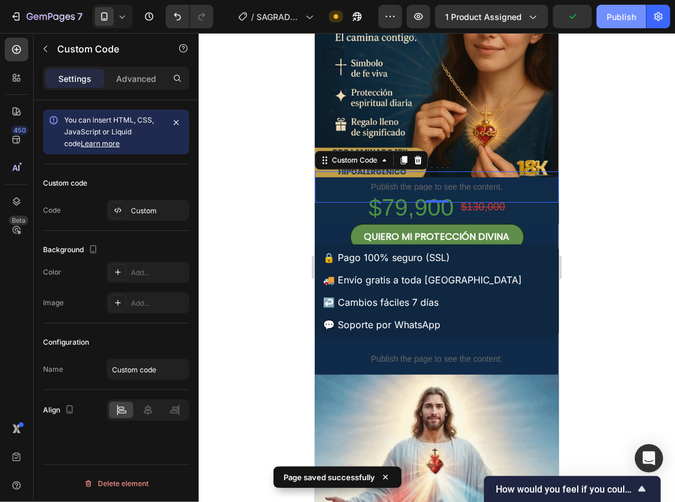
click at [620, 18] on div "Publish" at bounding box center [620, 17] width 29 height 12
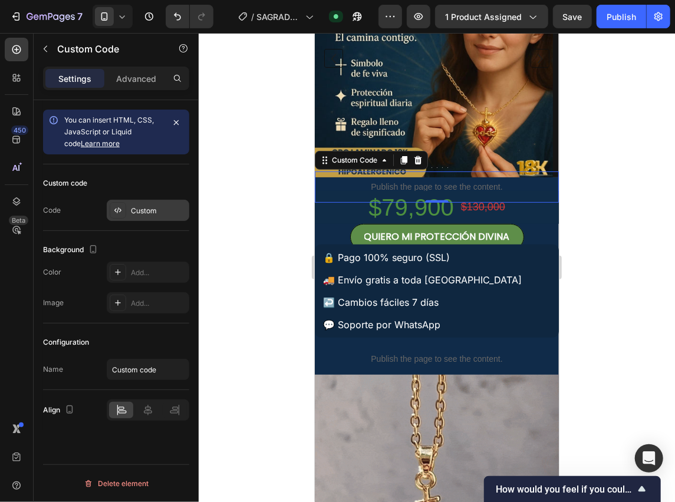
click at [137, 216] on div "Custom" at bounding box center [148, 210] width 83 height 21
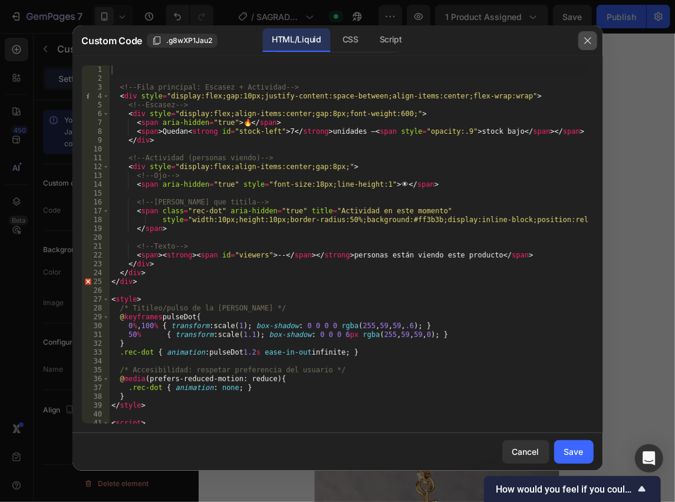
click at [588, 35] on button "button" at bounding box center [587, 40] width 19 height 19
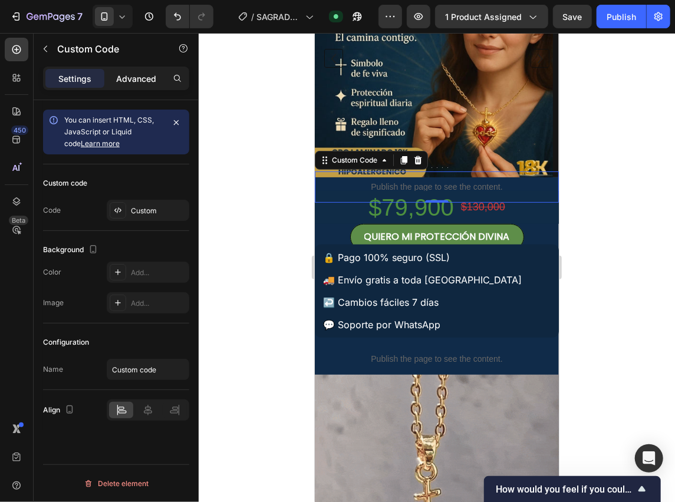
click at [137, 75] on p "Advanced" at bounding box center [136, 78] width 40 height 12
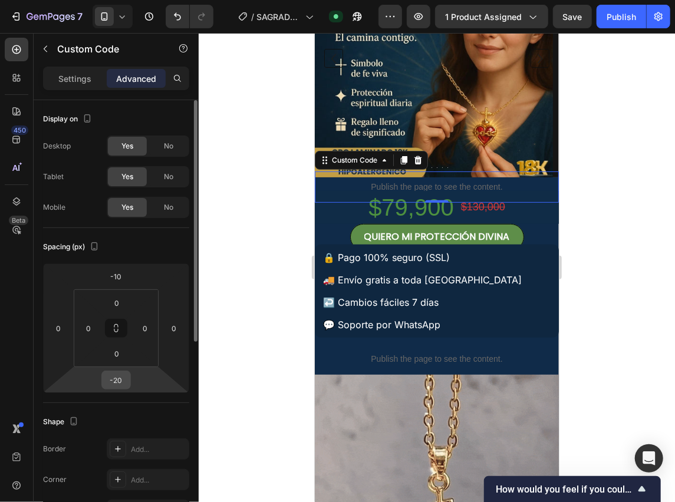
click at [121, 378] on input "-20" at bounding box center [116, 380] width 24 height 18
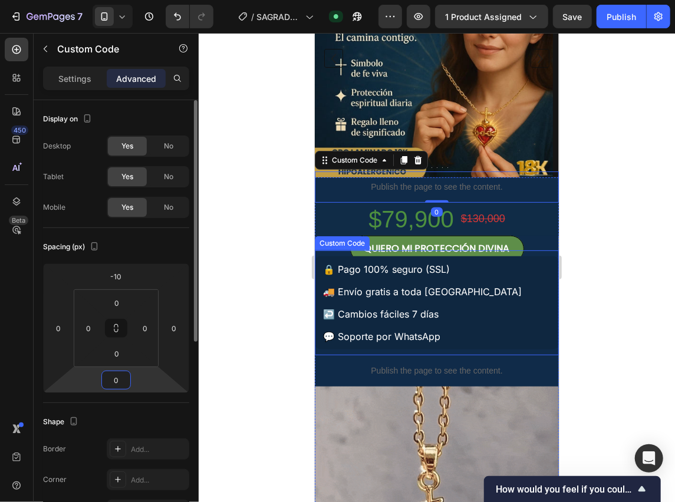
type input "0"
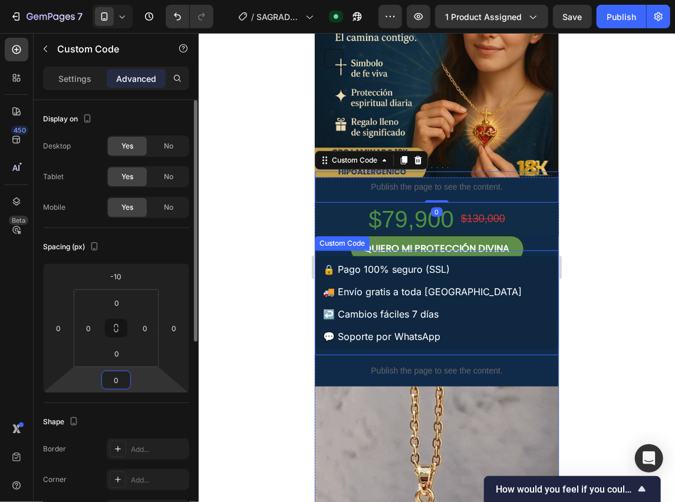
click at [185, 245] on div "Spacing (px)" at bounding box center [116, 246] width 146 height 19
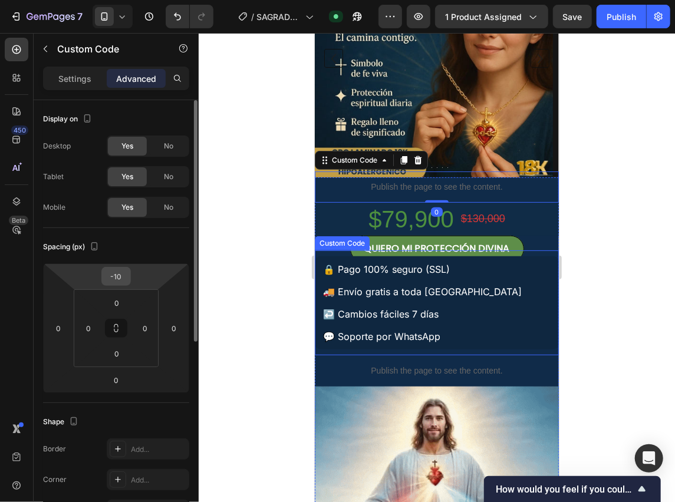
click at [112, 277] on input "-10" at bounding box center [116, 277] width 24 height 18
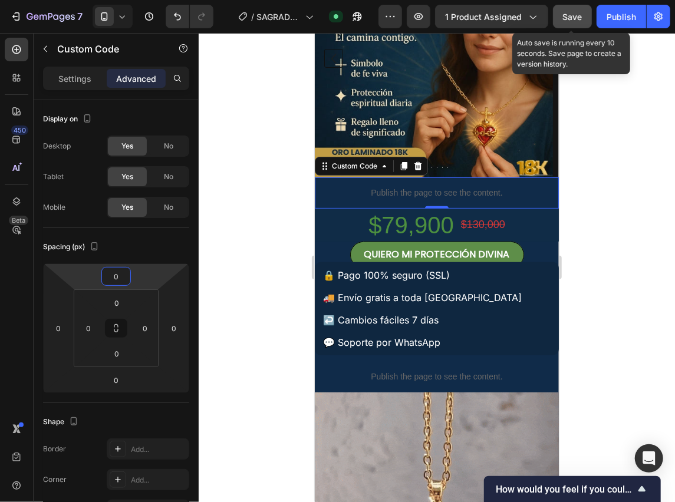
type input "0"
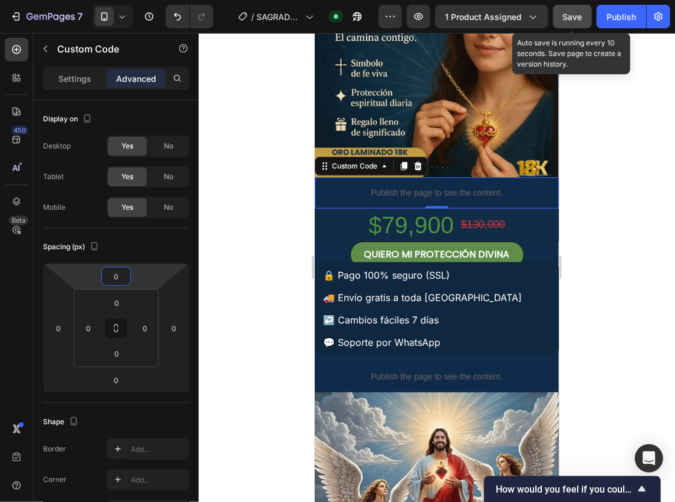
click at [573, 17] on span "Save" at bounding box center [572, 17] width 19 height 10
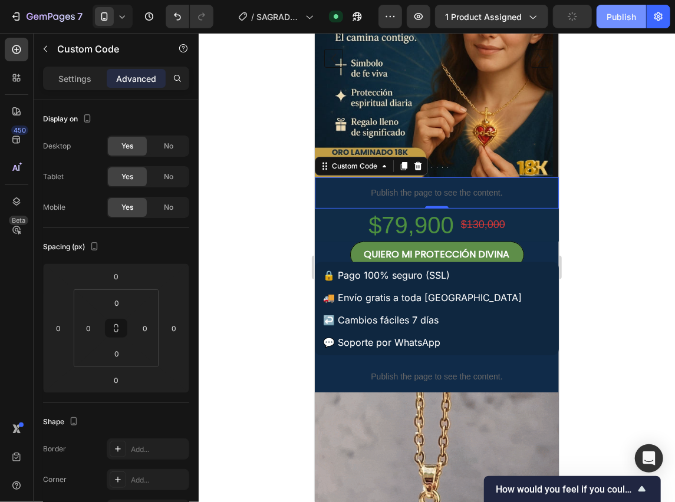
click at [623, 14] on div "Publish" at bounding box center [620, 17] width 29 height 12
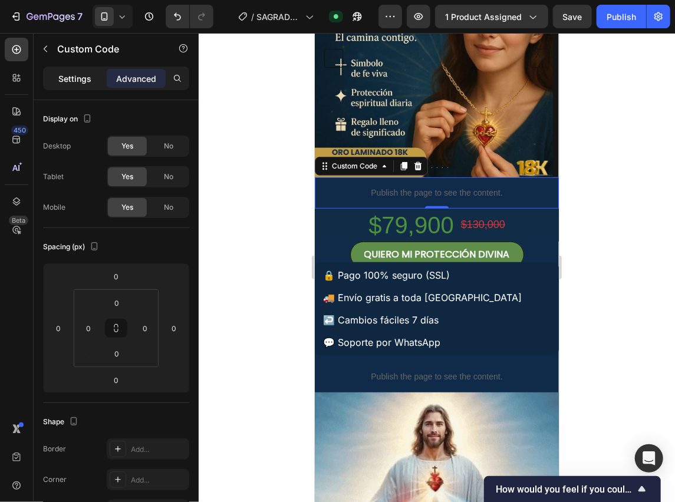
click at [74, 75] on p "Settings" at bounding box center [74, 78] width 33 height 12
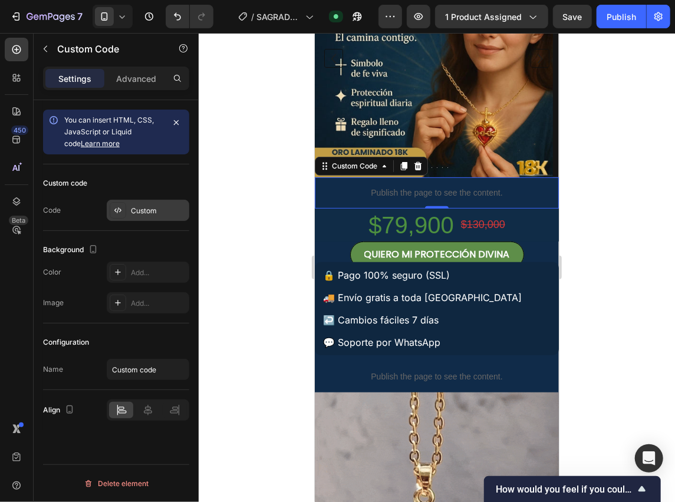
click at [151, 215] on div "Custom" at bounding box center [158, 211] width 55 height 11
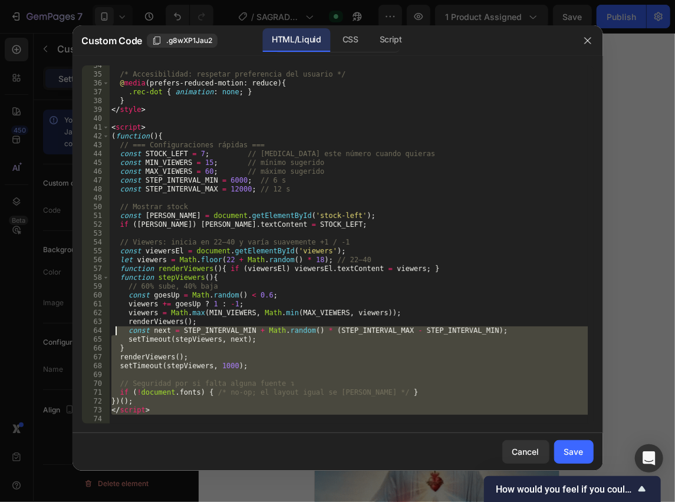
scroll to position [0, 0]
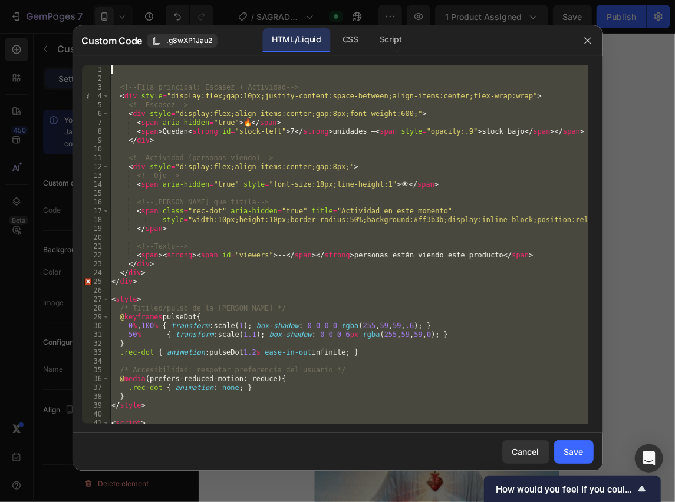
drag, startPoint x: 166, startPoint y: 416, endPoint x: 12, endPoint y: -48, distance: 488.4
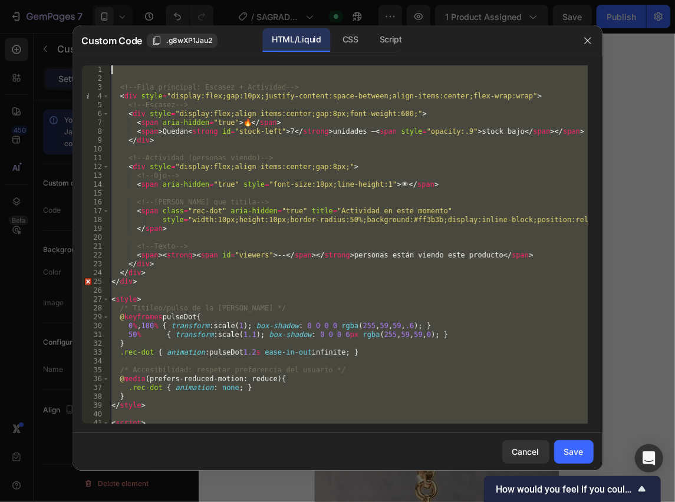
click at [12, 0] on html "7 Version history / [PERSON_NAME] Published Preview 1 product assigned Save Pub…" at bounding box center [337, 0] width 675 height 0
paste textarea
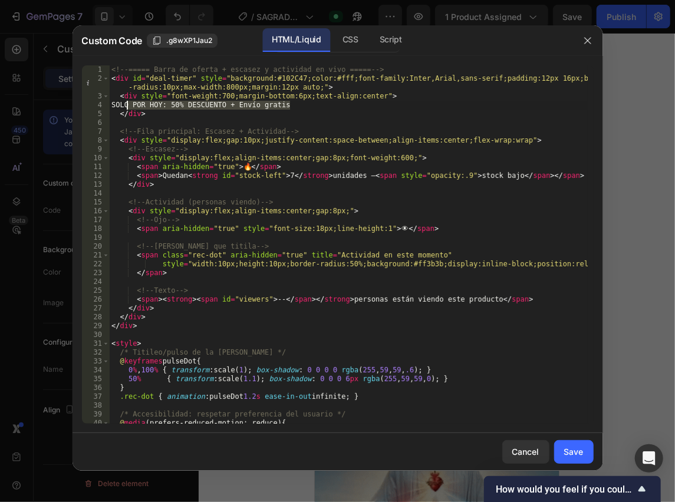
drag, startPoint x: 296, startPoint y: 107, endPoint x: 126, endPoint y: 108, distance: 169.7
click at [126, 108] on div "<!-- ===== Barra de oferta + escasez y actividad en vivo ===== --> < div id = "…" at bounding box center [348, 253] width 479 height 376
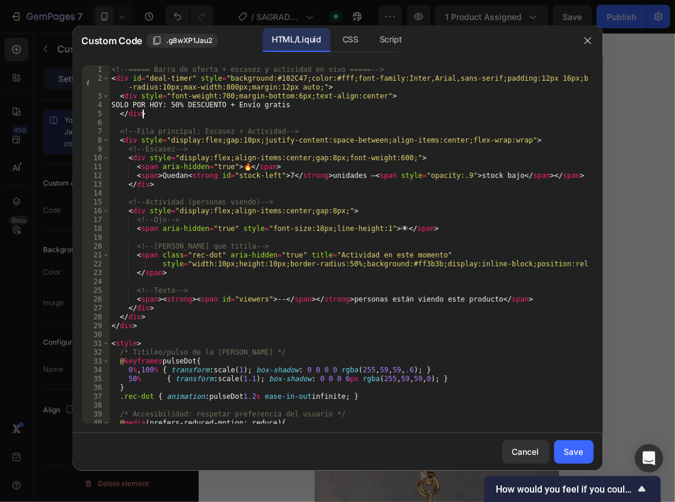
click at [150, 117] on div "<!-- ===== Barra de oferta + escasez y actividad en vivo ===== --> < div id = "…" at bounding box center [348, 253] width 479 height 376
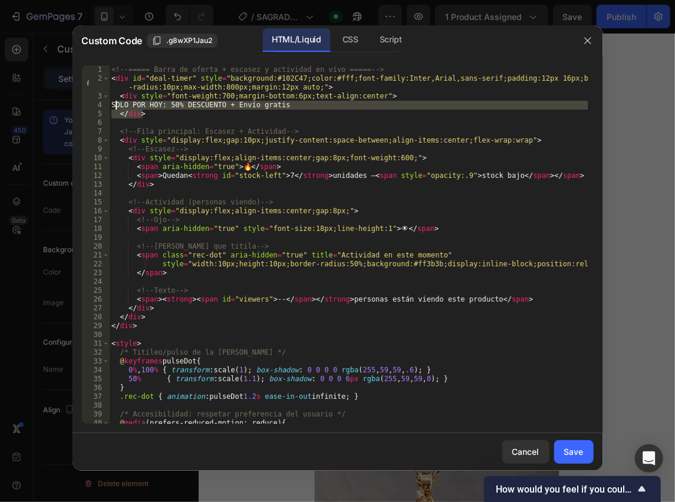
drag, startPoint x: 149, startPoint y: 117, endPoint x: 114, endPoint y: 109, distance: 35.7
click at [114, 109] on div "<!-- ===== Barra de oferta + escasez y actividad en vivo ===== --> < div id = "…" at bounding box center [348, 253] width 479 height 376
type textarea "SOLO POR HOY: 50% DESCUENTO + Envío gratis </div>"
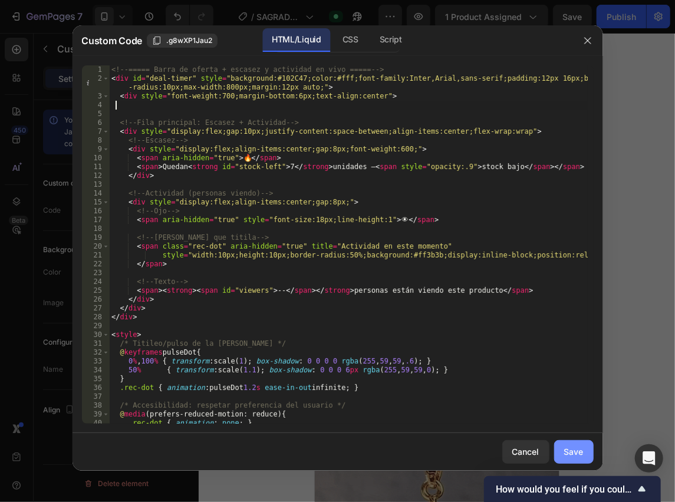
click at [586, 450] on button "Save" at bounding box center [573, 452] width 39 height 24
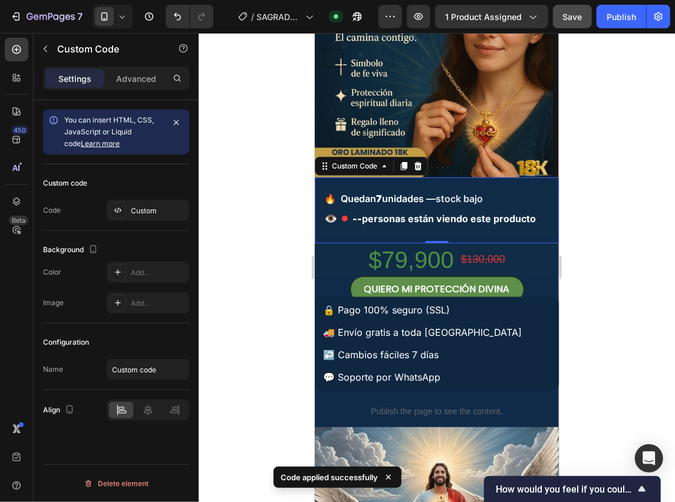
click at [584, 20] on button "Save" at bounding box center [572, 17] width 39 height 24
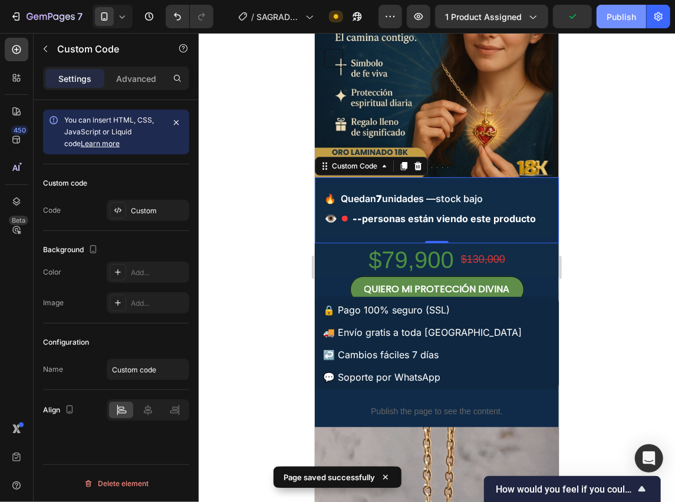
click at [602, 23] on button "Publish" at bounding box center [621, 17] width 50 height 24
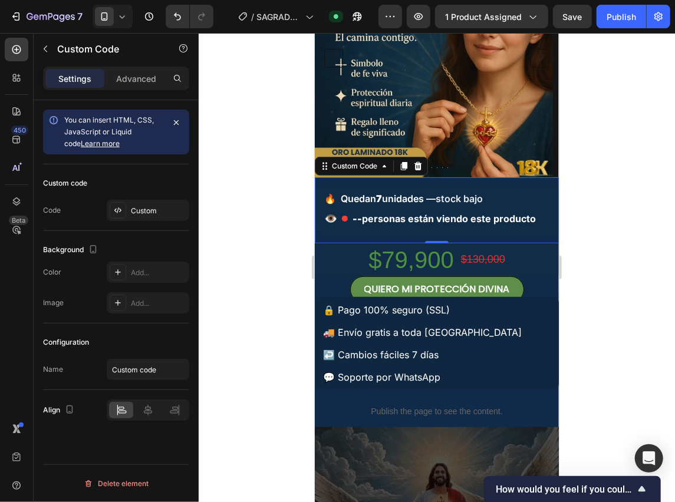
click at [414, 201] on span "Quedan 7 unidades — stock bajo" at bounding box center [411, 198] width 142 height 14
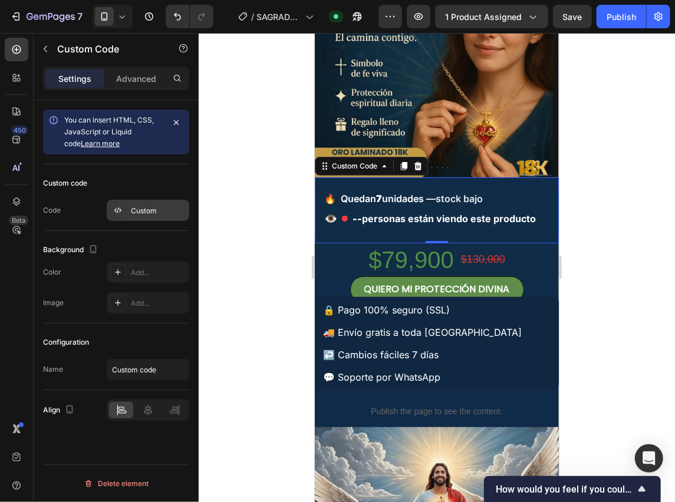
click at [156, 206] on div "Custom" at bounding box center [158, 211] width 55 height 11
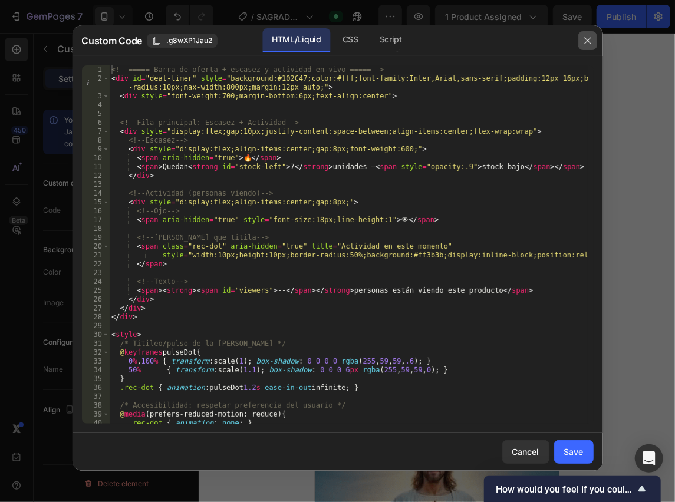
click at [584, 45] on icon "button" at bounding box center [587, 40] width 9 height 9
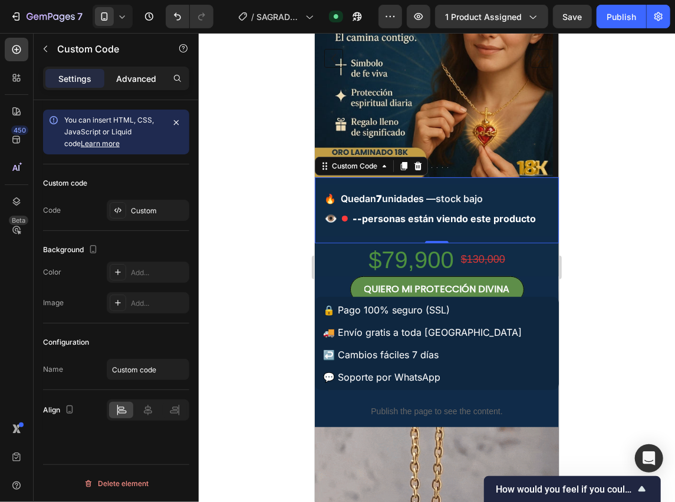
click at [138, 86] on div "Advanced" at bounding box center [136, 78] width 59 height 19
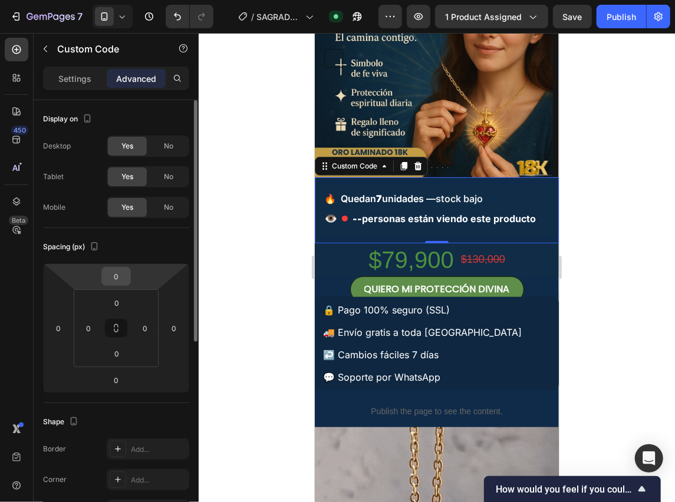
click at [119, 278] on input "0" at bounding box center [116, 277] width 24 height 18
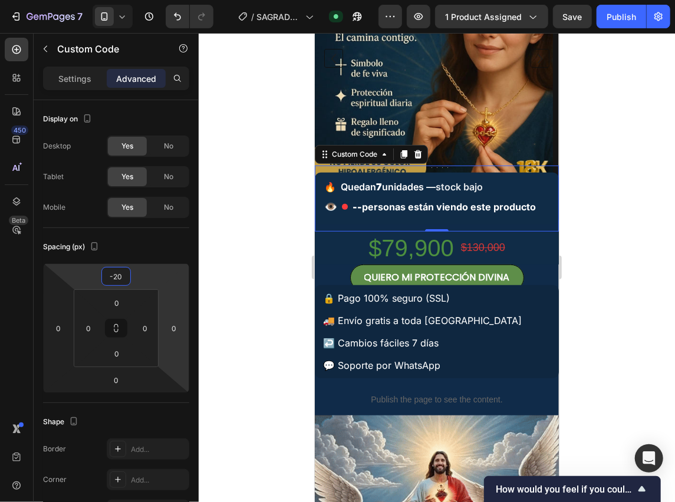
type input "-2"
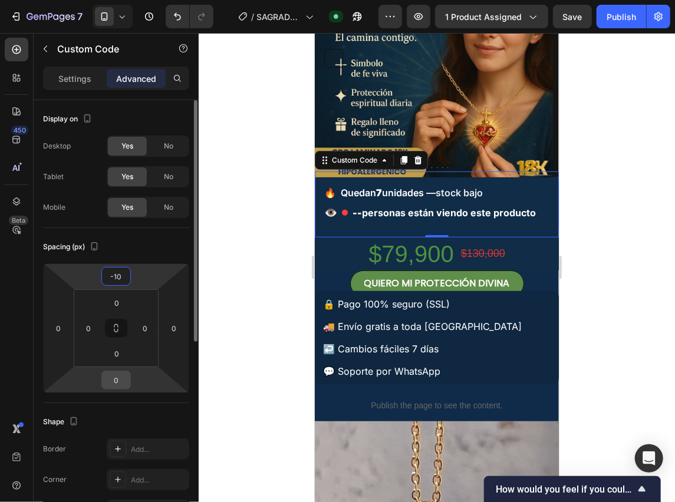
type input "-10"
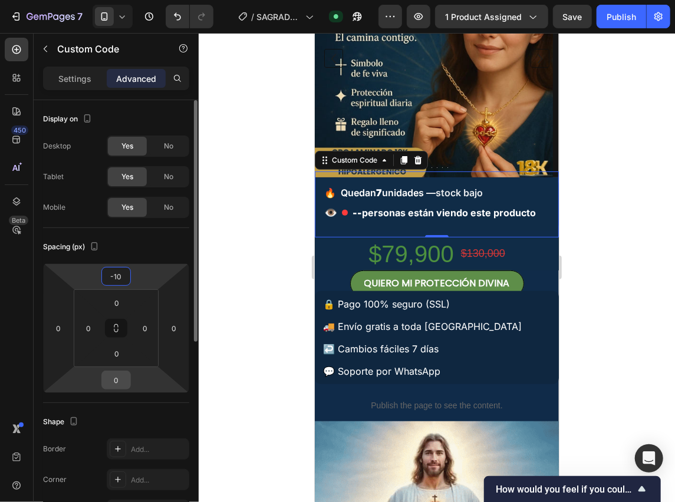
click at [128, 381] on div "0" at bounding box center [115, 380] width 29 height 19
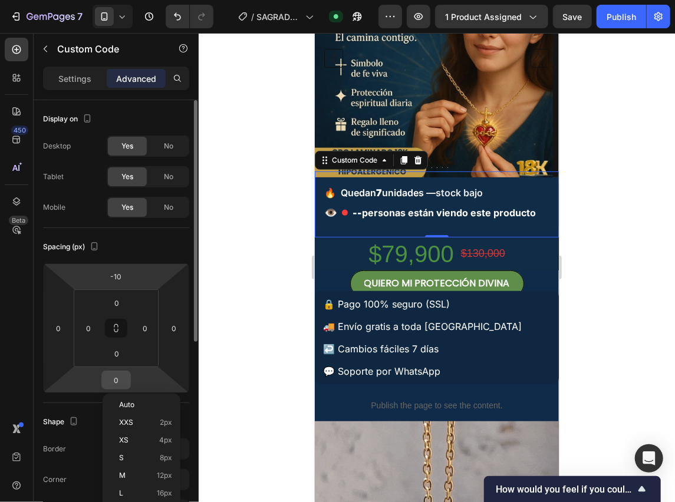
click at [118, 381] on input "0" at bounding box center [116, 380] width 24 height 18
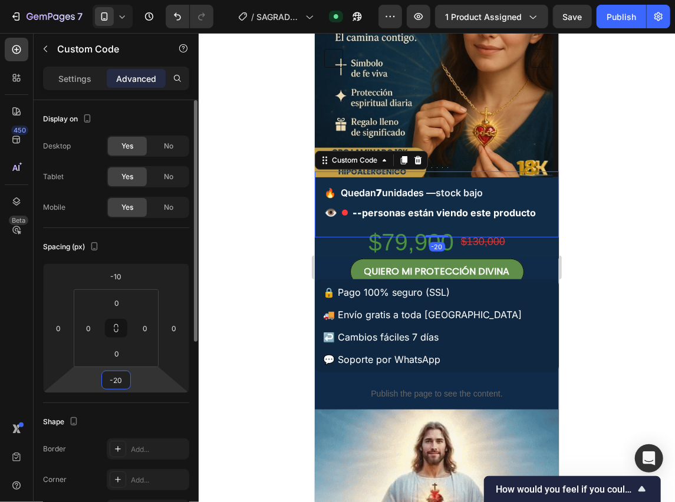
type input "-2"
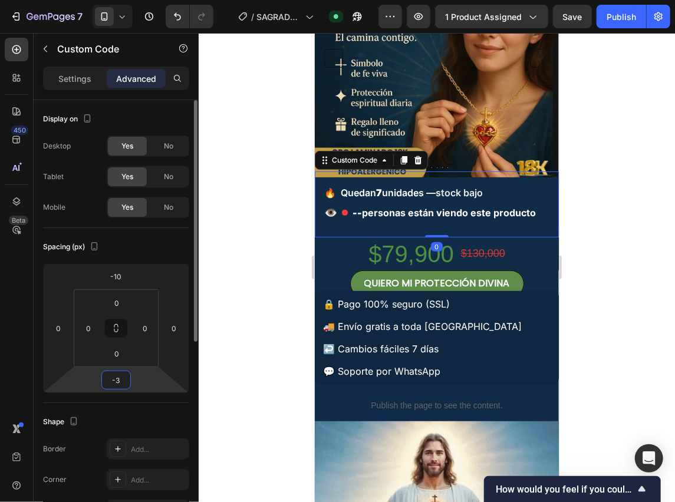
type input "-30"
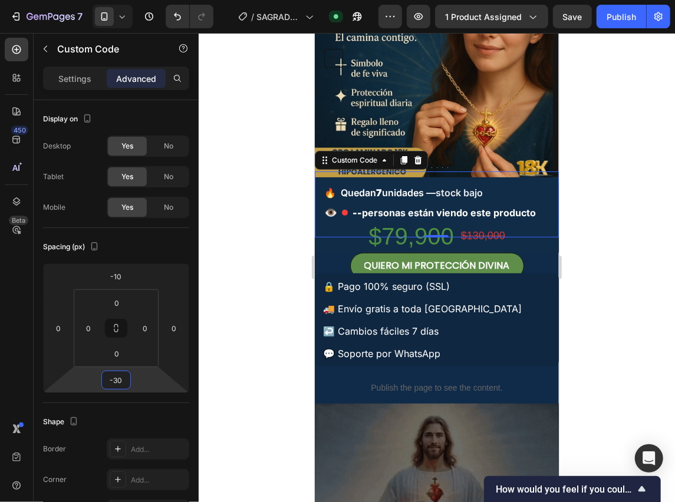
click at [625, 299] on div at bounding box center [437, 267] width 476 height 469
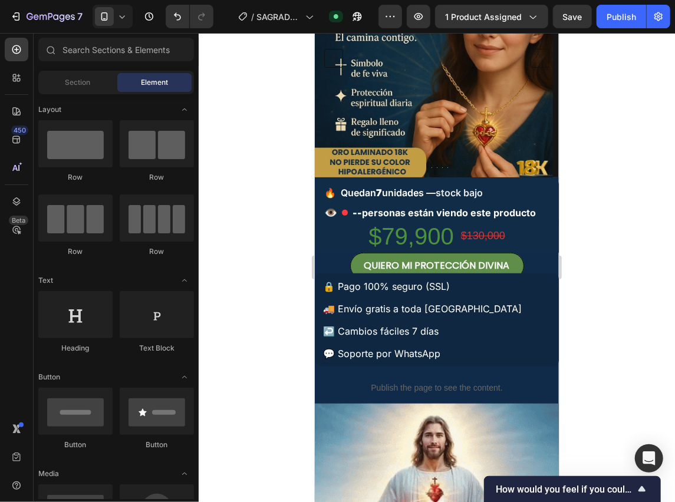
click at [479, 308] on div "🔒 Pago 100% seguro (SSL) 🚚 Envío gratis a toda [GEOGRAPHIC_DATA] ↩️ Cambios fác…" at bounding box center [436, 319] width 244 height 93
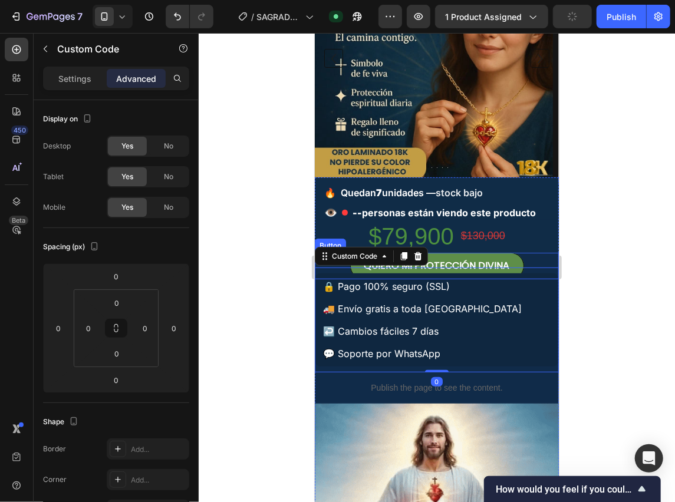
click at [527, 257] on div "QUIERO MI PROTECCIÓN DIVINA Button" at bounding box center [436, 265] width 244 height 27
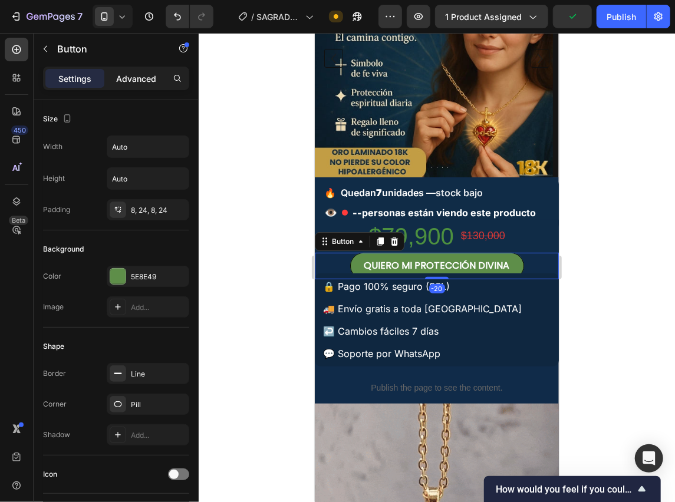
click at [131, 78] on p "Advanced" at bounding box center [136, 78] width 40 height 12
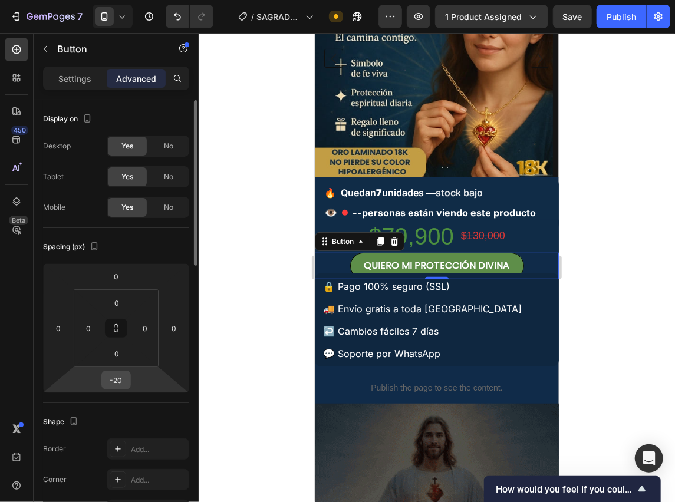
click at [123, 377] on input "-20" at bounding box center [116, 380] width 24 height 18
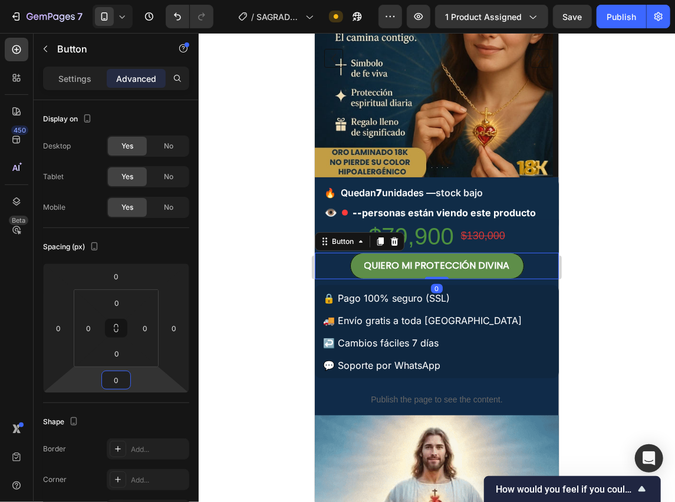
type input "0"
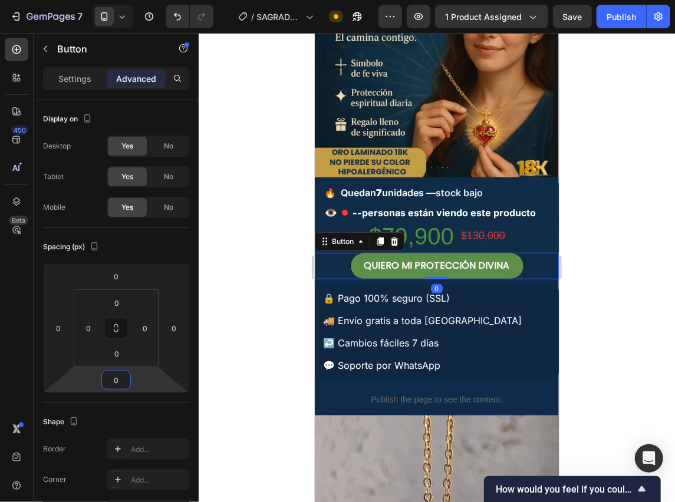
click at [569, 12] on span "Save" at bounding box center [572, 17] width 19 height 10
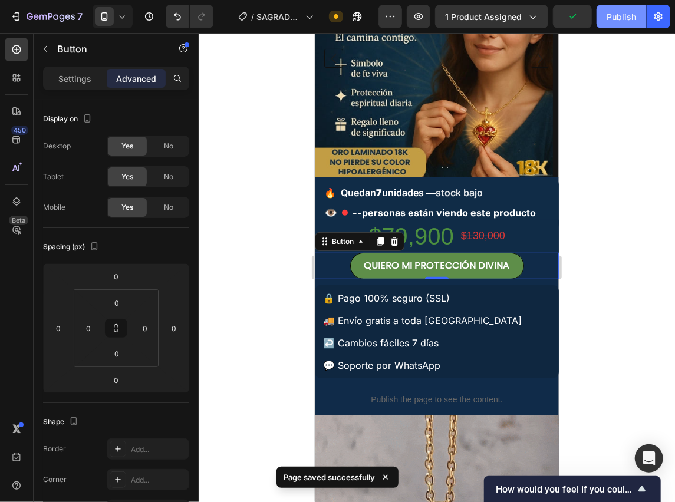
click at [610, 13] on div "Publish" at bounding box center [620, 17] width 29 height 12
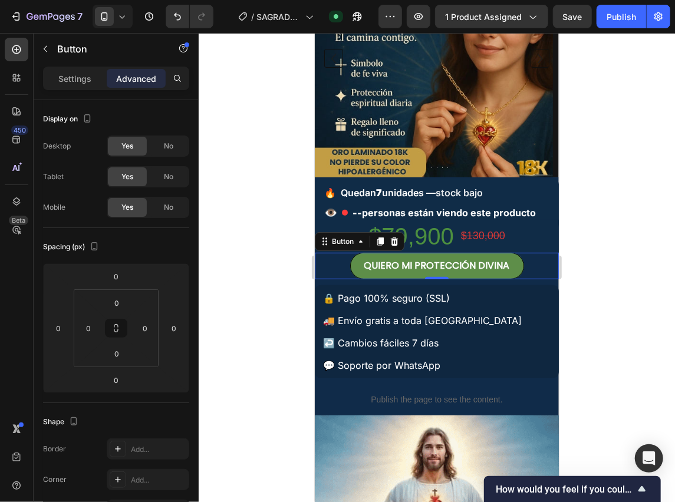
click at [596, 235] on div at bounding box center [437, 267] width 476 height 469
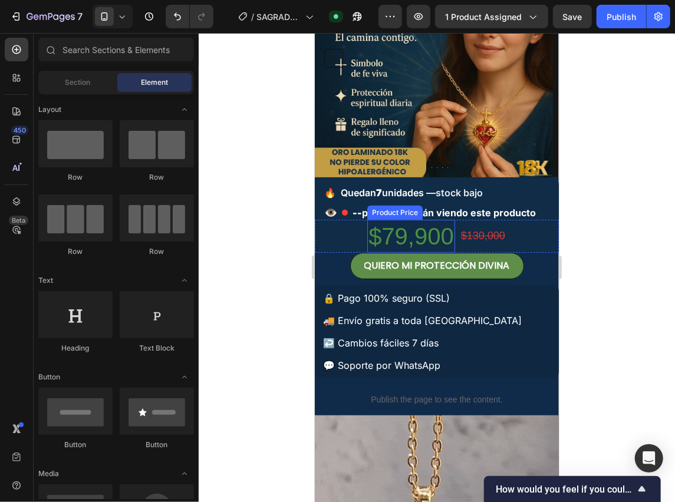
click at [439, 228] on div "$79,900" at bounding box center [411, 235] width 88 height 33
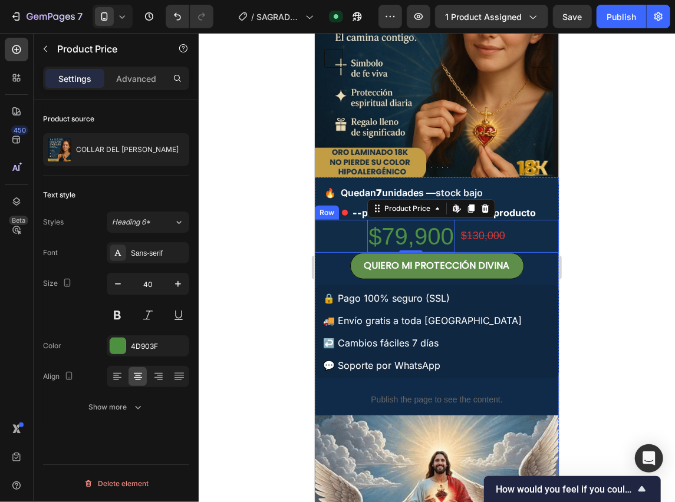
click at [340, 230] on div "$79,900 Product Price Edit content in Shopify 0 Product Price Edit content in S…" at bounding box center [436, 235] width 244 height 33
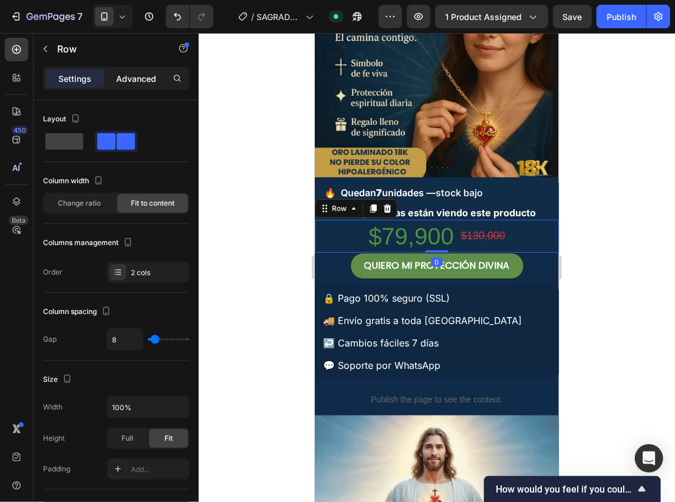
click at [137, 79] on p "Advanced" at bounding box center [136, 78] width 40 height 12
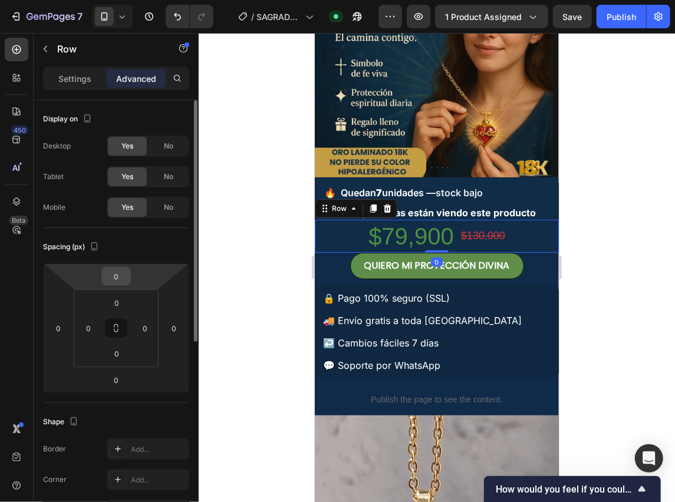
click at [125, 272] on input "0" at bounding box center [116, 277] width 24 height 18
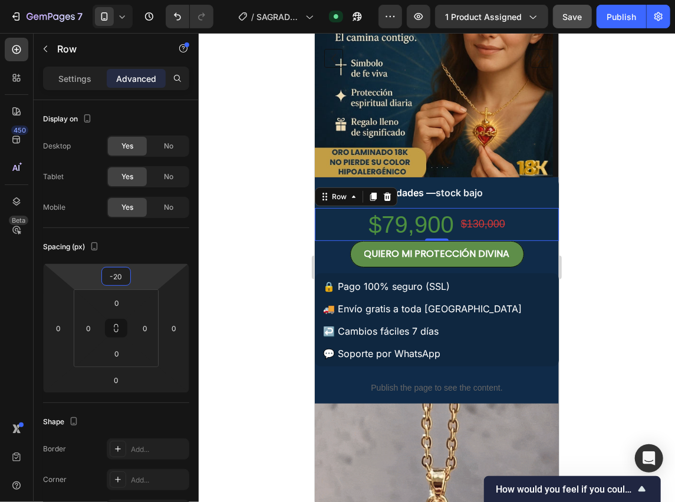
type input "-20"
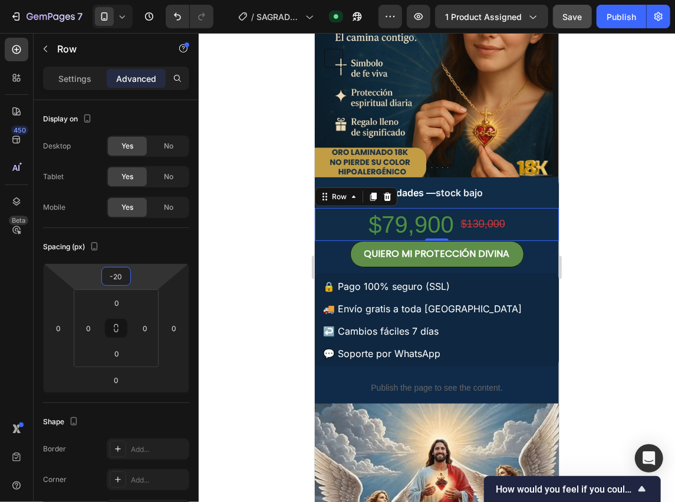
click at [572, 19] on span "Save" at bounding box center [572, 17] width 19 height 10
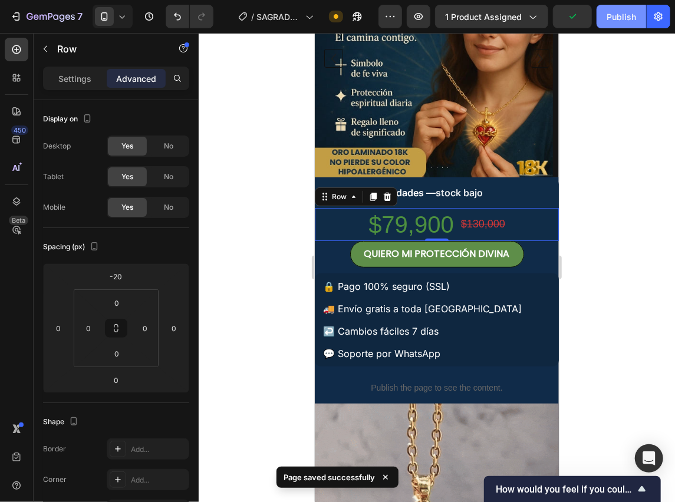
click at [619, 19] on div "Publish" at bounding box center [620, 17] width 29 height 12
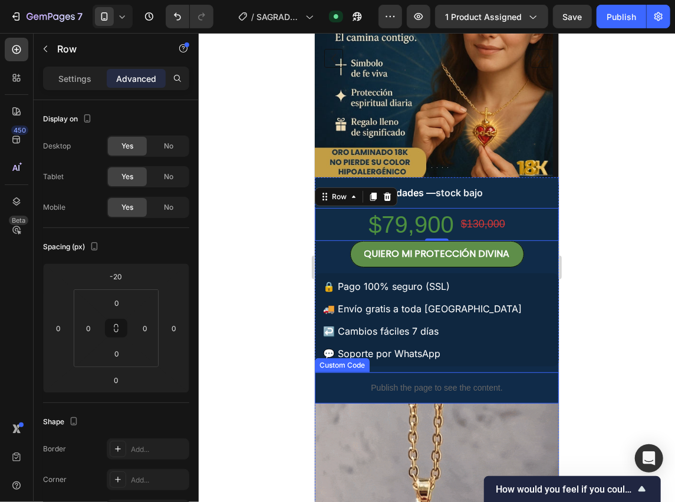
click at [482, 382] on p "Publish the page to see the content." at bounding box center [436, 387] width 244 height 12
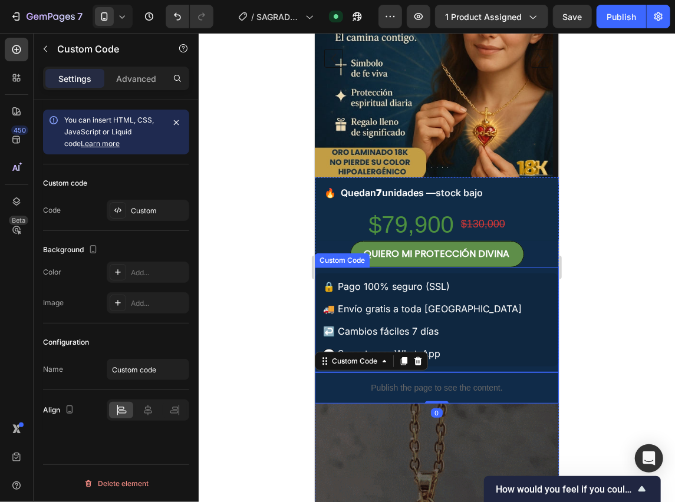
click at [473, 367] on div "🔒 Pago 100% seguro (SSL) 🚚 Envío gratis a toda [GEOGRAPHIC_DATA] ↩️ Cambios fác…" at bounding box center [436, 319] width 244 height 105
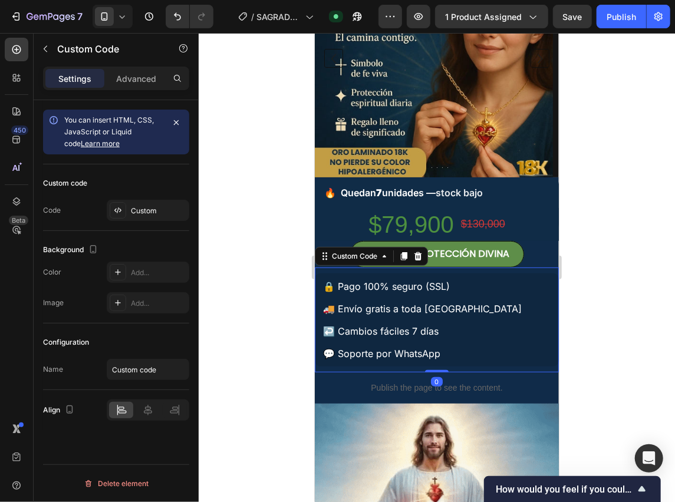
drag, startPoint x: 430, startPoint y: 368, endPoint x: 437, endPoint y: 364, distance: 8.5
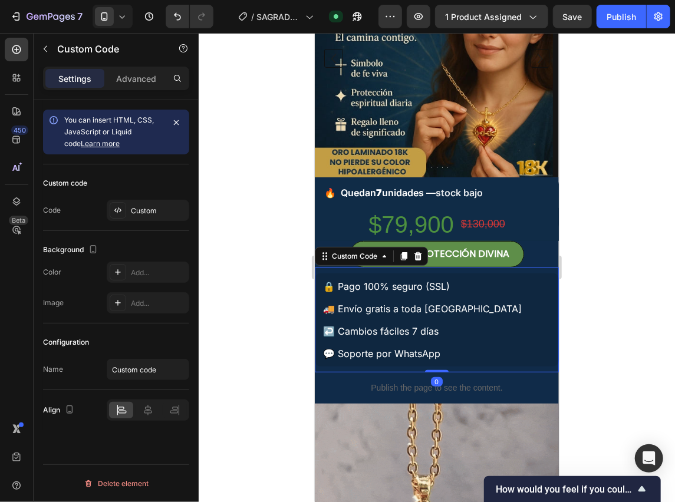
click at [435, 359] on div "🔒 Pago 100% seguro (SSL) 🚚 Envío gratis a toda [GEOGRAPHIC_DATA] ↩️ Cambios fác…" at bounding box center [436, 319] width 244 height 105
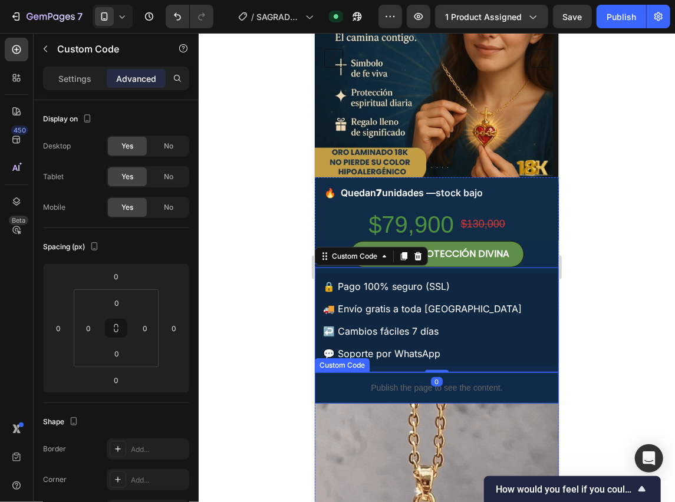
click at [466, 383] on p "Publish the page to see the content." at bounding box center [436, 387] width 244 height 12
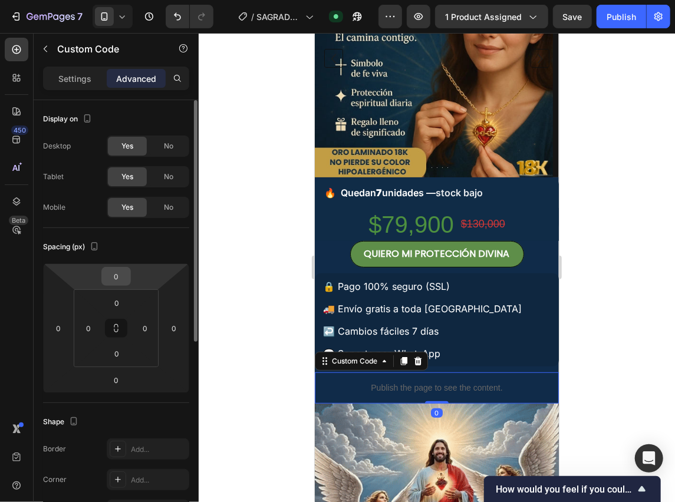
click at [122, 270] on input "0" at bounding box center [116, 277] width 24 height 18
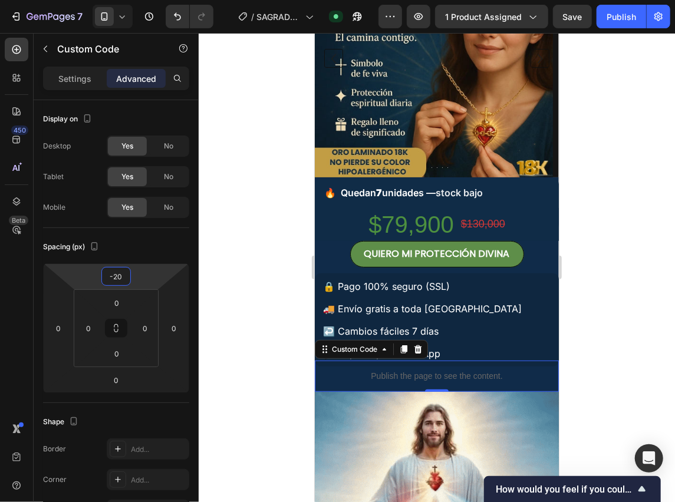
type input "-20"
click at [563, 17] on span "Save" at bounding box center [572, 17] width 19 height 10
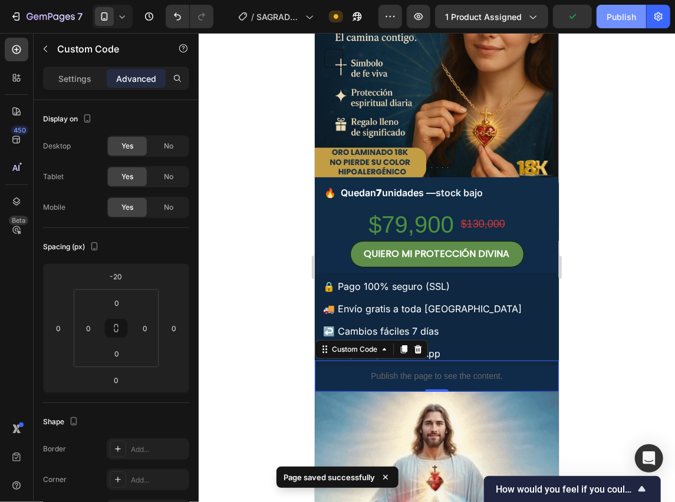
click at [619, 15] on div "Publish" at bounding box center [620, 17] width 29 height 12
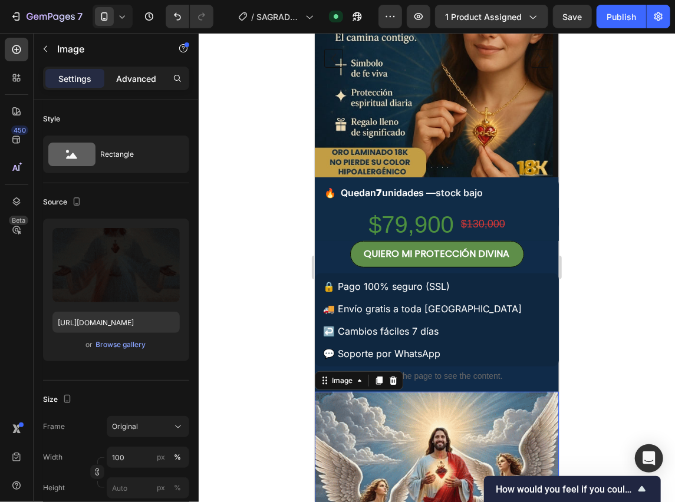
click at [118, 84] on p "Advanced" at bounding box center [136, 78] width 40 height 12
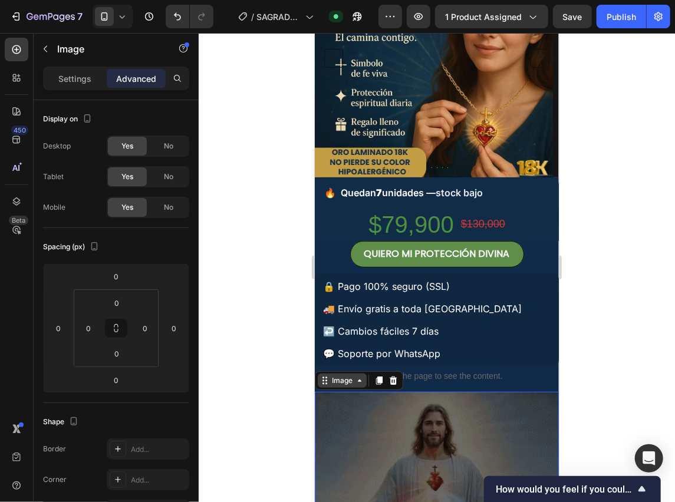
click at [347, 383] on div "Image" at bounding box center [341, 380] width 25 height 11
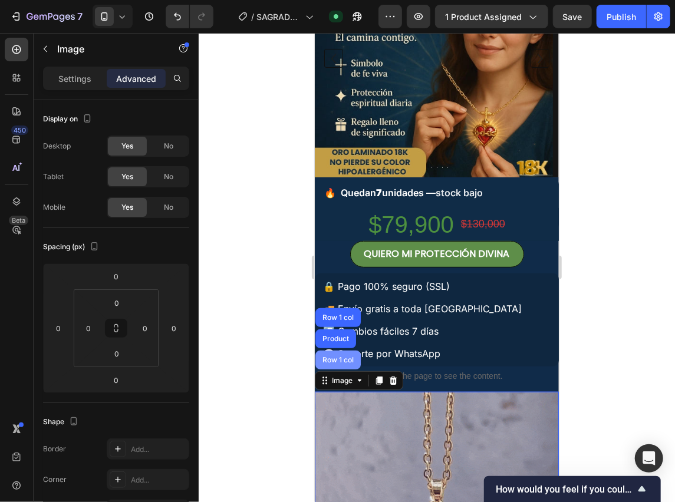
click at [344, 364] on div "Row 1 col" at bounding box center [337, 359] width 45 height 19
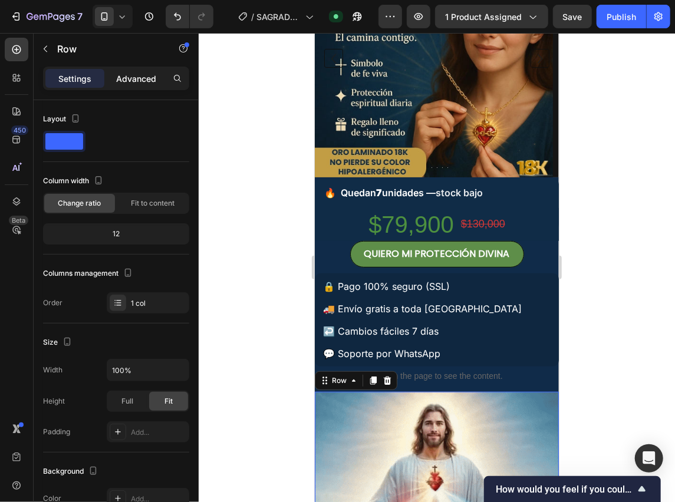
click at [131, 76] on p "Advanced" at bounding box center [136, 78] width 40 height 12
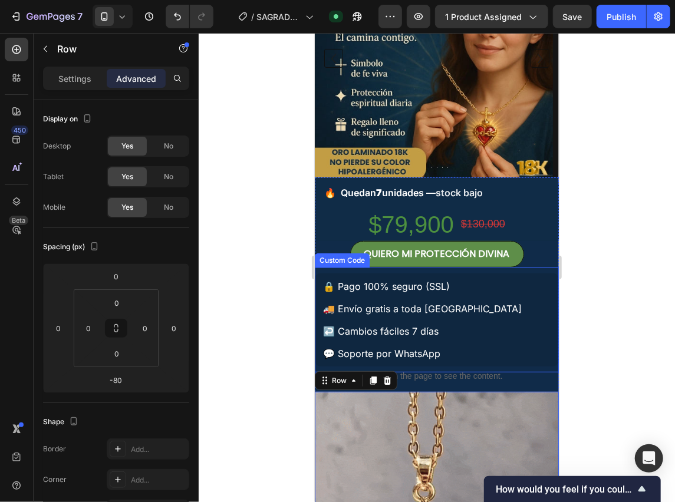
click at [486, 343] on div "🔒 Pago 100% seguro (SSL) 🚚 Envío gratis a toda [GEOGRAPHIC_DATA] ↩️ Cambios fác…" at bounding box center [436, 319] width 244 height 93
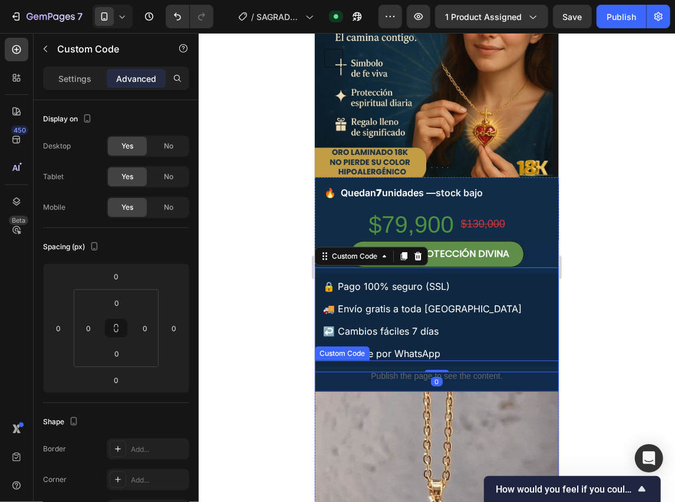
click at [502, 376] on p "Publish the page to see the content." at bounding box center [436, 375] width 244 height 12
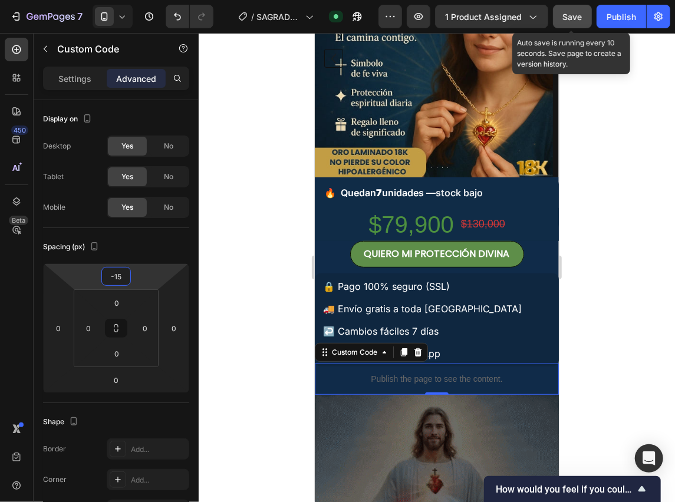
type input "-15"
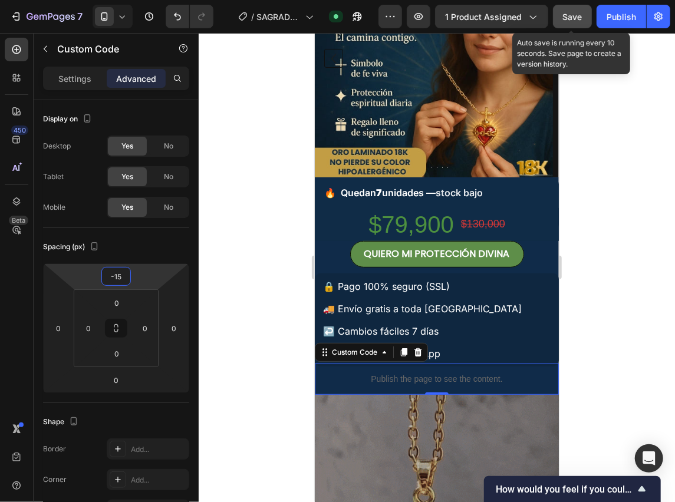
click at [585, 13] on button "Save" at bounding box center [572, 17] width 39 height 24
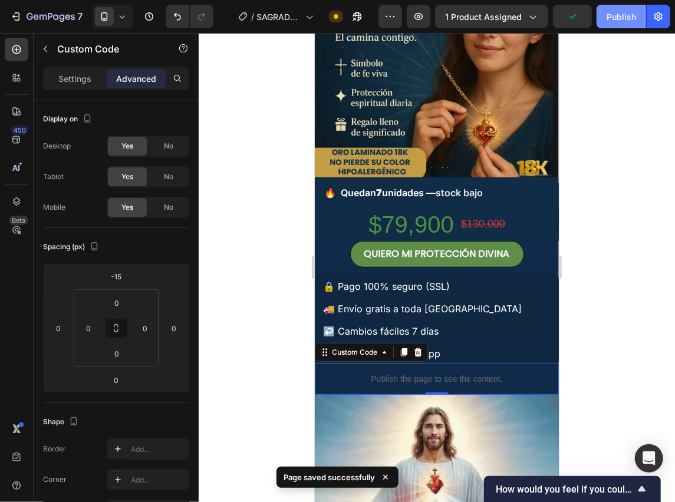
click at [609, 15] on div "Publish" at bounding box center [620, 17] width 29 height 12
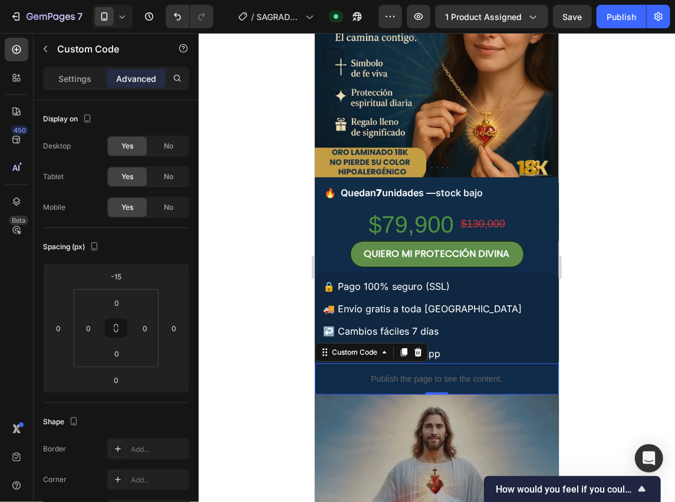
click at [635, 306] on div at bounding box center [437, 267] width 476 height 469
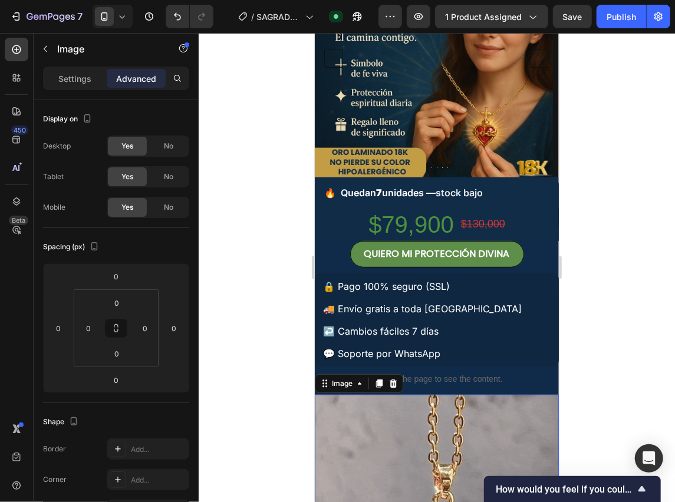
click at [430, 387] on div "Publish the page to see the content." at bounding box center [436, 378] width 244 height 31
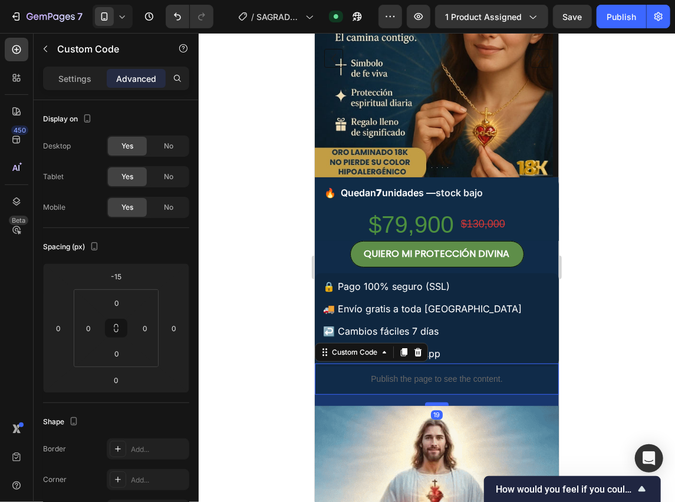
drag, startPoint x: 430, startPoint y: 393, endPoint x: 434, endPoint y: 404, distance: 11.7
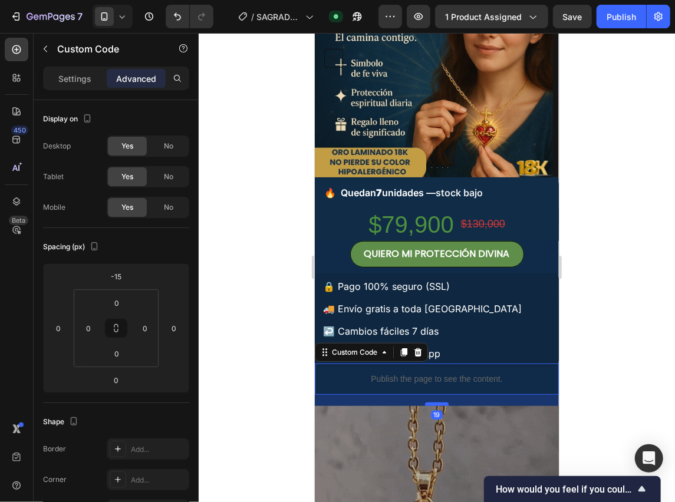
click at [434, 404] on div at bounding box center [436, 404] width 24 height 4
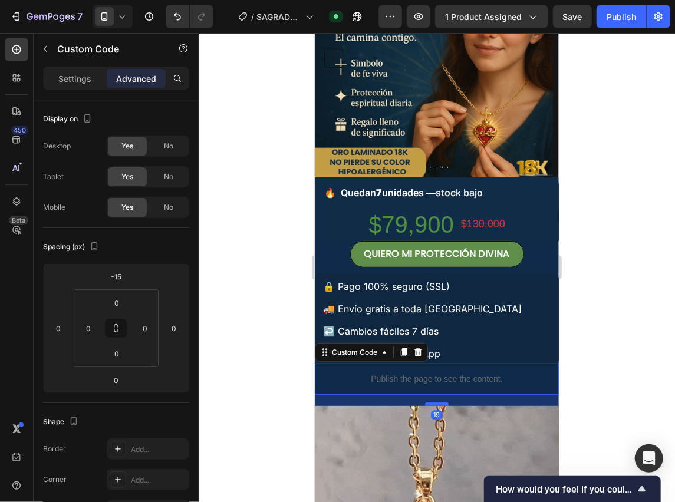
type input "19"
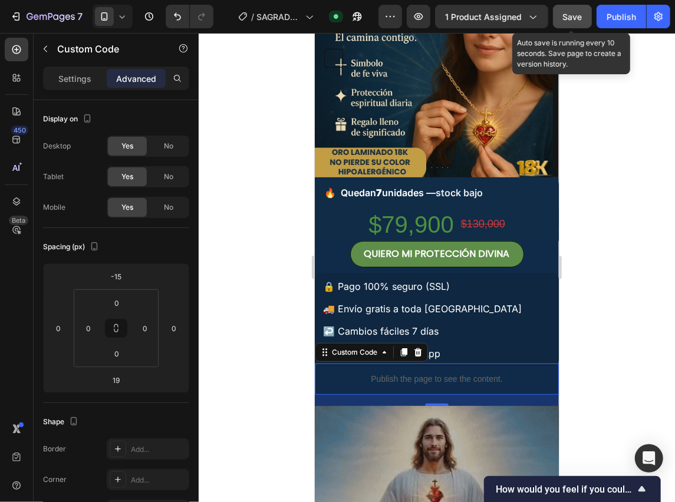
click at [562, 10] on button "Save" at bounding box center [572, 17] width 39 height 24
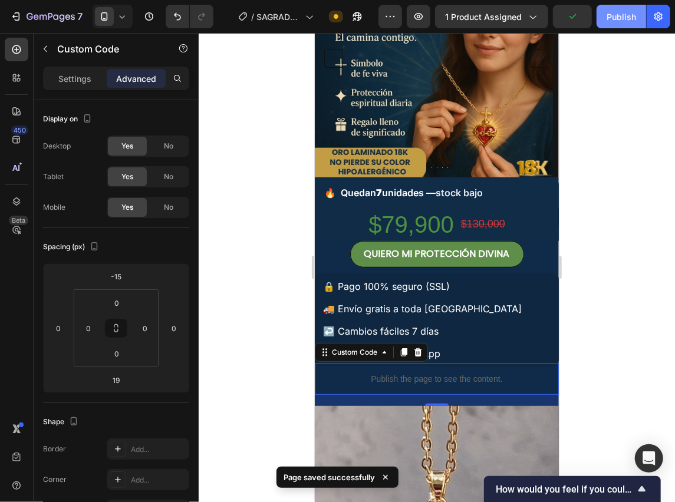
click at [614, 20] on div "Publish" at bounding box center [620, 17] width 29 height 12
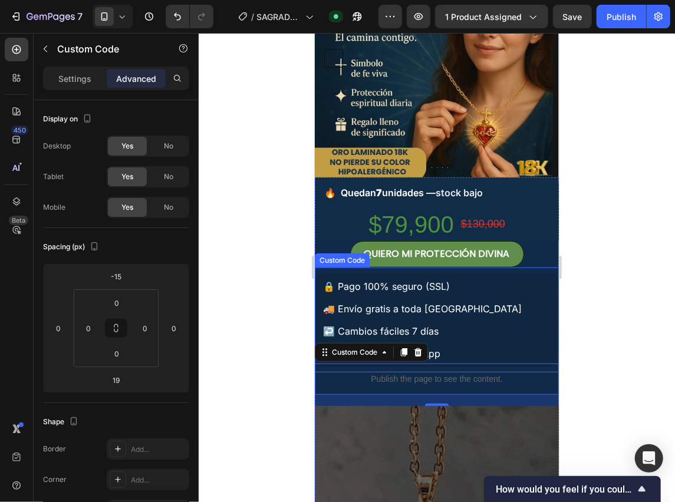
click at [444, 288] on div "🔒 Pago 100% seguro (SSL)" at bounding box center [385, 286] width 127 height 14
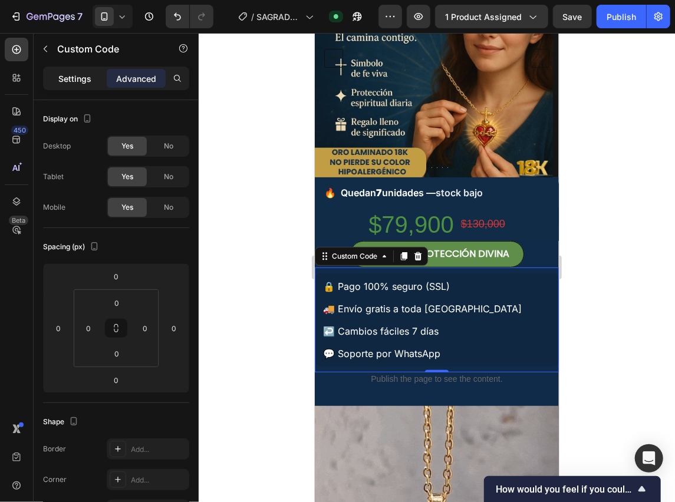
click at [65, 83] on p "Settings" at bounding box center [74, 78] width 33 height 12
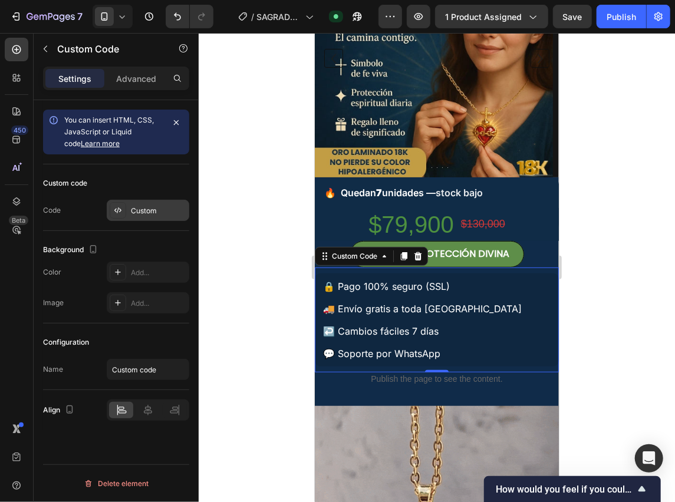
click at [149, 207] on div "Custom" at bounding box center [158, 211] width 55 height 11
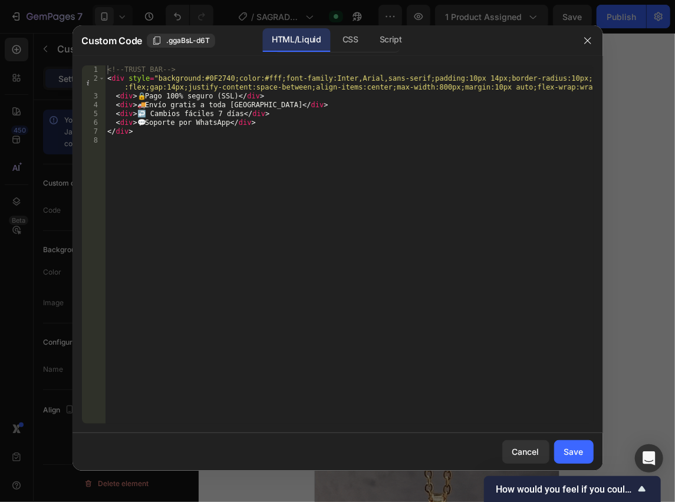
type textarea "<div>🔒 Pago 100% seguro (SSL)</div>"
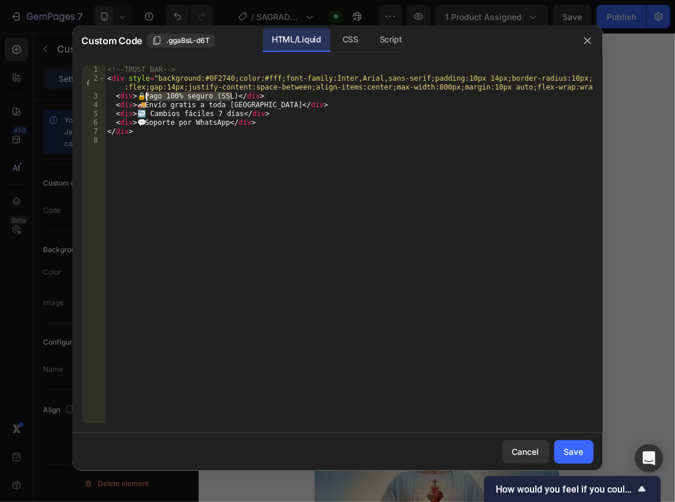
drag, startPoint x: 232, startPoint y: 94, endPoint x: 147, endPoint y: 98, distance: 85.0
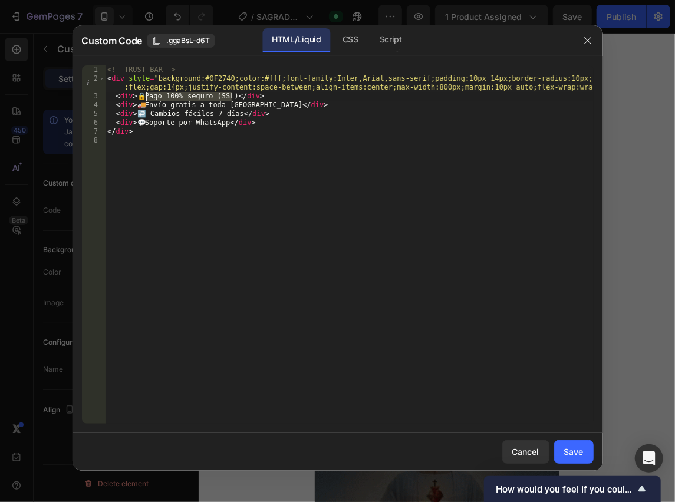
click at [147, 98] on div "<!-- TRUST BAR --> < div style = "background:#0F2740;color:#fff;font-family:Int…" at bounding box center [349, 253] width 488 height 376
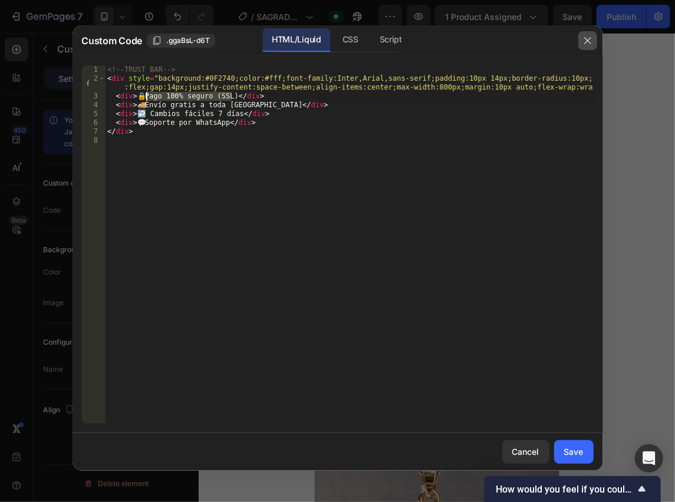
click at [592, 40] on button "button" at bounding box center [587, 40] width 19 height 19
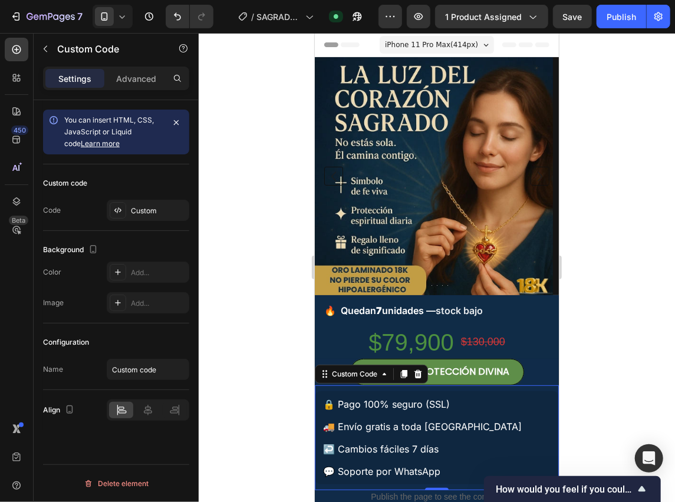
click at [596, 258] on div at bounding box center [437, 267] width 476 height 469
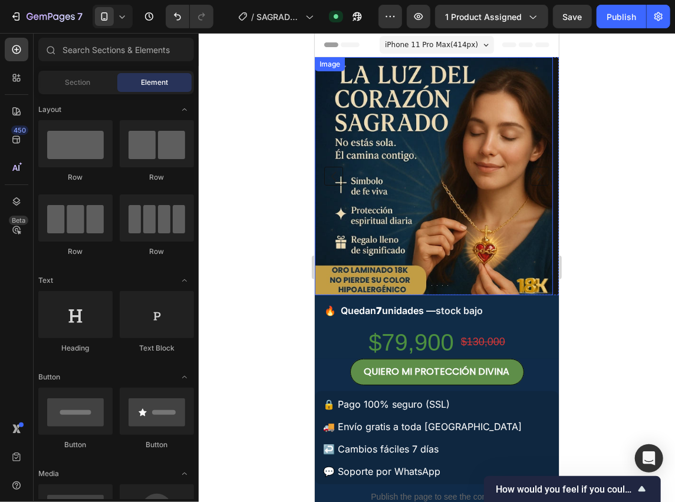
click at [470, 46] on div "iPhone 11 Pro Max ( 414 px)" at bounding box center [436, 44] width 114 height 18
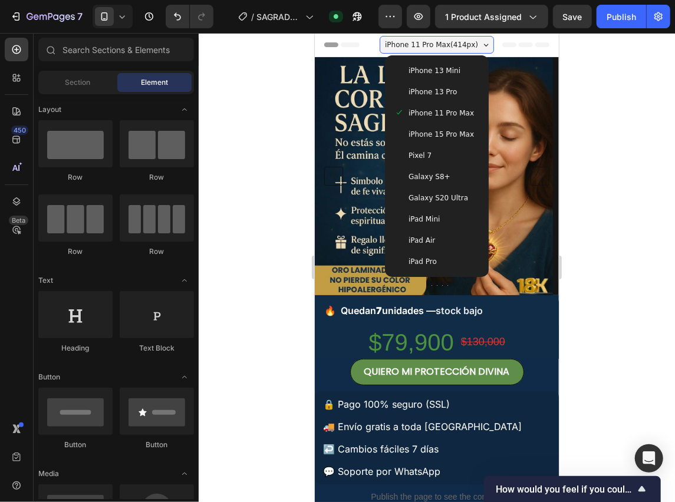
click at [458, 133] on span "iPhone 15 Pro Max" at bounding box center [440, 134] width 65 height 12
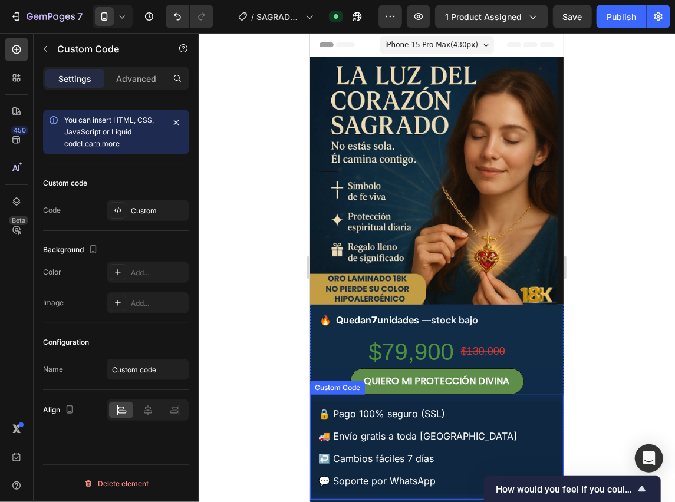
click at [431, 406] on div "🔒 Pago 100% seguro (SSL)" at bounding box center [381, 413] width 127 height 14
click at [408, 417] on div "🔒 Pago 100% seguro (SSL)" at bounding box center [381, 413] width 127 height 14
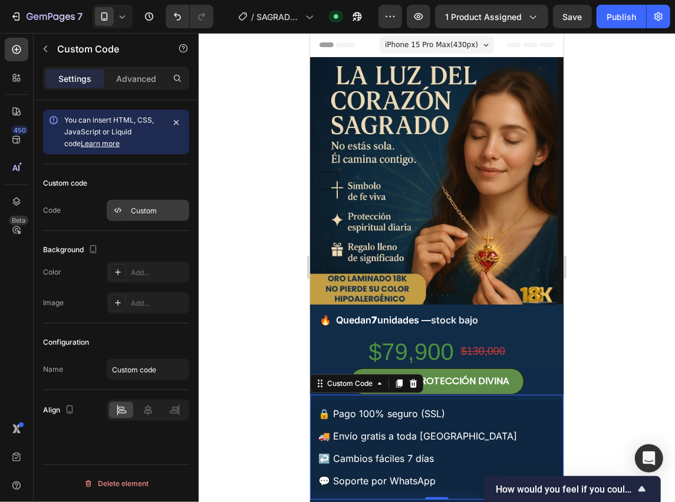
click at [139, 203] on div "Custom" at bounding box center [148, 210] width 83 height 21
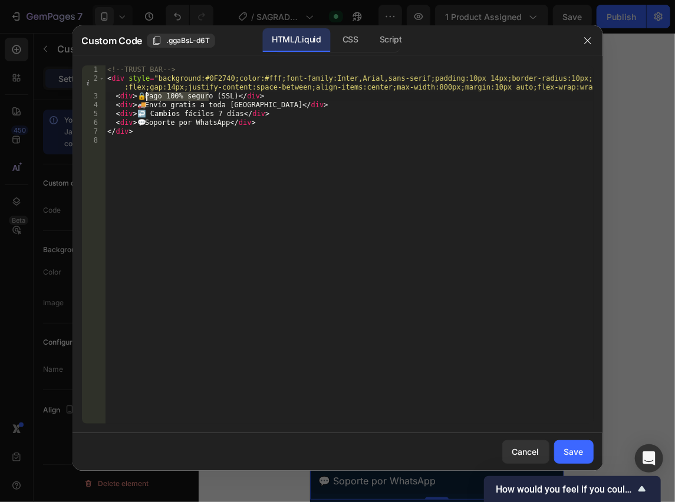
drag, startPoint x: 209, startPoint y: 96, endPoint x: 146, endPoint y: 100, distance: 63.2
click at [146, 100] on div "<!-- TRUST BAR --> < div style = "background:#0F2740;color:#fff;font-family:Int…" at bounding box center [349, 253] width 488 height 376
drag, startPoint x: 234, startPoint y: 113, endPoint x: 148, endPoint y: 113, distance: 86.0
click at [148, 113] on div "<!-- TRUST BAR --> < div style = "background:#0F2740;color:#fff;font-family:Int…" at bounding box center [349, 253] width 488 height 376
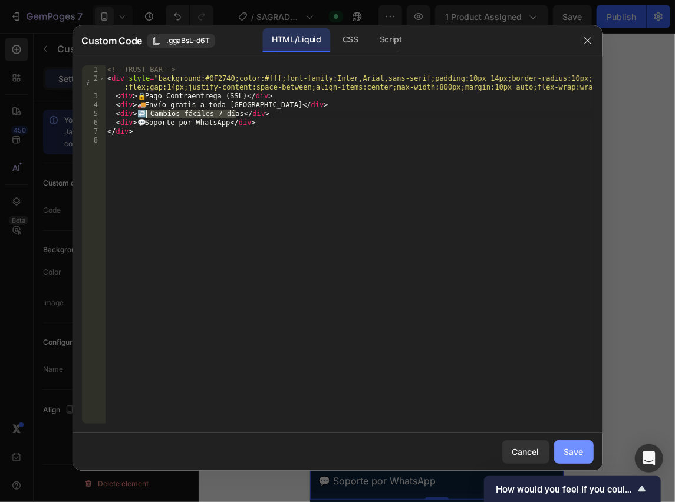
type textarea "<div>↩️ Cambios fáciles 7 [PERSON_NAME]</div>"
click at [581, 450] on div "Save" at bounding box center [573, 452] width 19 height 12
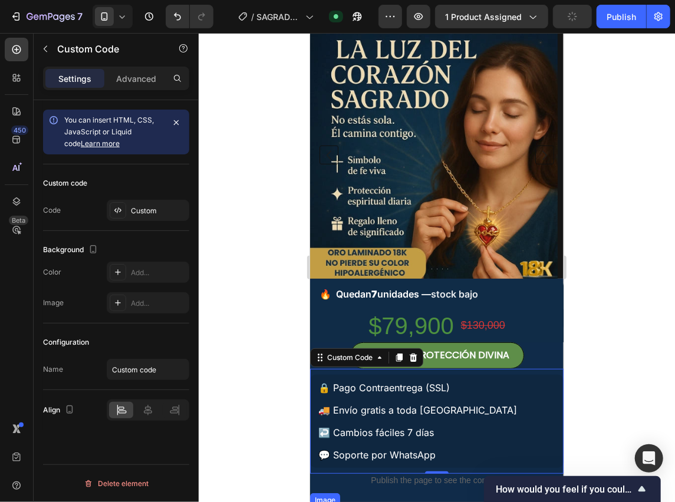
scroll to position [0, 0]
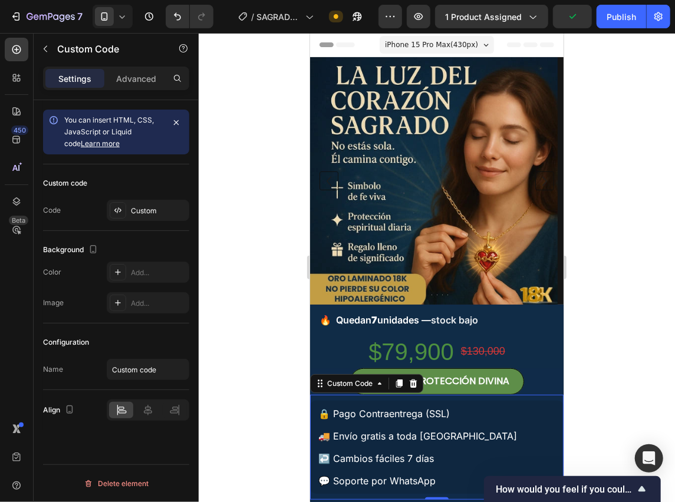
click at [432, 456] on div "↩️ Cambios fáciles 7 días" at bounding box center [376, 458] width 116 height 14
click at [141, 204] on div "Custom" at bounding box center [148, 210] width 83 height 21
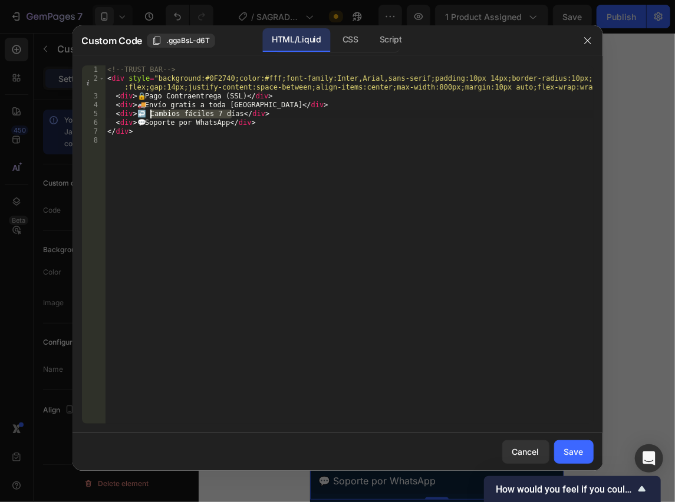
drag, startPoint x: 233, startPoint y: 114, endPoint x: 149, endPoint y: 110, distance: 84.9
click at [149, 110] on div "<!-- TRUST BAR --> < div style = "background:#0F2740;color:#fff;font-family:Int…" at bounding box center [349, 253] width 488 height 376
type textarea "<div>↩️ 100% Calidad Garantizada</div>"
click at [198, 176] on div "<!-- TRUST BAR --> < div style = "background:#0F2740;color:#fff;font-family:Int…" at bounding box center [349, 253] width 488 height 376
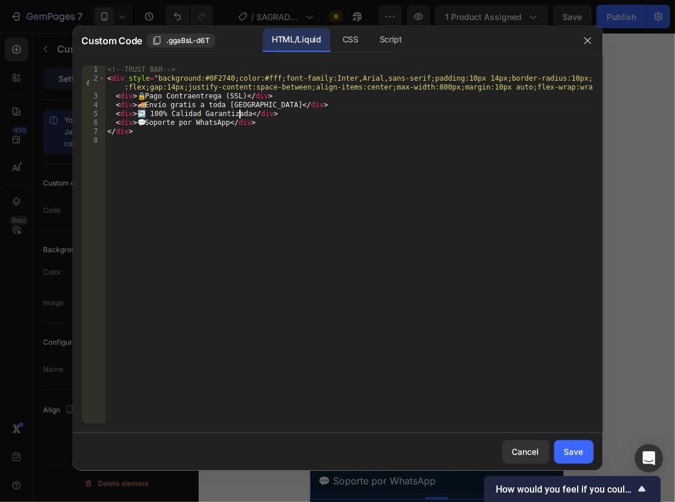
scroll to position [0, 0]
drag, startPoint x: 260, startPoint y: 123, endPoint x: 104, endPoint y: 123, distance: 156.8
click at [104, 123] on div "1 2 3 4 5 6 7 8 <!-- TRUST BAR --> < div style = "background:#0F2740;color:#fff…" at bounding box center [338, 244] width 512 height 358
type textarea "<div>💬 Soporte por WhatsApp</div>"
click at [237, 97] on div "<!-- TRUST BAR --> < div style = "background:#0F2740;color:#fff;font-family:Int…" at bounding box center [349, 253] width 488 height 376
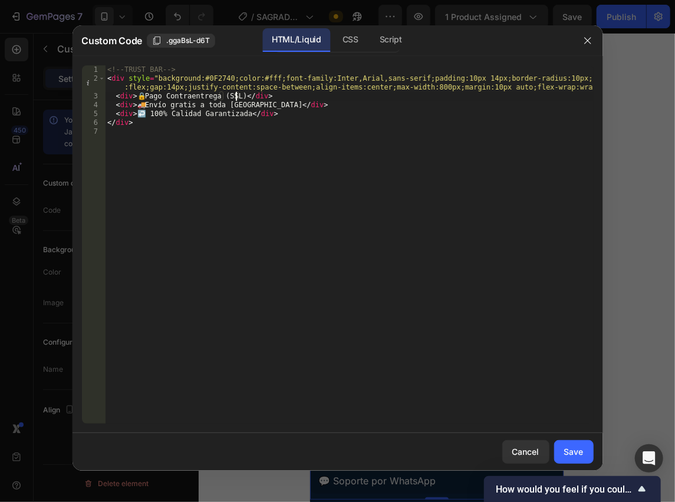
click at [239, 96] on div "<!-- TRUST BAR --> < div style = "background:#0F2740;color:#fff;font-family:Int…" at bounding box center [349, 253] width 488 height 376
type textarea "<div>🔒 Pago Contraentrega</div>"
click at [557, 454] on button "Save" at bounding box center [573, 452] width 39 height 24
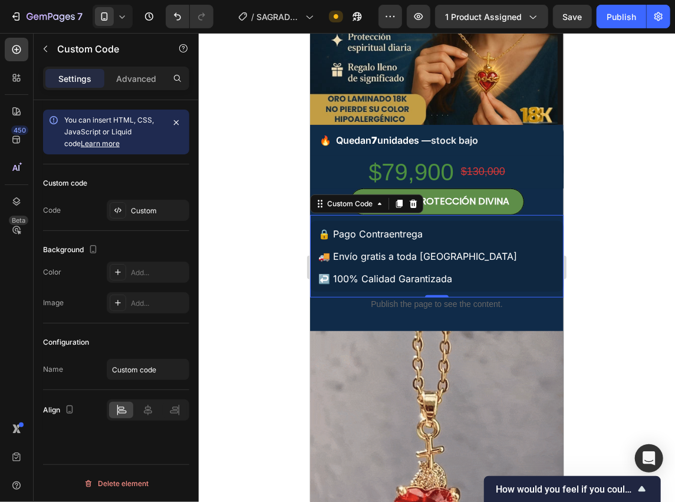
scroll to position [196, 0]
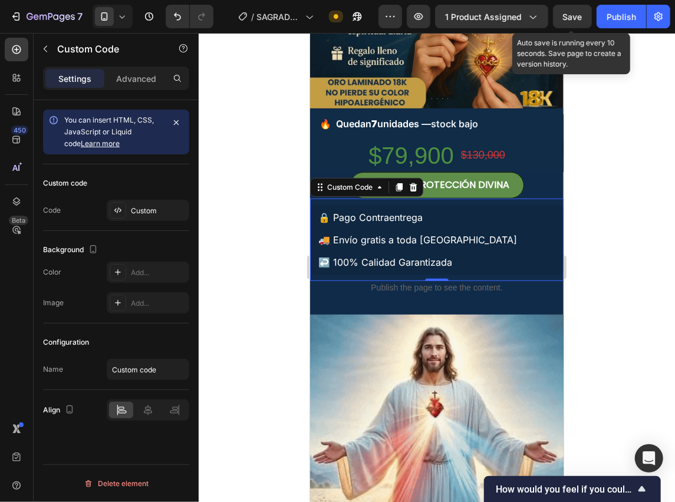
click at [581, 21] on div "Save" at bounding box center [572, 17] width 19 height 12
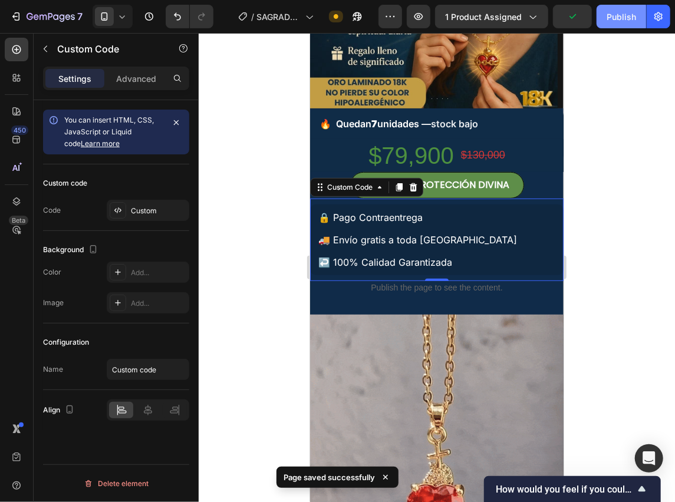
click at [623, 16] on div "Publish" at bounding box center [620, 17] width 29 height 12
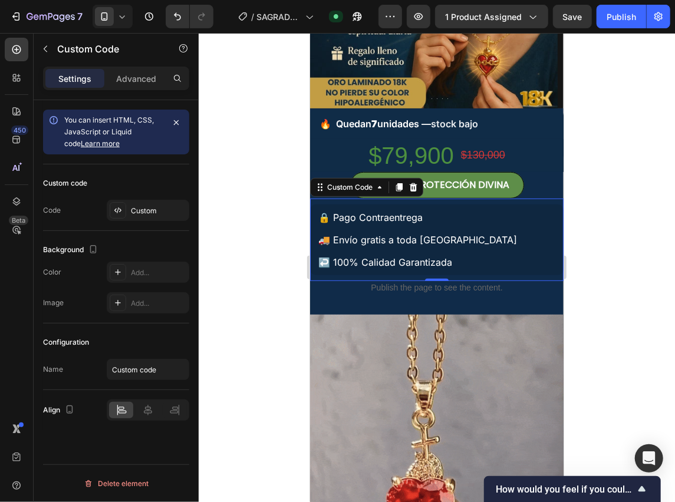
click at [613, 207] on div at bounding box center [437, 267] width 476 height 469
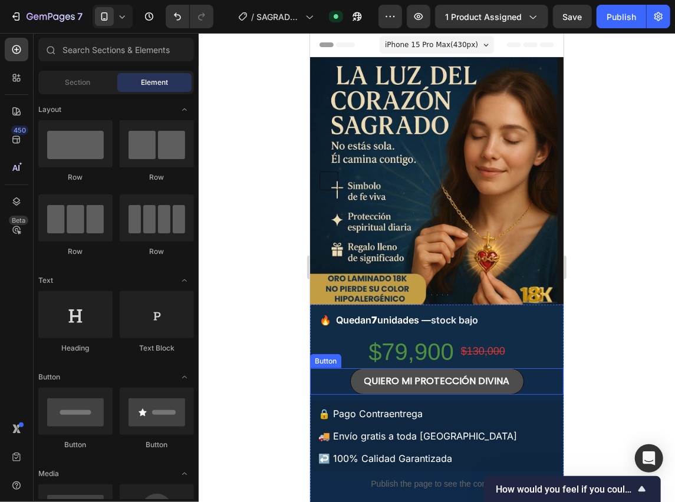
scroll to position [118, 0]
